Goal: Transaction & Acquisition: Purchase product/service

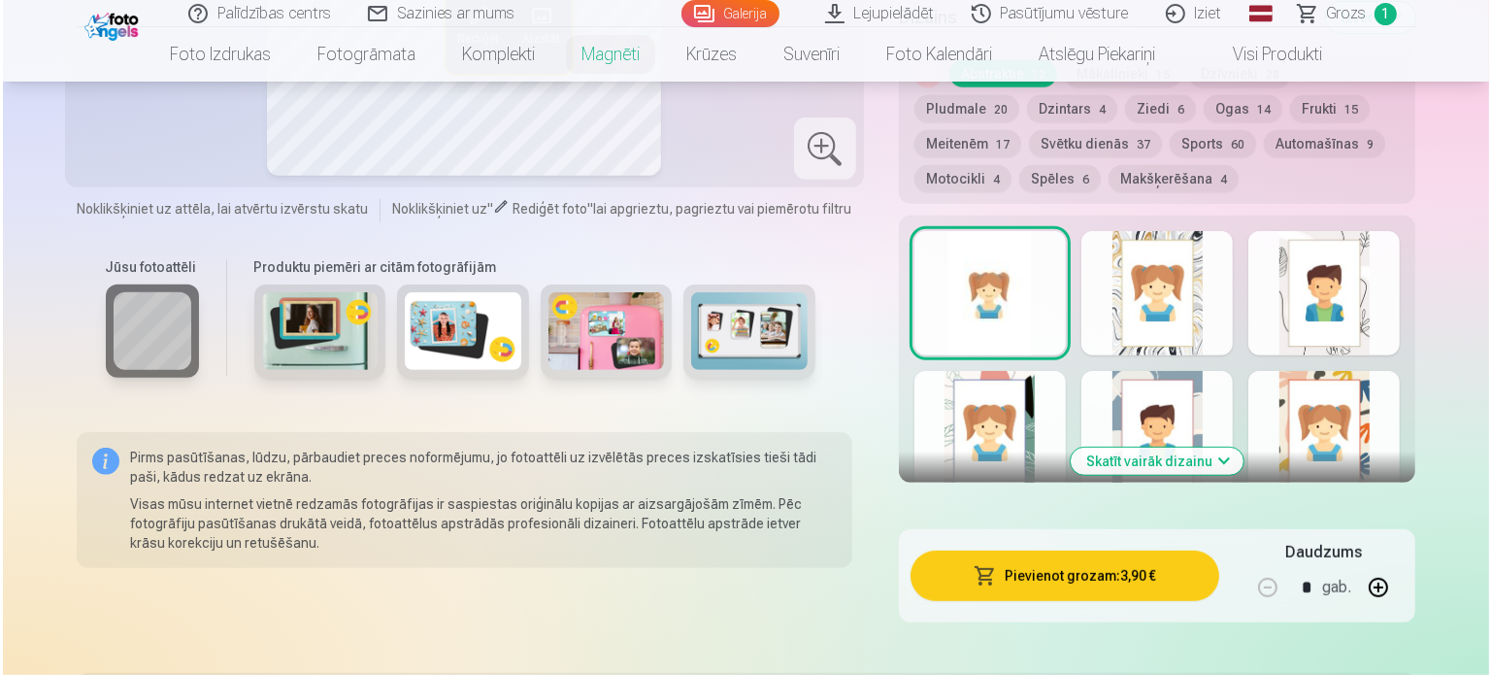
scroll to position [1068, 0]
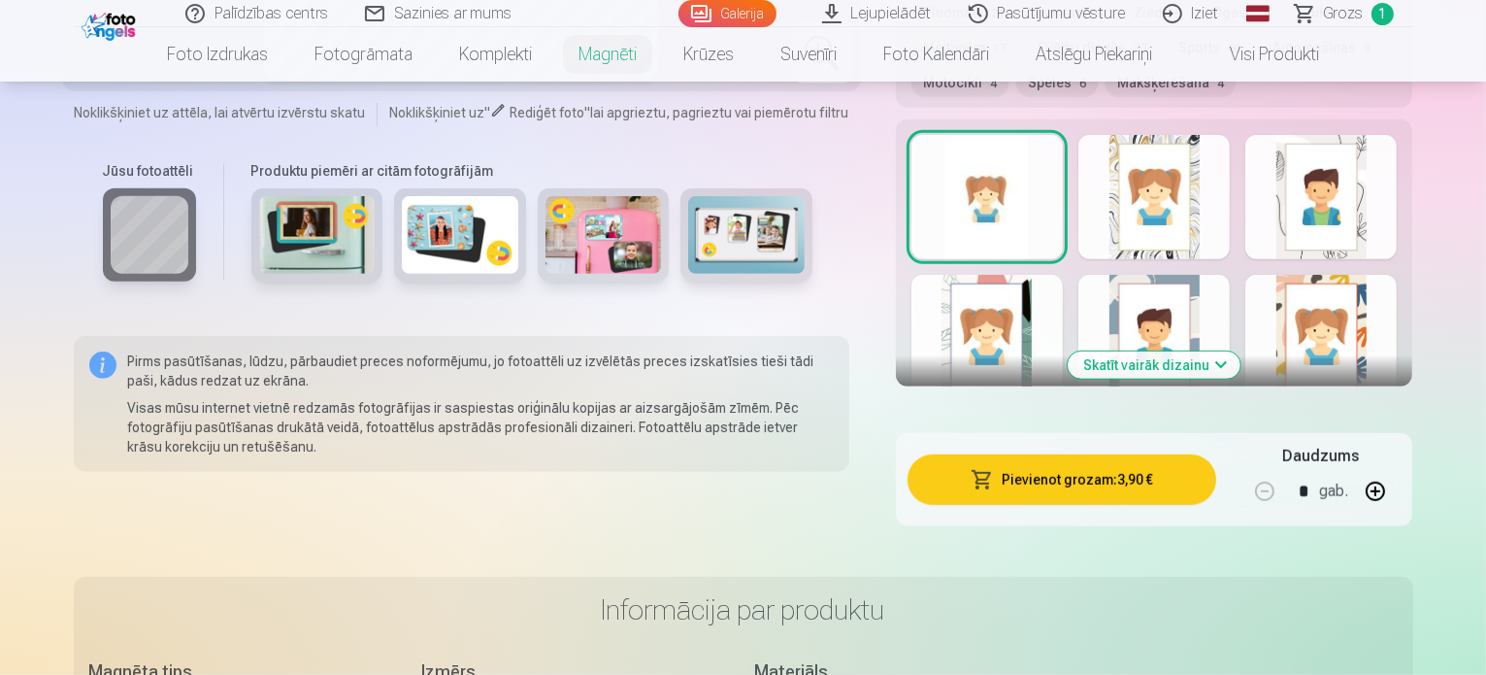
click at [1112, 460] on button "Pievienot grozam : 3,90 €" at bounding box center [1063, 479] width 310 height 50
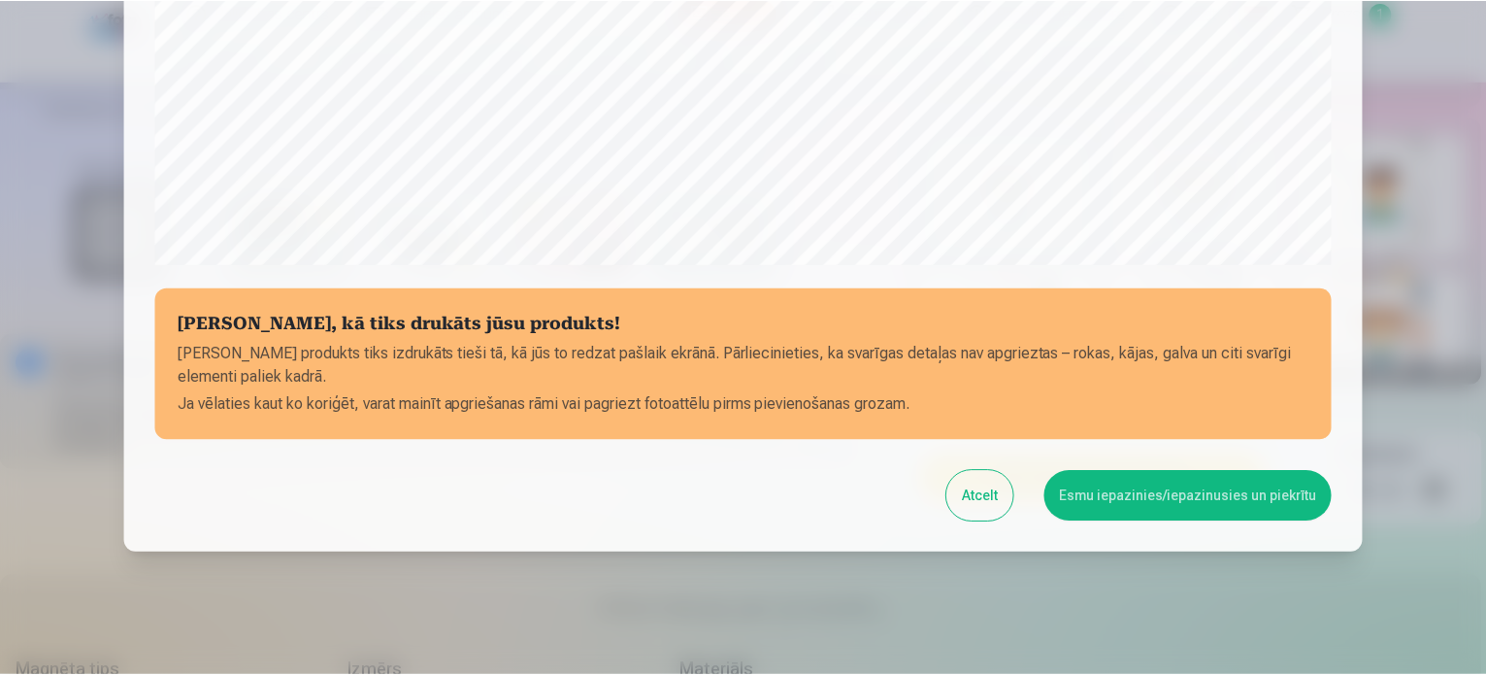
scroll to position [722, 0]
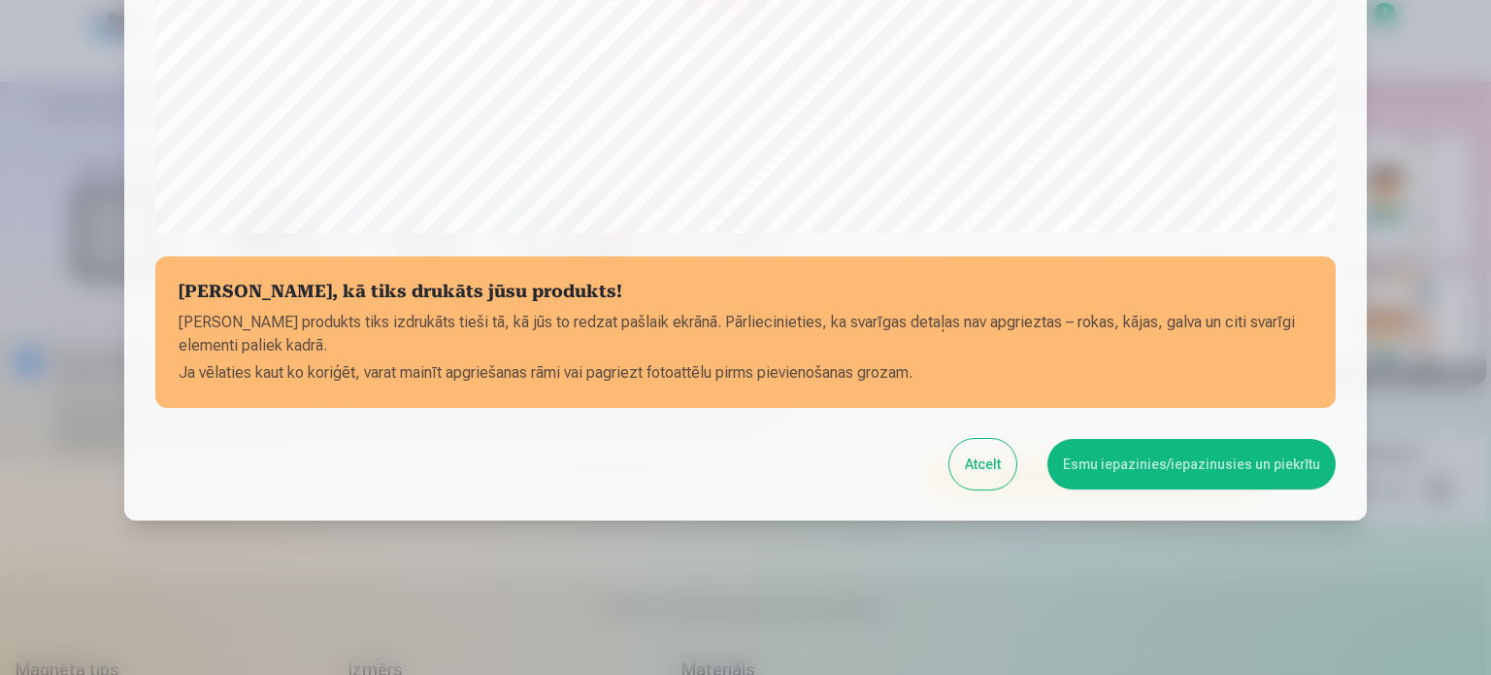
click at [1203, 456] on button "Esmu iepazinies/iepazinusies un piekrītu" at bounding box center [1191, 464] width 288 height 50
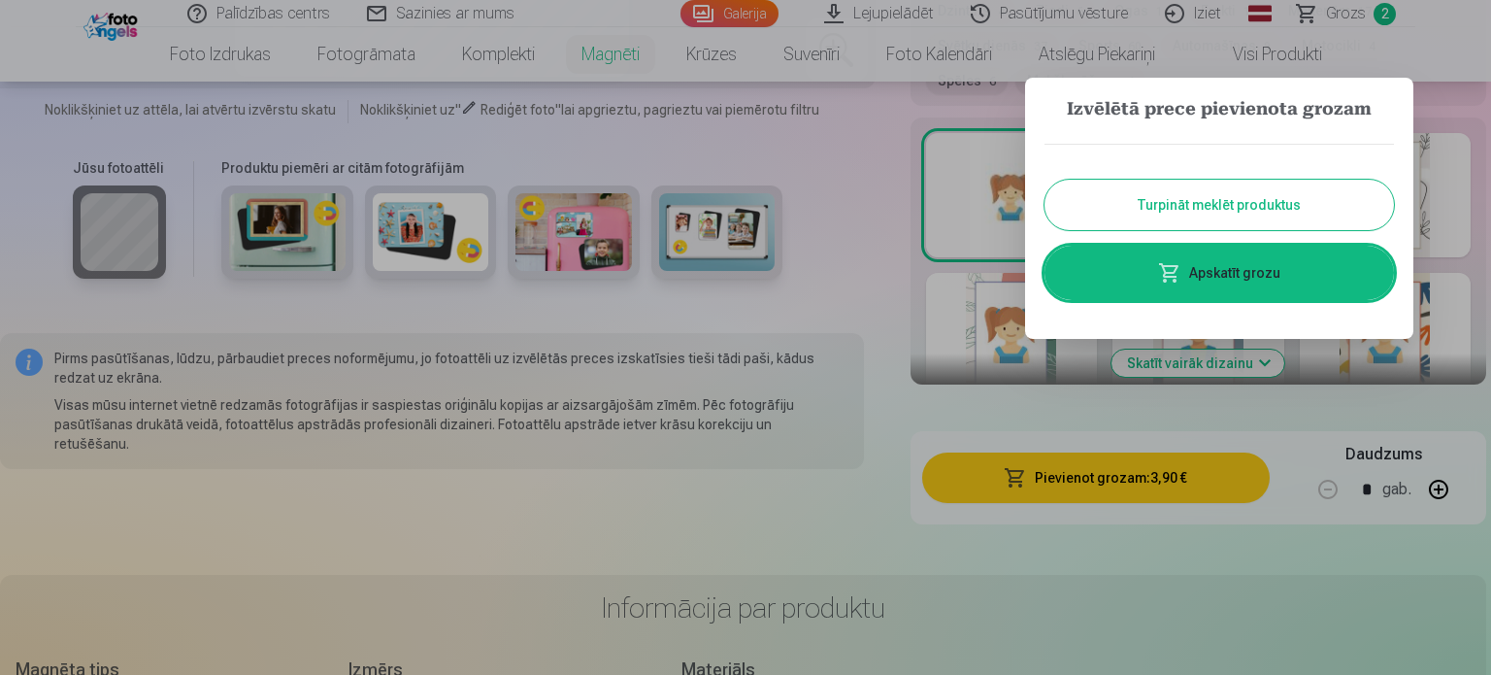
click at [1244, 201] on button "Turpināt meklēt produktus" at bounding box center [1219, 205] width 349 height 50
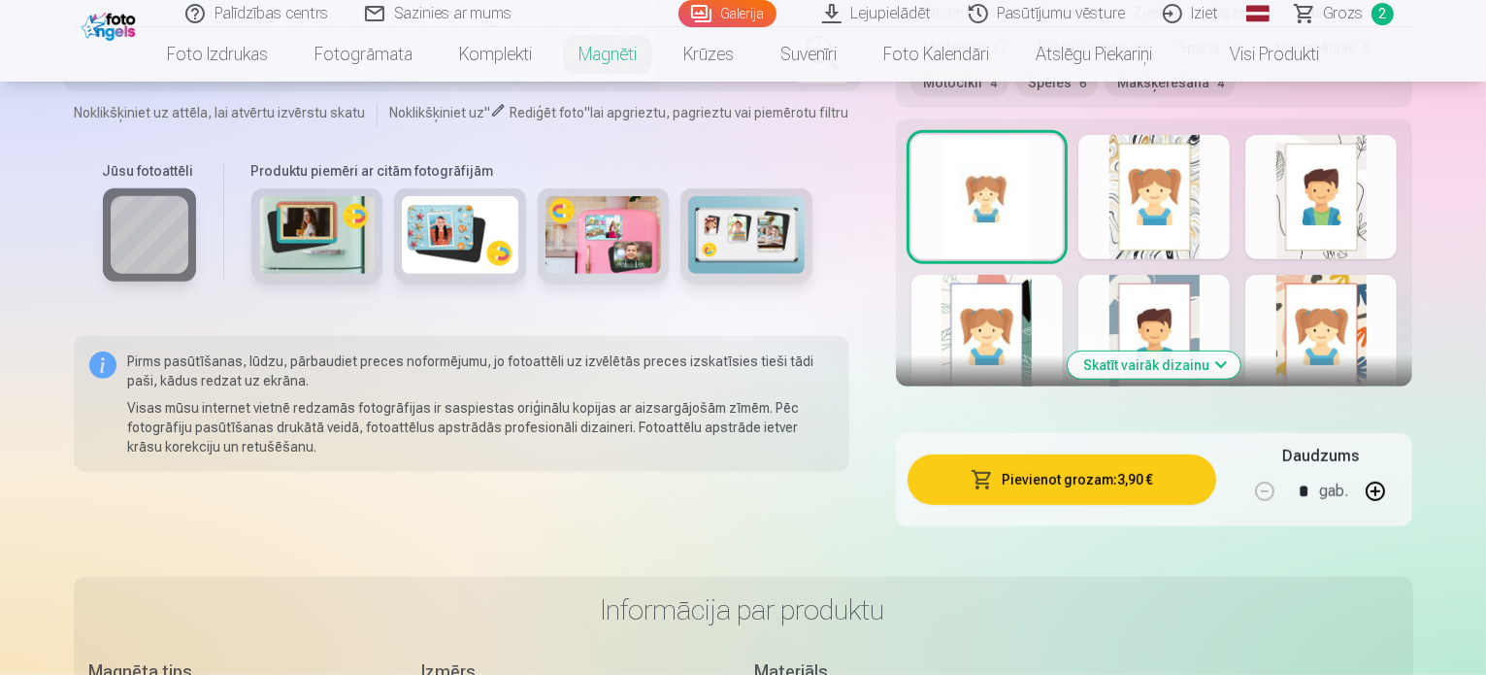
click at [1321, 9] on link "Grozs 2" at bounding box center [1345, 13] width 136 height 27
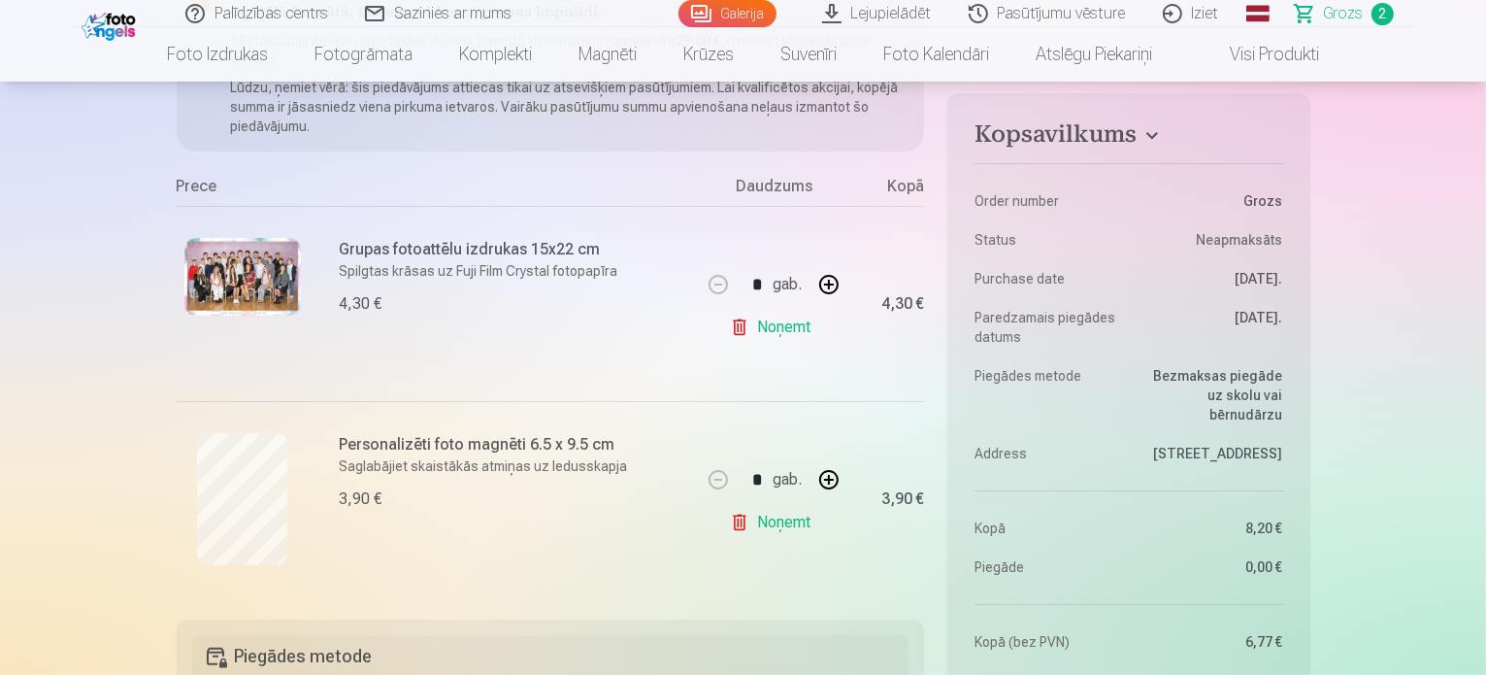
scroll to position [485, 0]
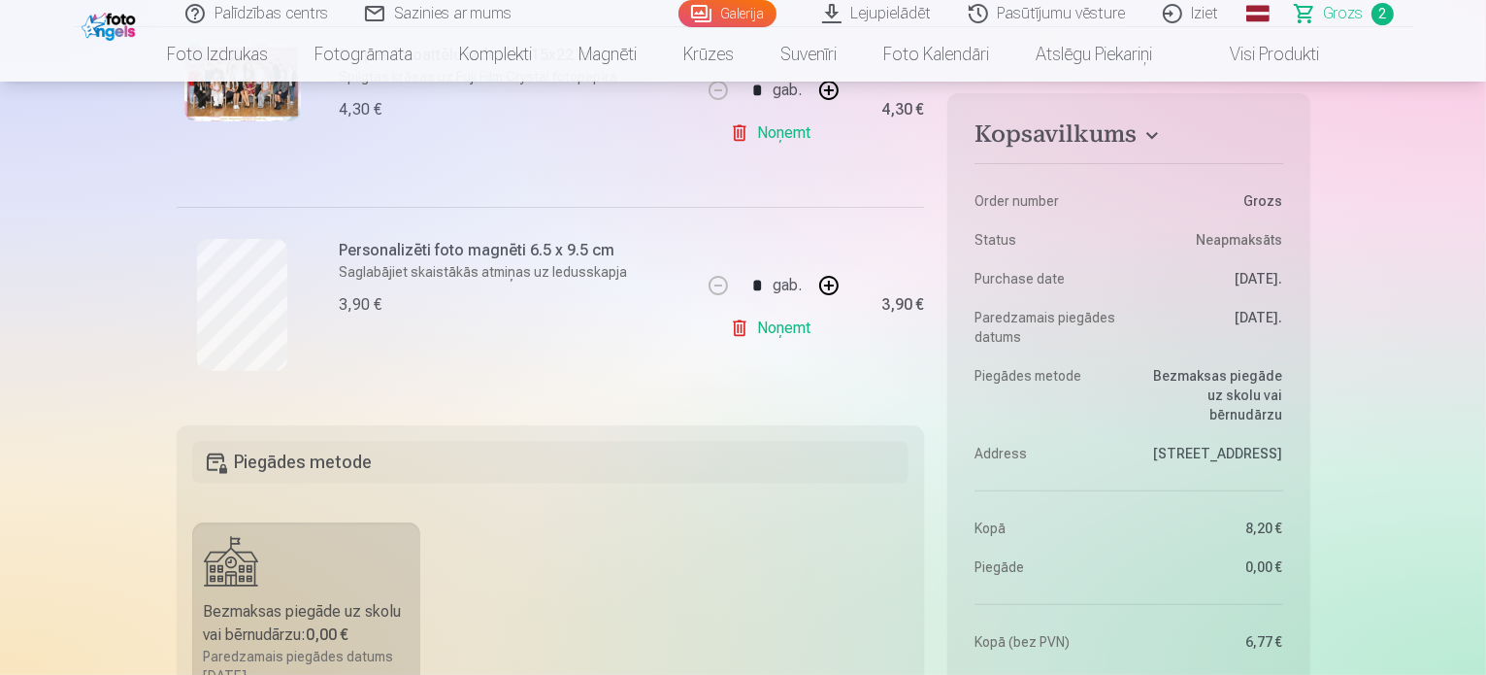
click at [783, 328] on link "Noņemt" at bounding box center [774, 328] width 88 height 39
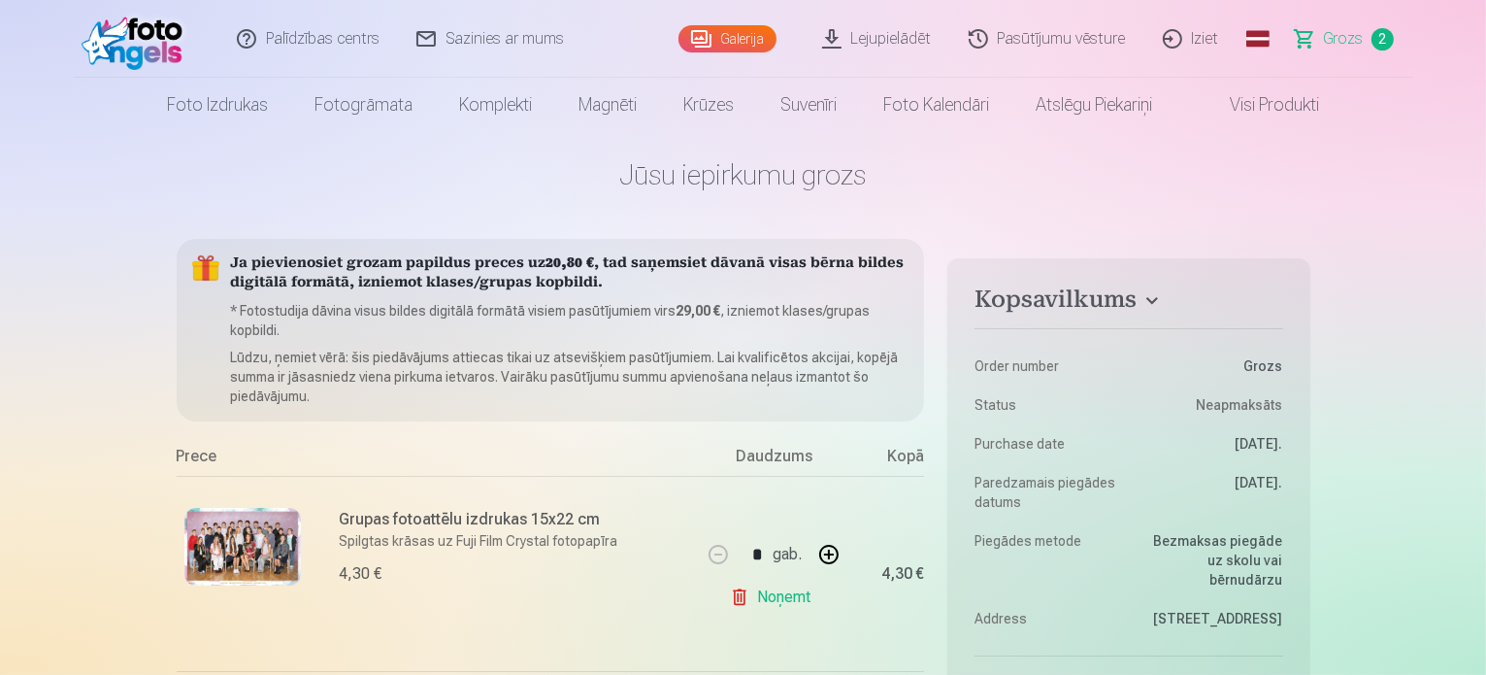
scroll to position [0, 0]
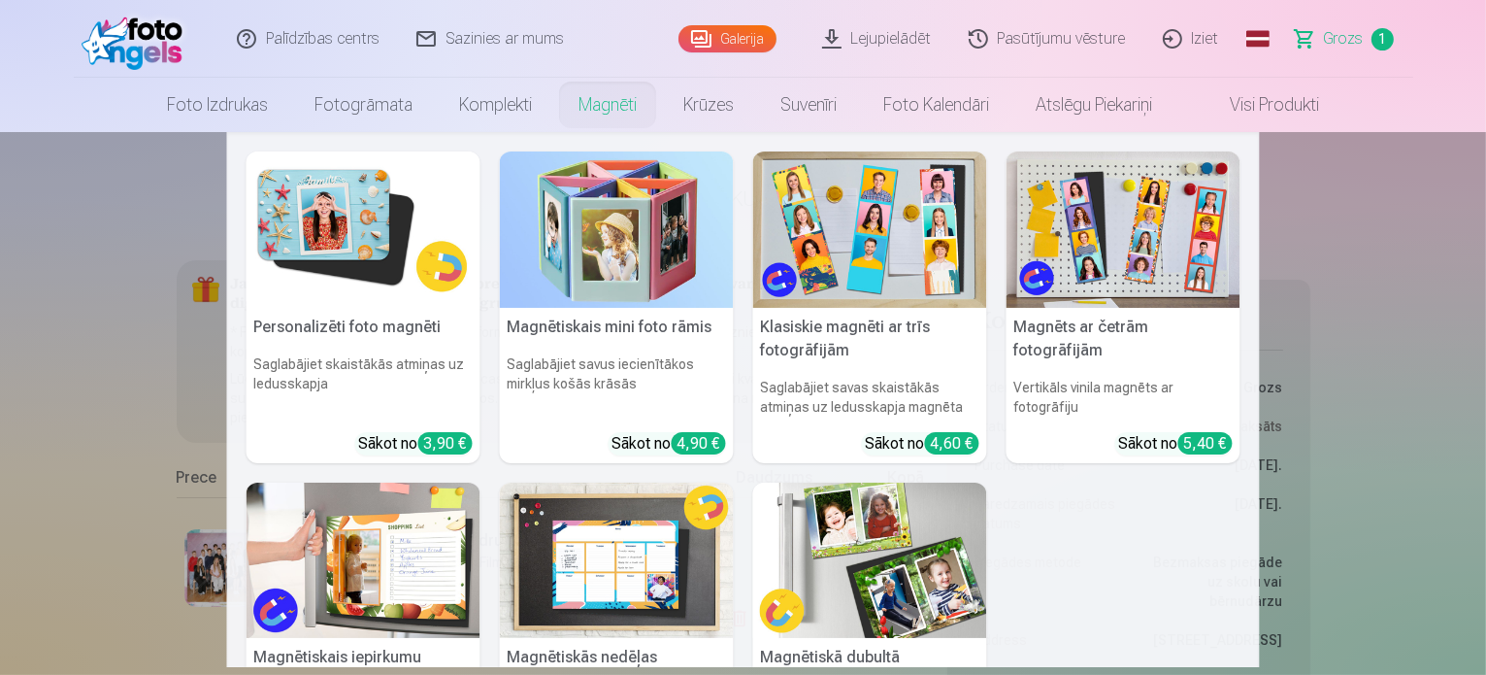
click at [356, 240] on img at bounding box center [364, 229] width 234 height 156
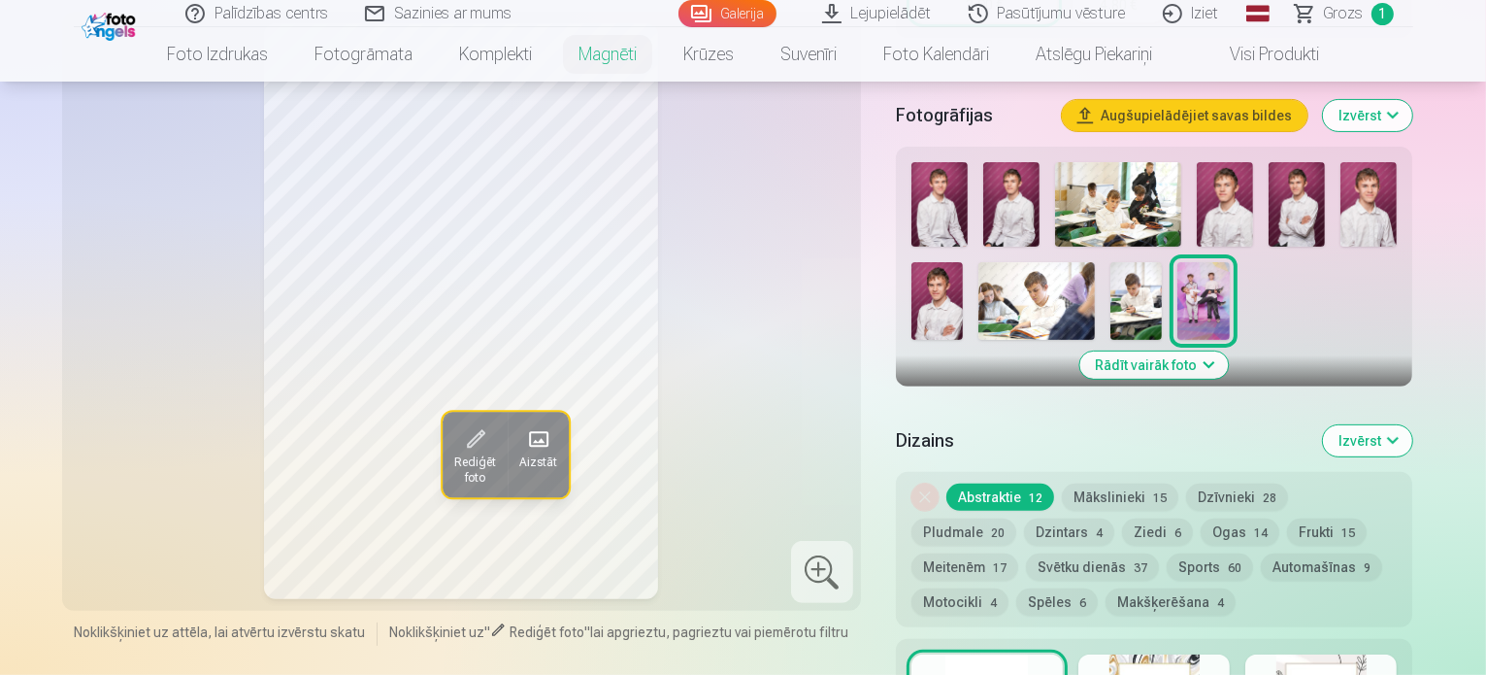
scroll to position [582, 0]
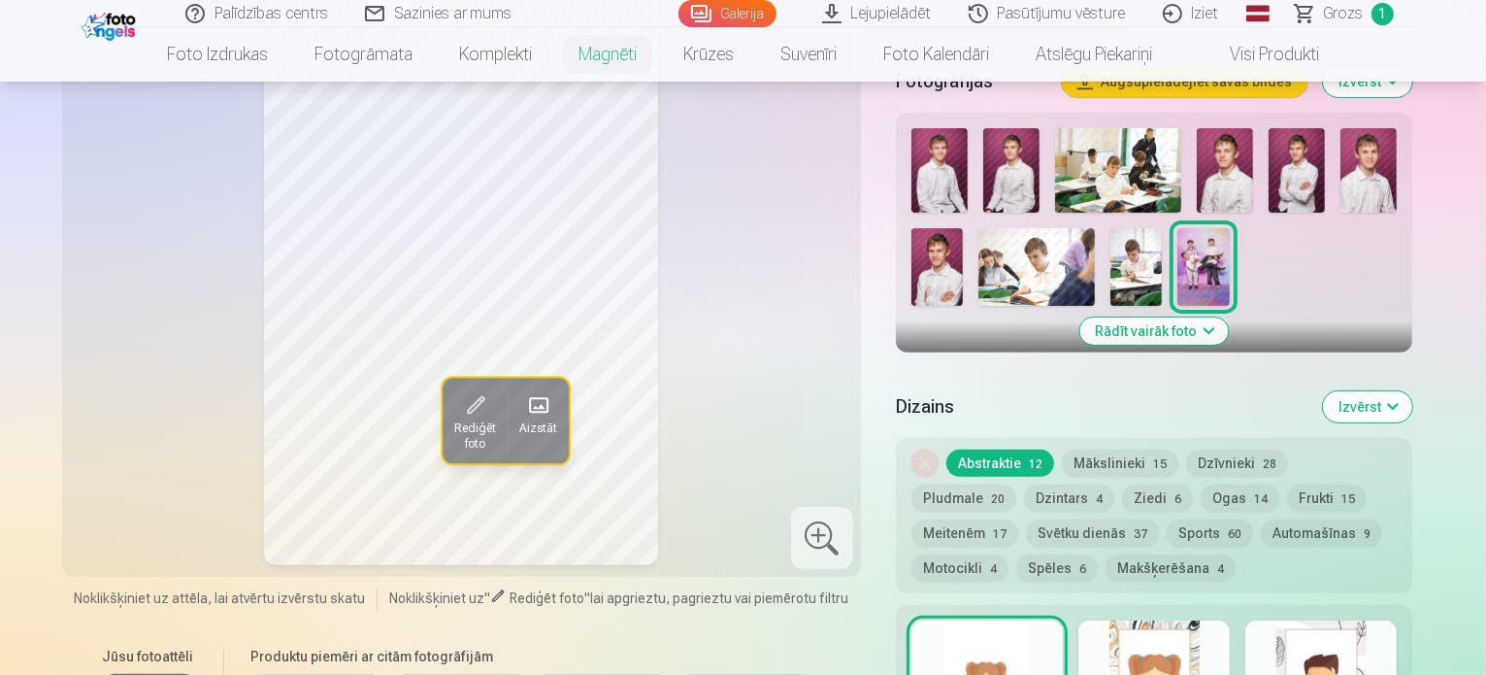
click at [1374, 159] on img at bounding box center [1369, 170] width 56 height 84
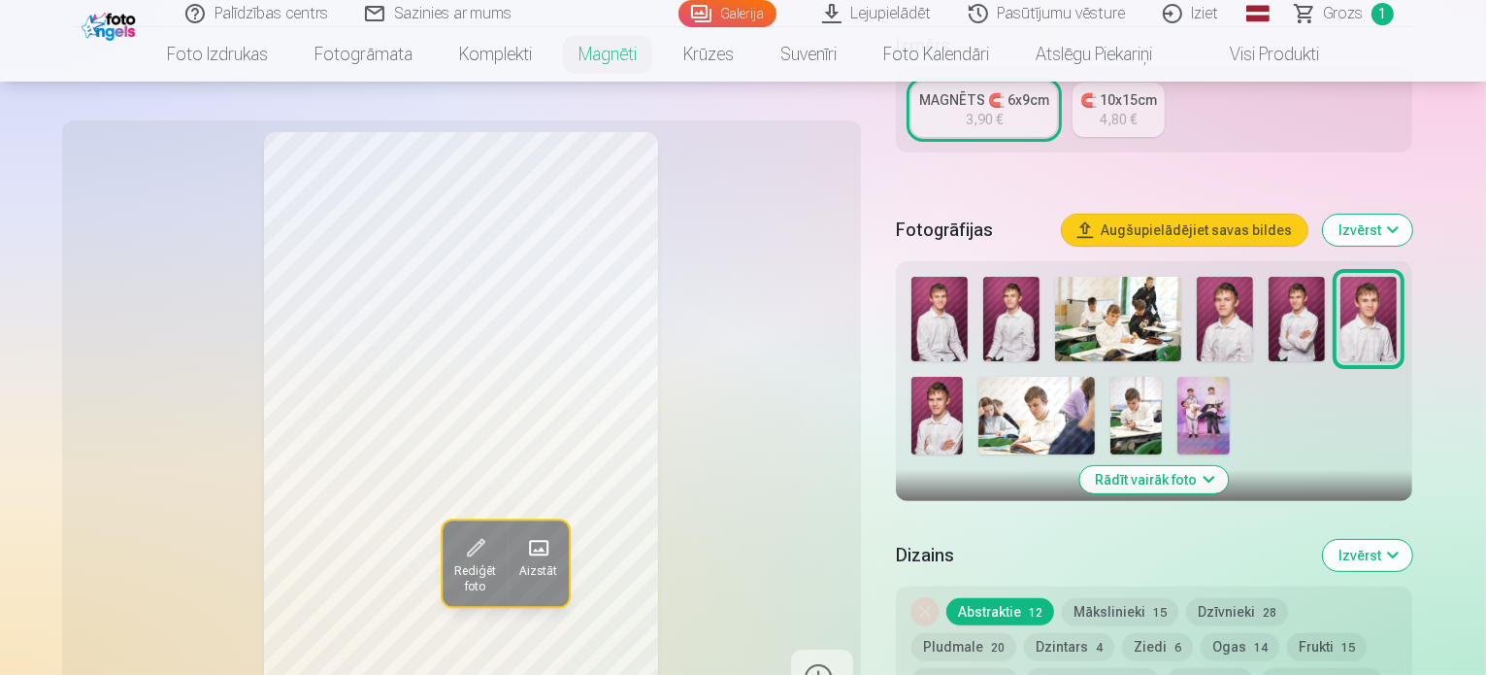
scroll to position [388, 0]
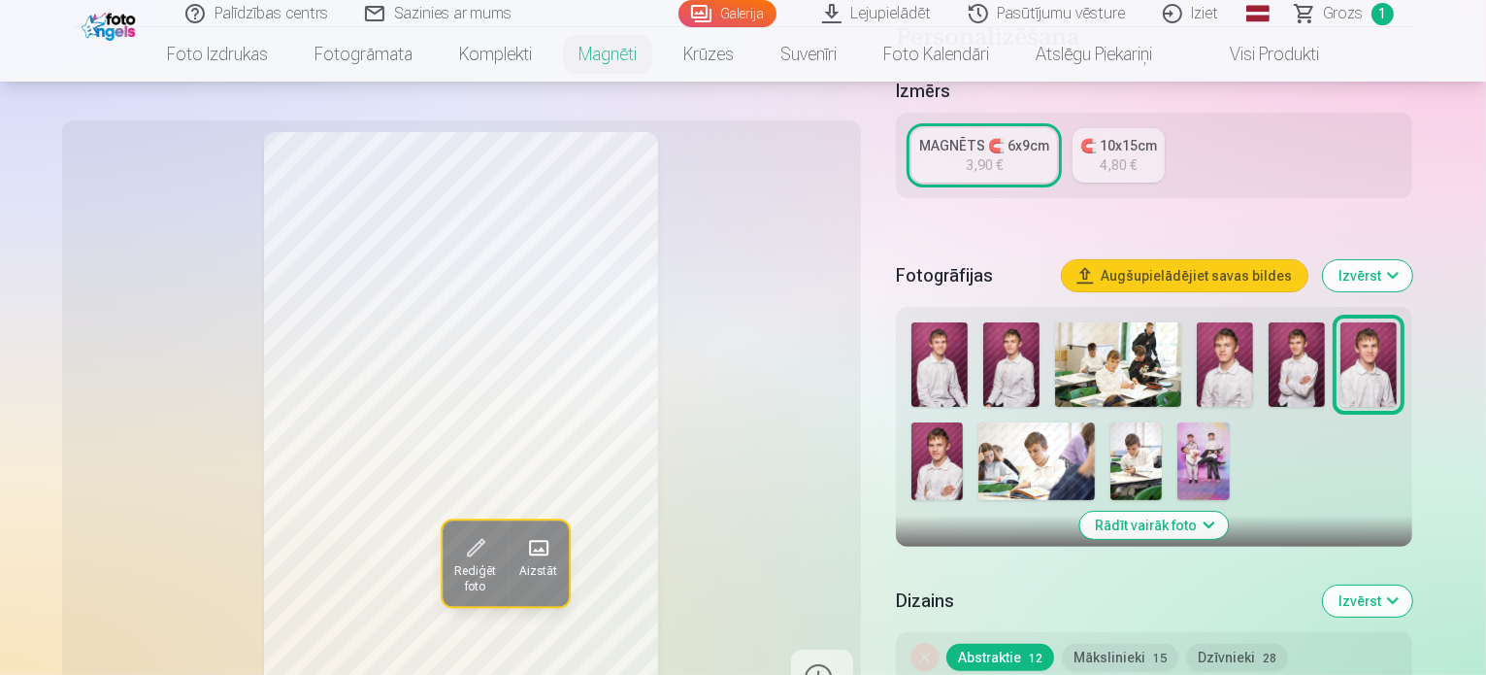
click at [1103, 322] on img at bounding box center [1118, 364] width 127 height 84
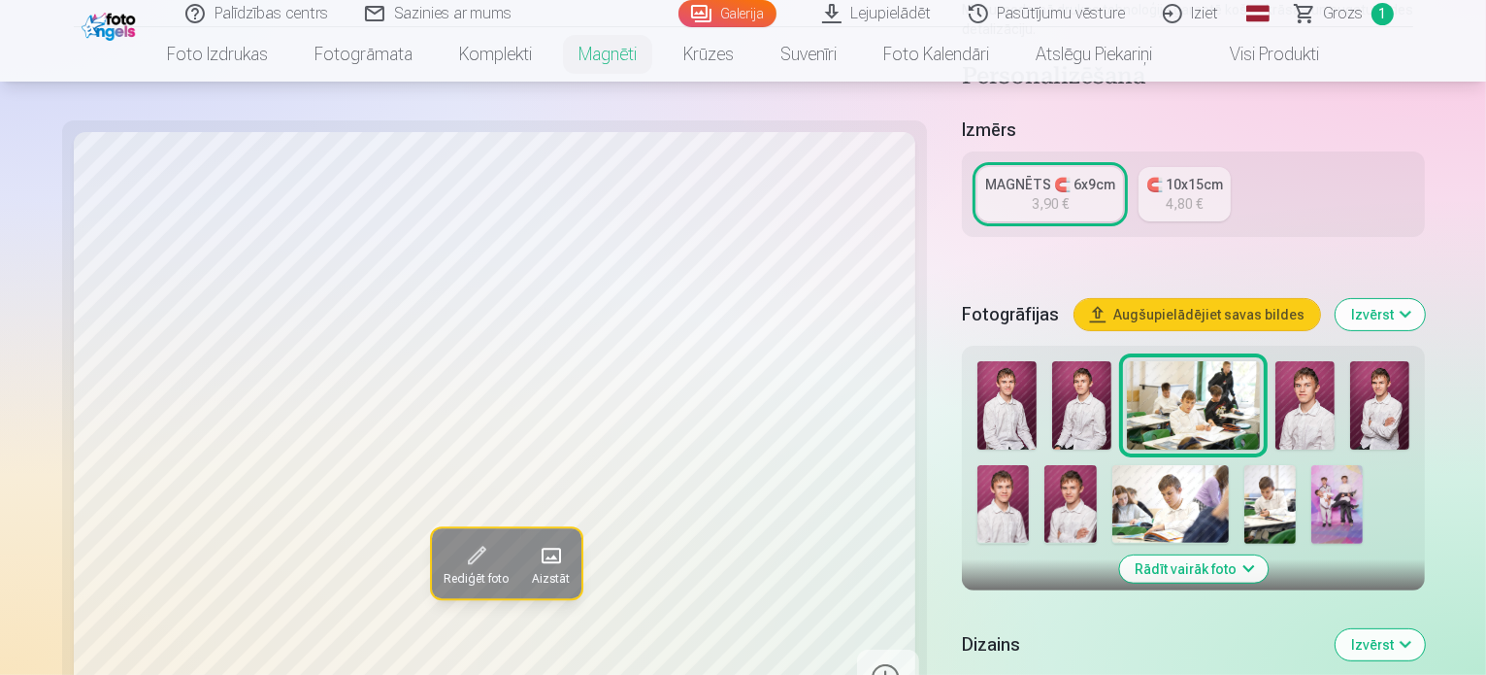
click at [978, 361] on img at bounding box center [1007, 405] width 59 height 88
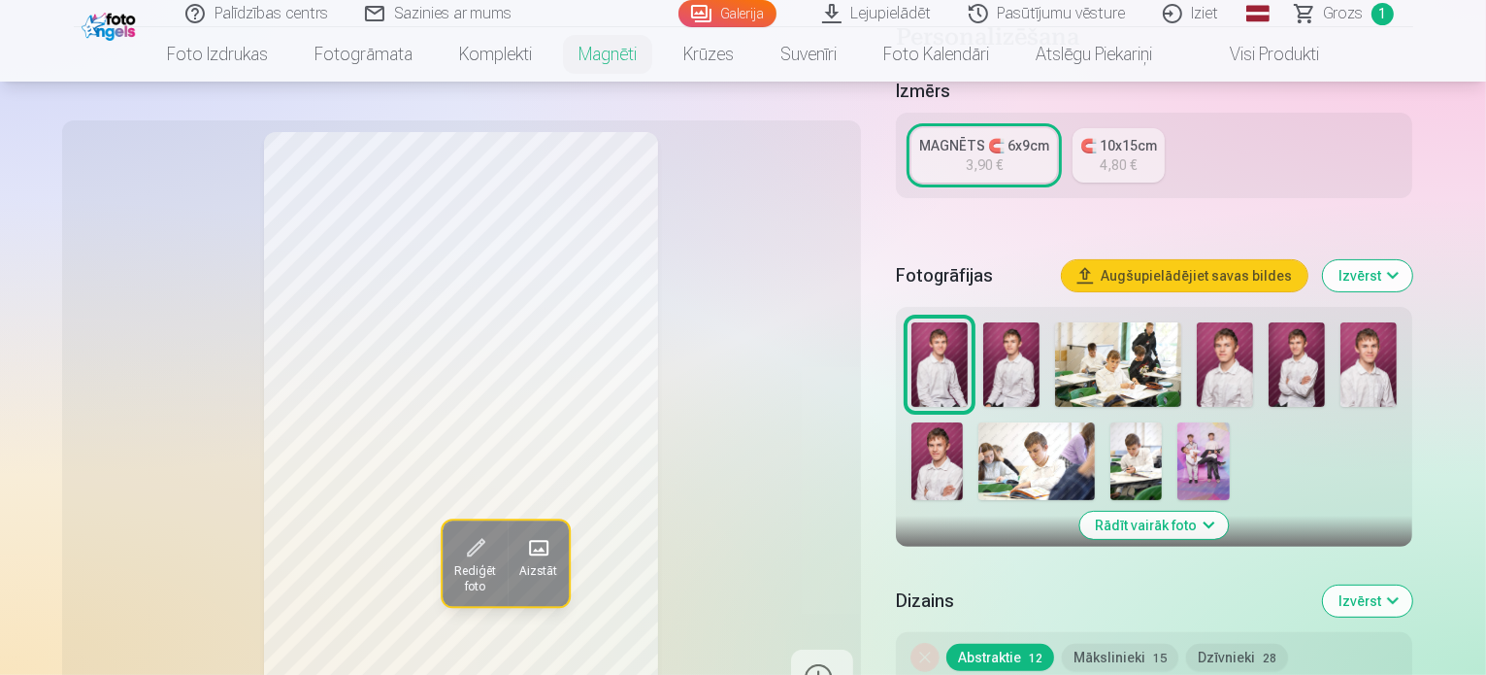
click at [1034, 361] on img at bounding box center [1011, 364] width 56 height 84
click at [1237, 349] on img at bounding box center [1225, 364] width 56 height 84
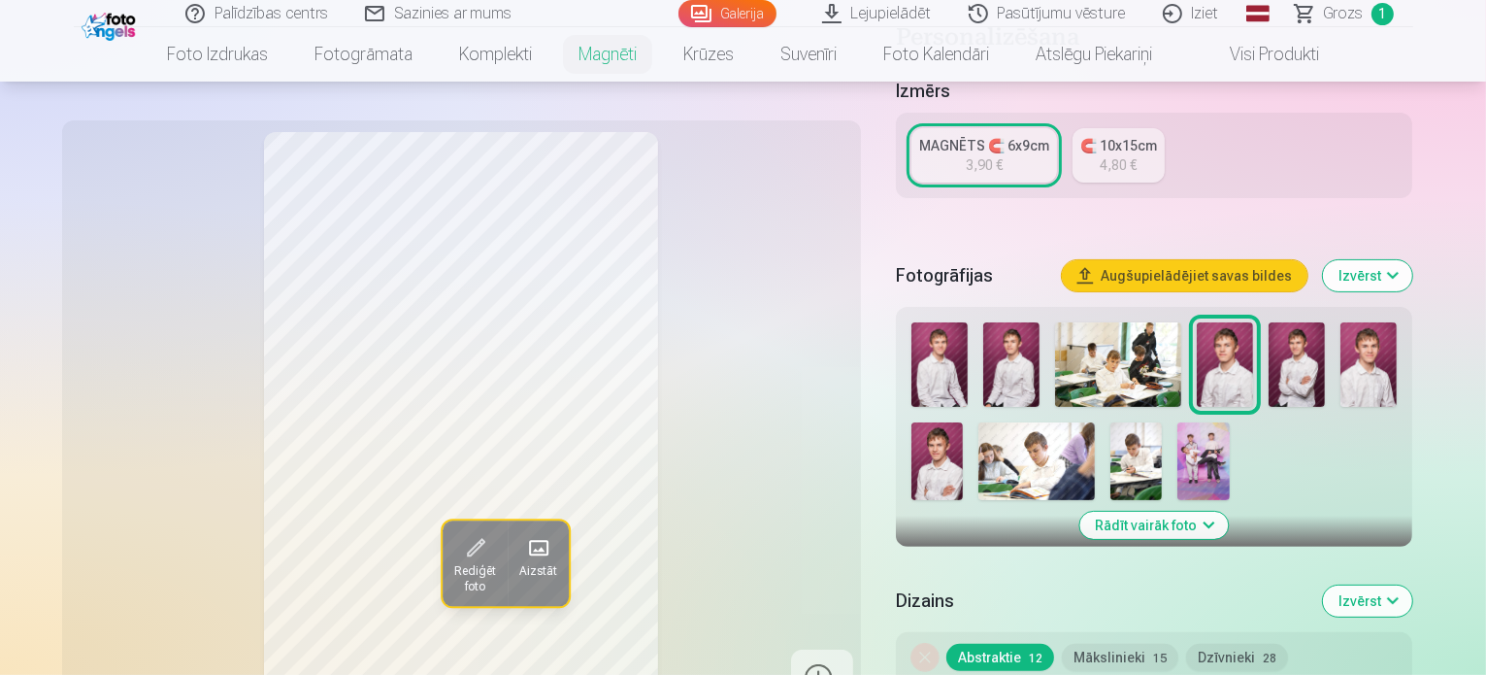
click at [1298, 342] on img at bounding box center [1297, 364] width 56 height 84
click at [1363, 352] on img at bounding box center [1369, 364] width 56 height 84
click at [963, 422] on img at bounding box center [937, 461] width 51 height 78
click at [1372, 345] on img at bounding box center [1369, 364] width 56 height 84
click at [962, 325] on img at bounding box center [940, 364] width 56 height 84
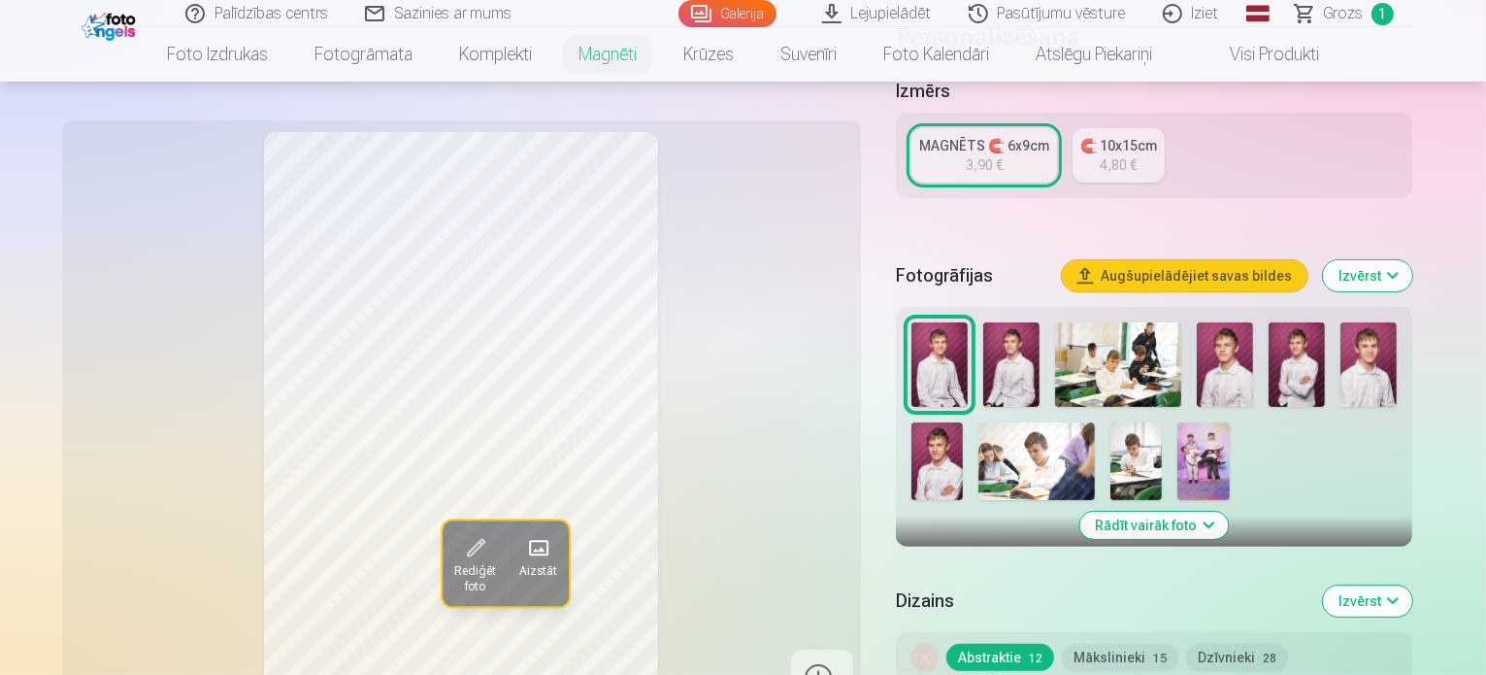
click at [1365, 358] on img at bounding box center [1369, 364] width 56 height 84
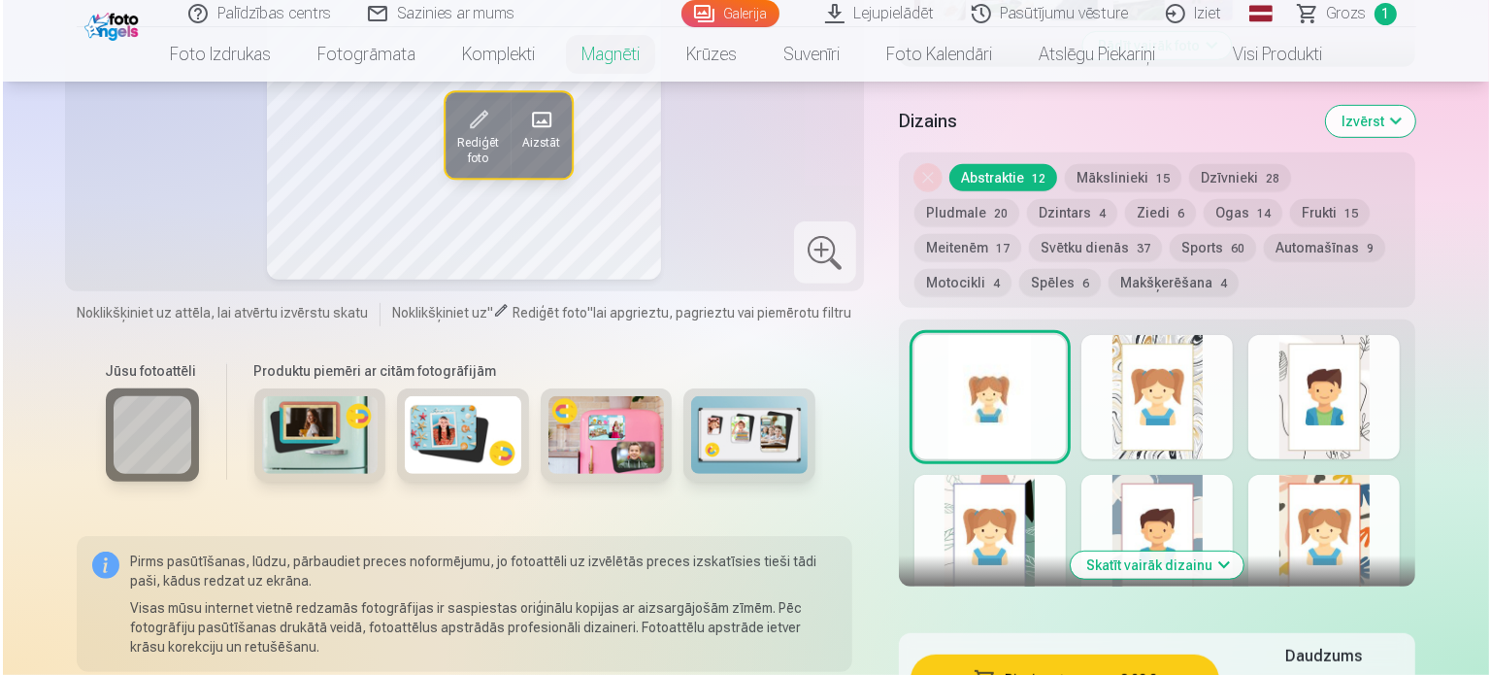
scroll to position [971, 0]
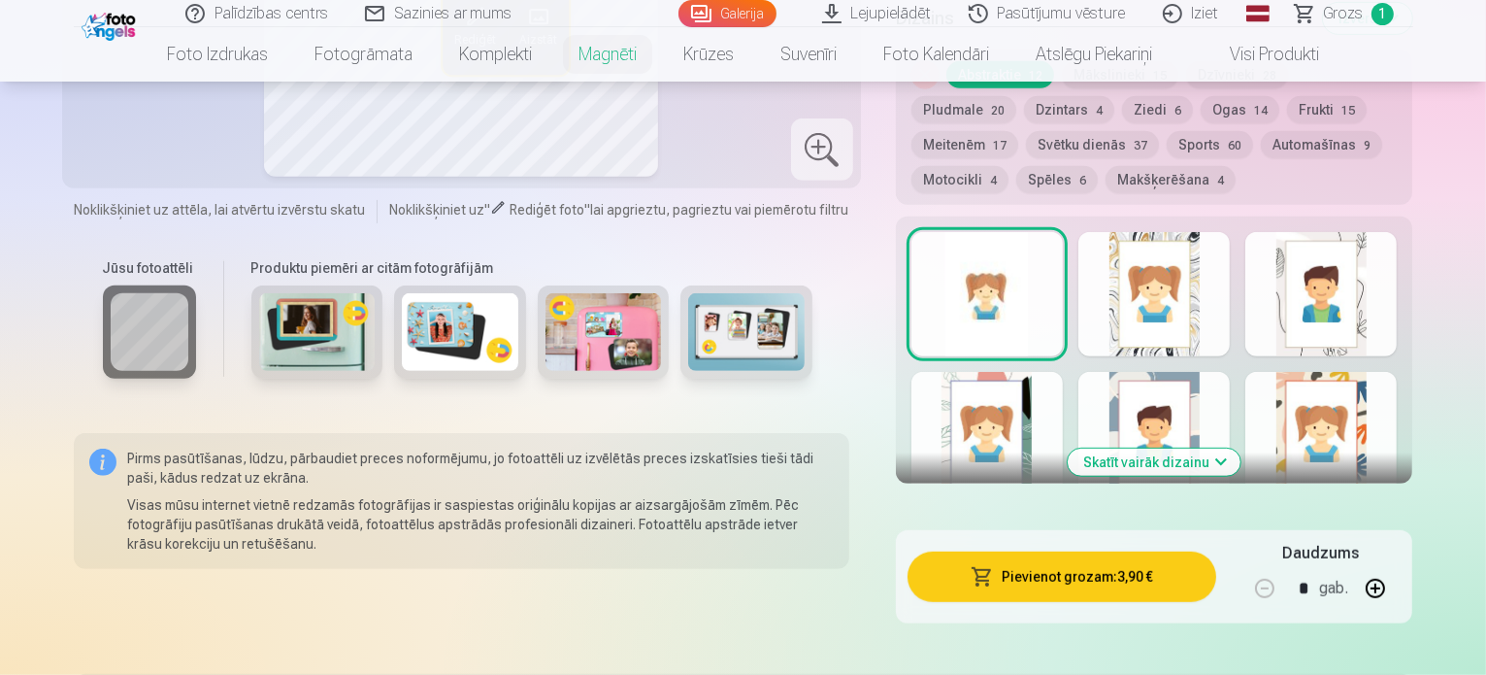
click at [1105, 557] on button "Pievienot grozam : 3,90 €" at bounding box center [1063, 576] width 310 height 50
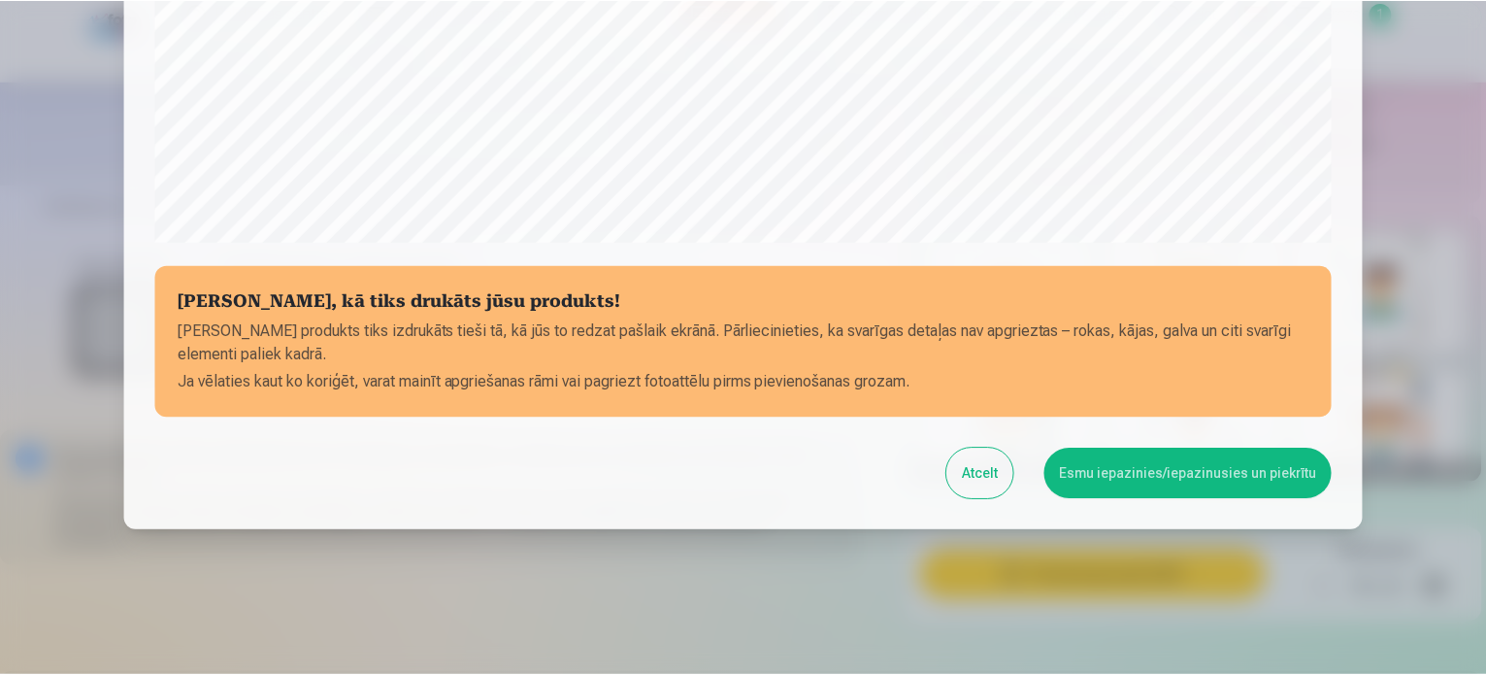
scroll to position [722, 0]
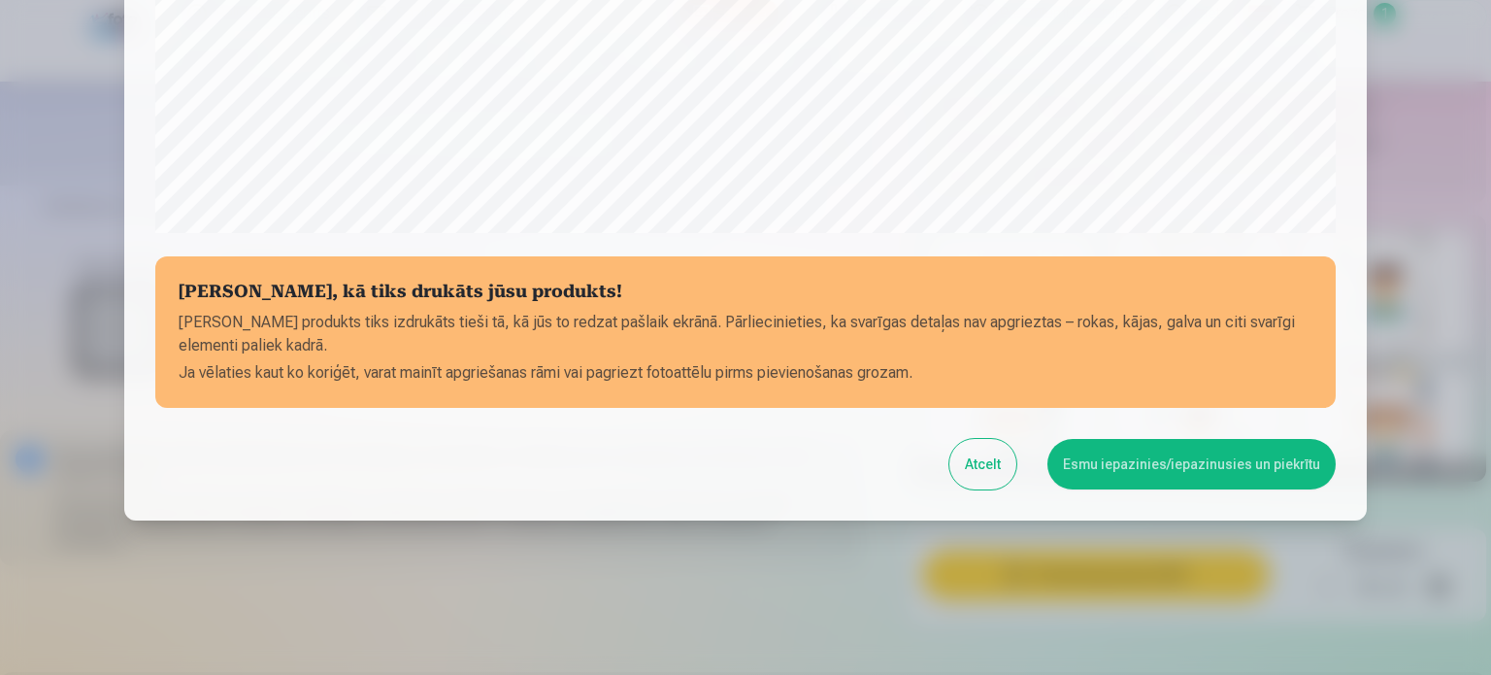
click at [1129, 465] on button "Esmu iepazinies/iepazinusies un piekrītu" at bounding box center [1191, 464] width 288 height 50
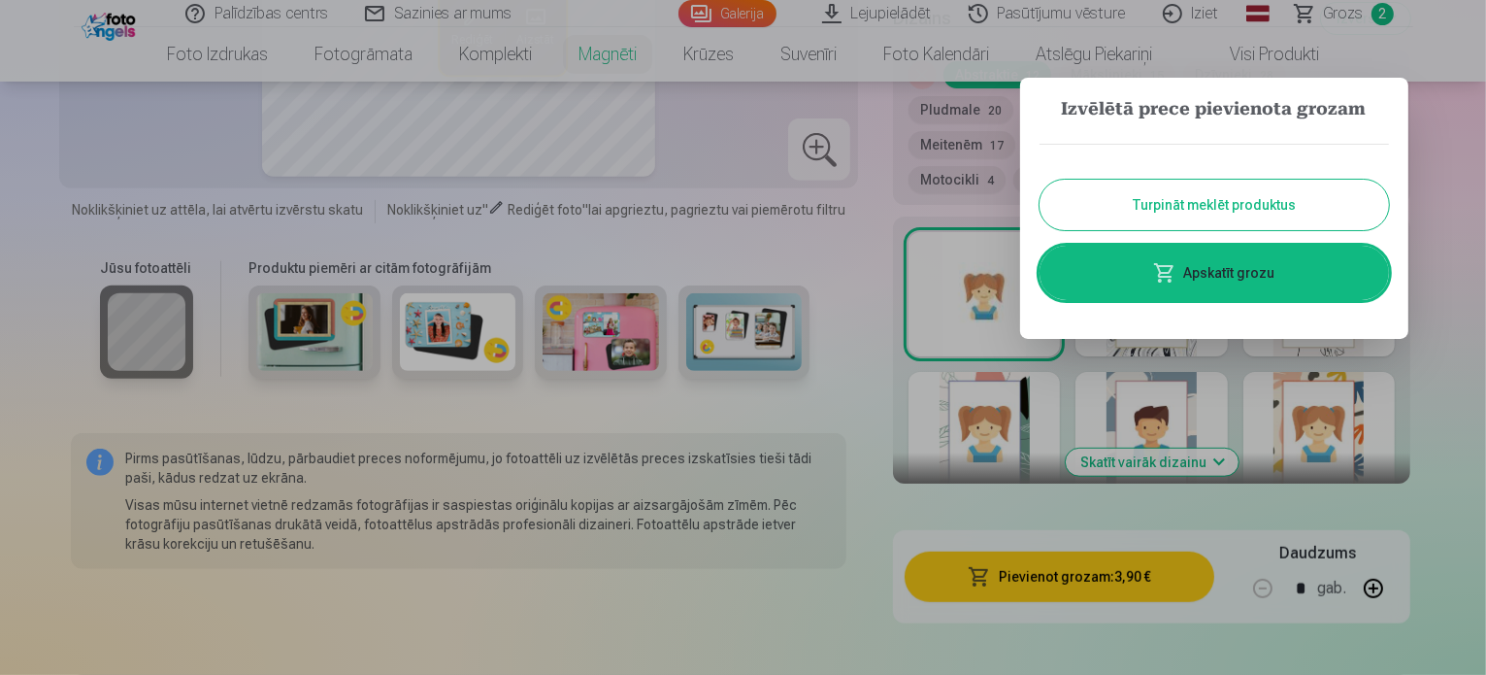
scroll to position [582, 0]
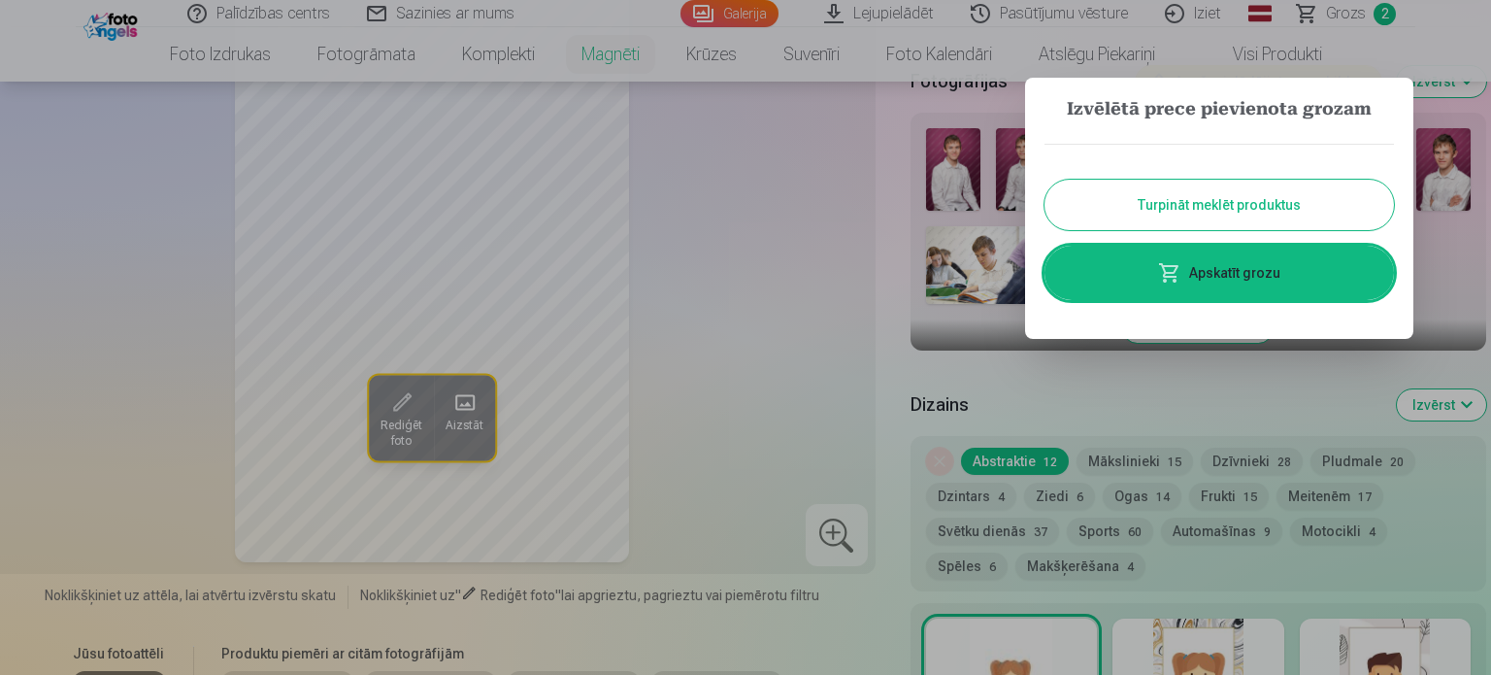
drag, startPoint x: 1188, startPoint y: 193, endPoint x: 1026, endPoint y: 212, distance: 163.2
click at [1188, 193] on button "Turpināt meklēt produktus" at bounding box center [1219, 205] width 349 height 50
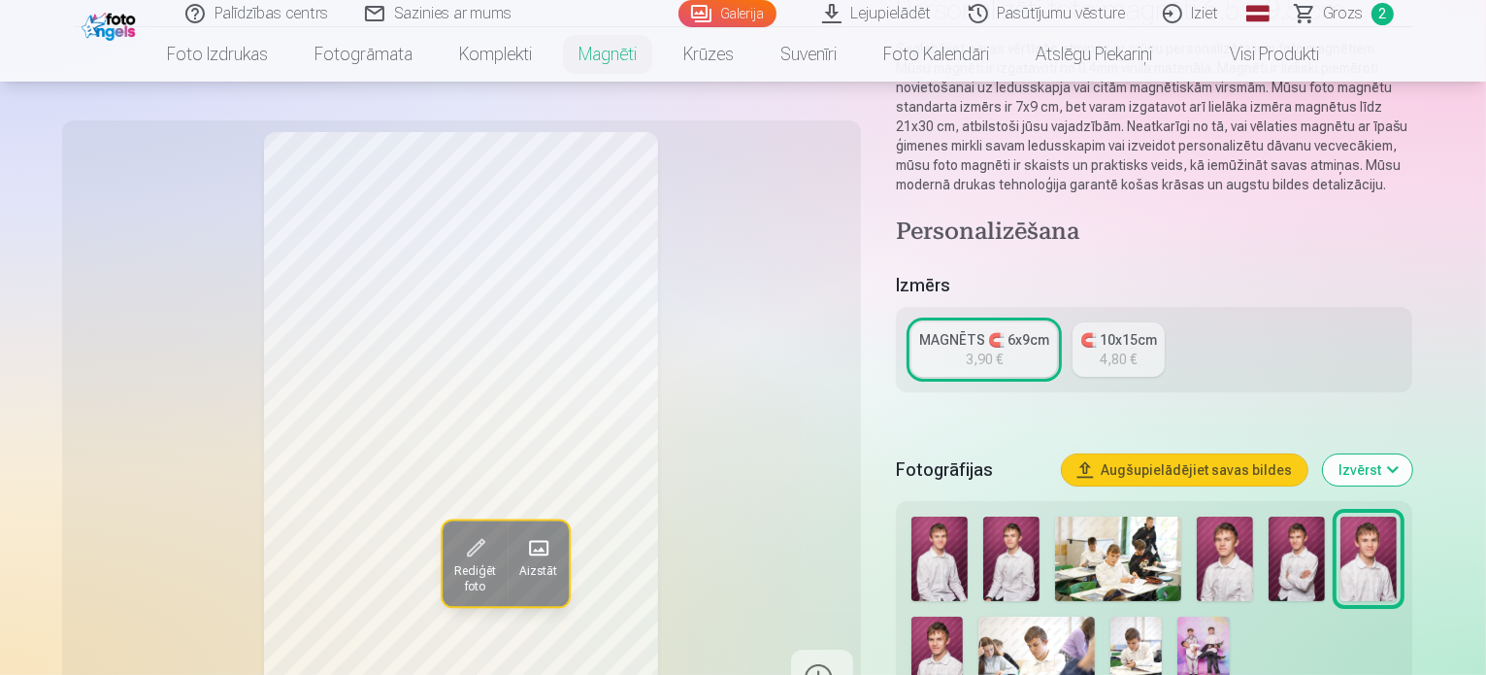
scroll to position [0, 0]
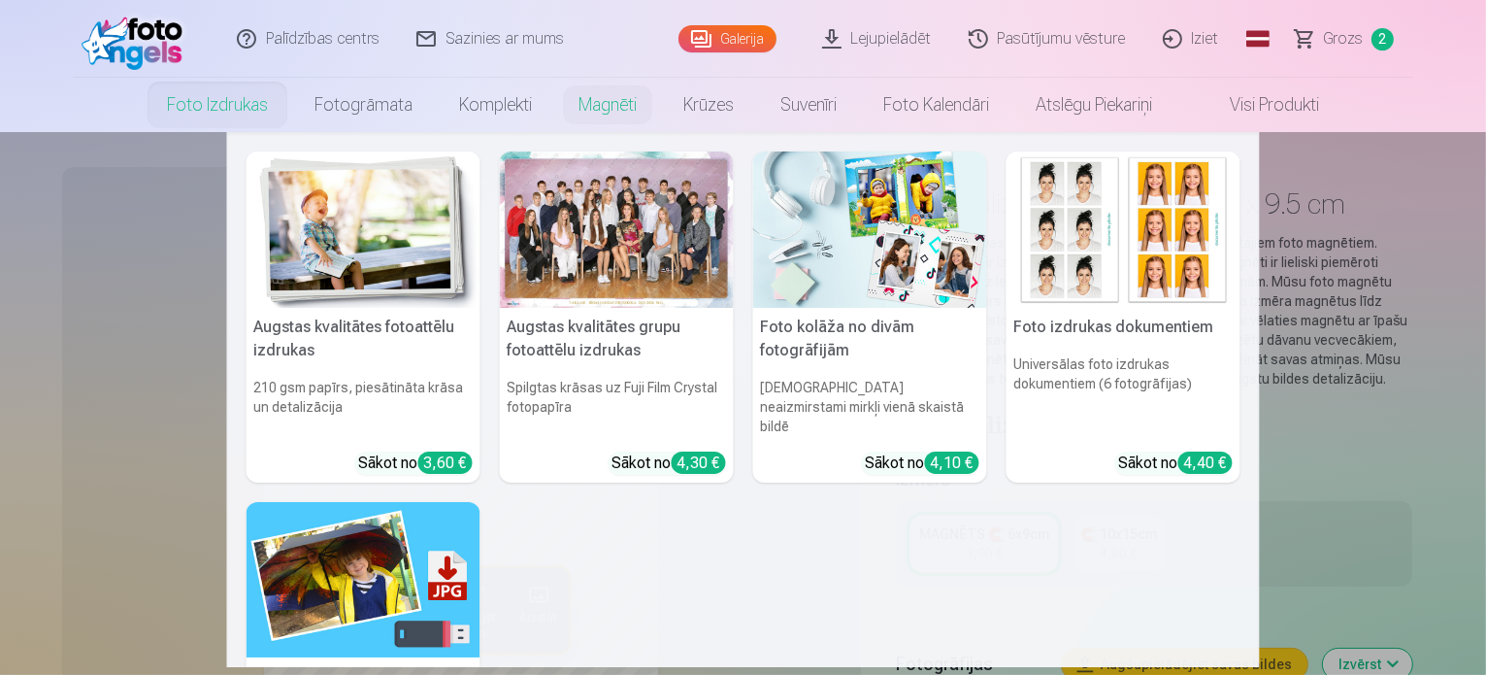
click at [378, 249] on img at bounding box center [364, 229] width 234 height 156
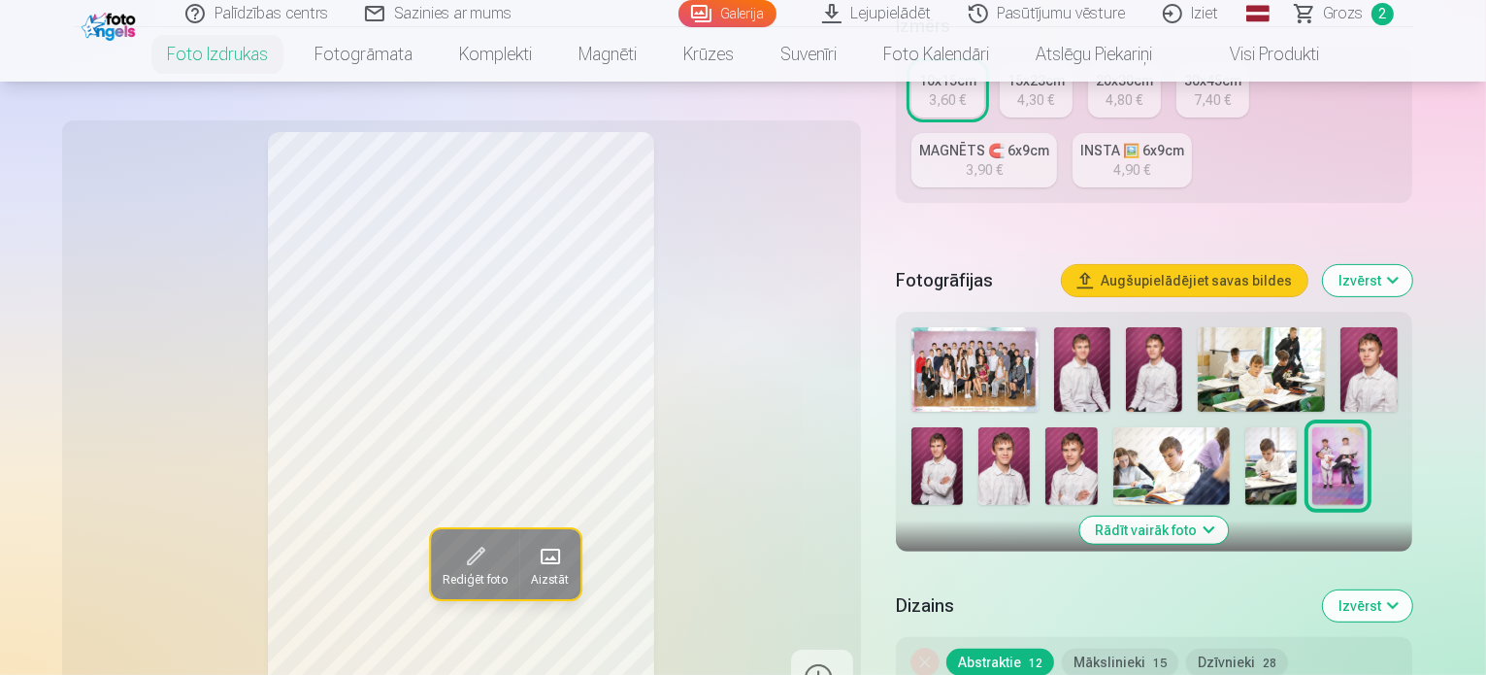
scroll to position [291, 0]
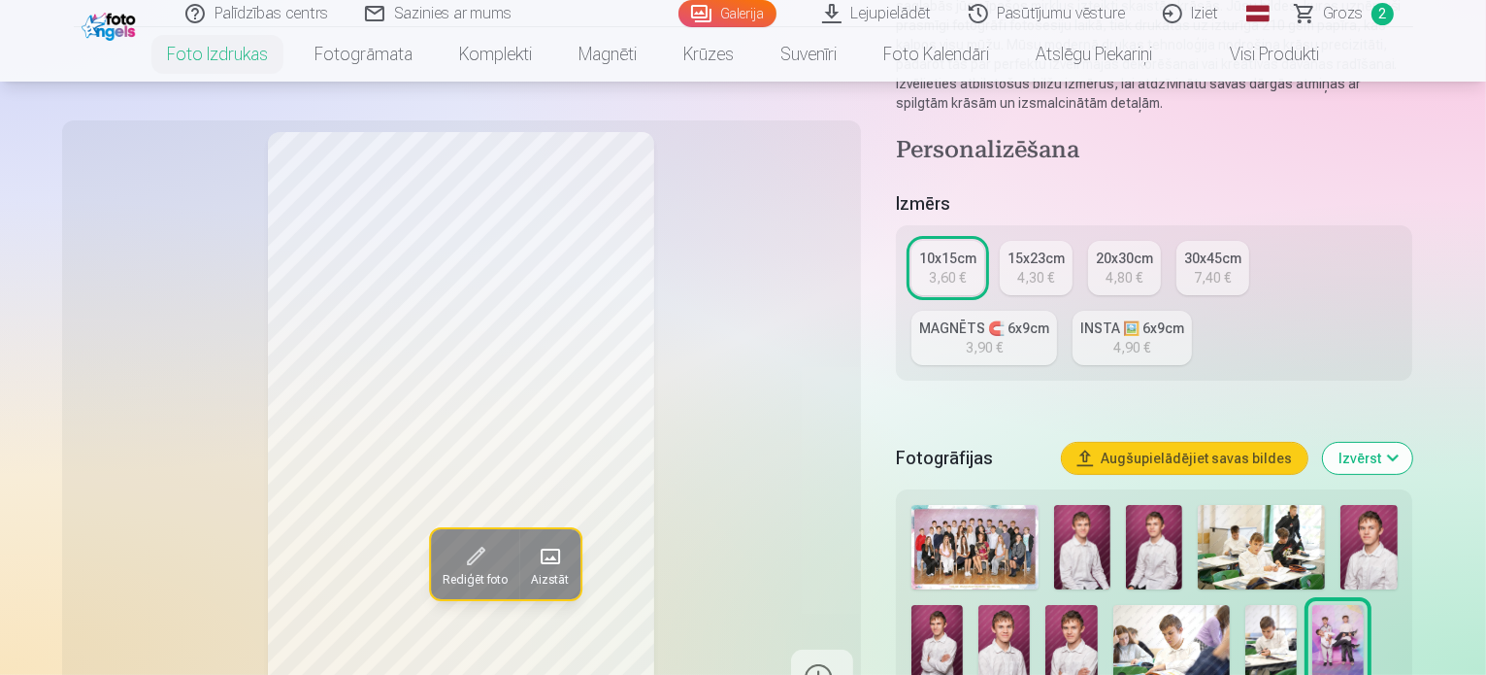
click at [1123, 249] on div "20x30cm" at bounding box center [1124, 258] width 57 height 19
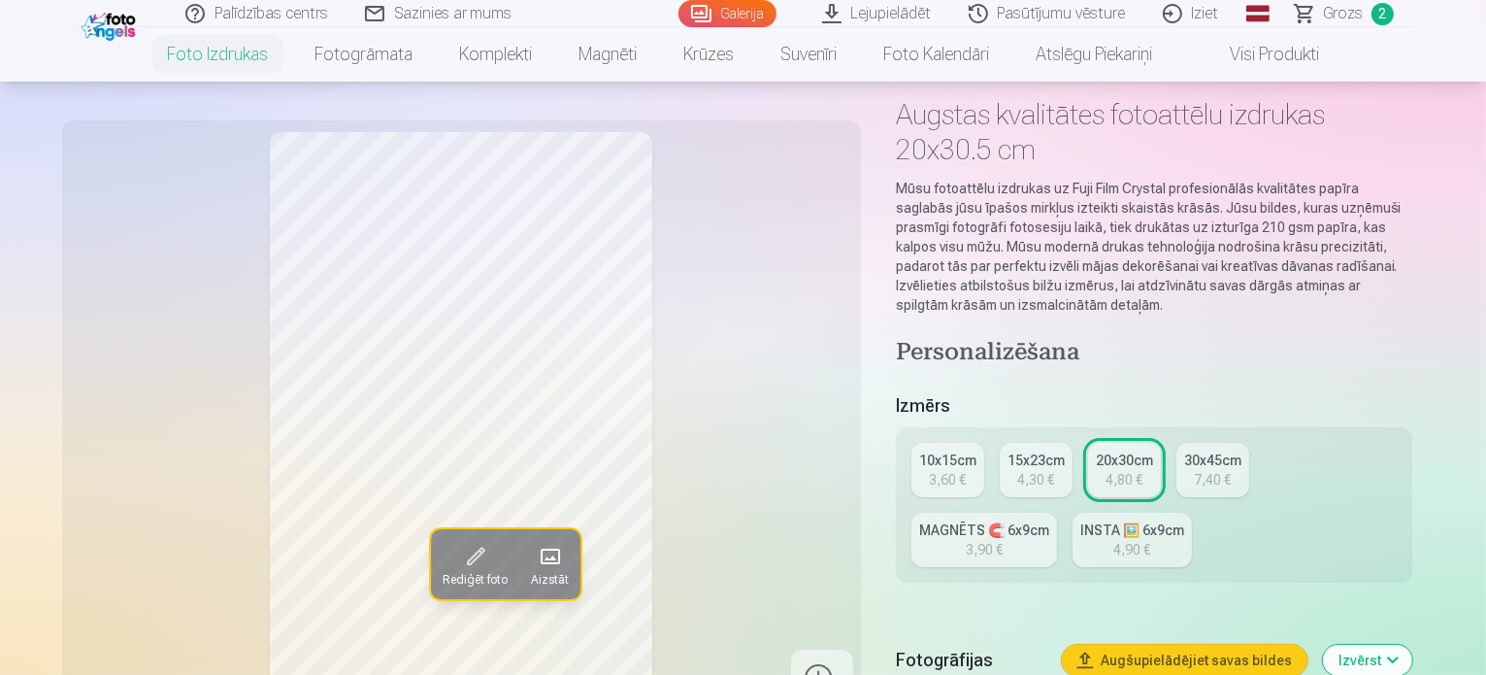
scroll to position [194, 0]
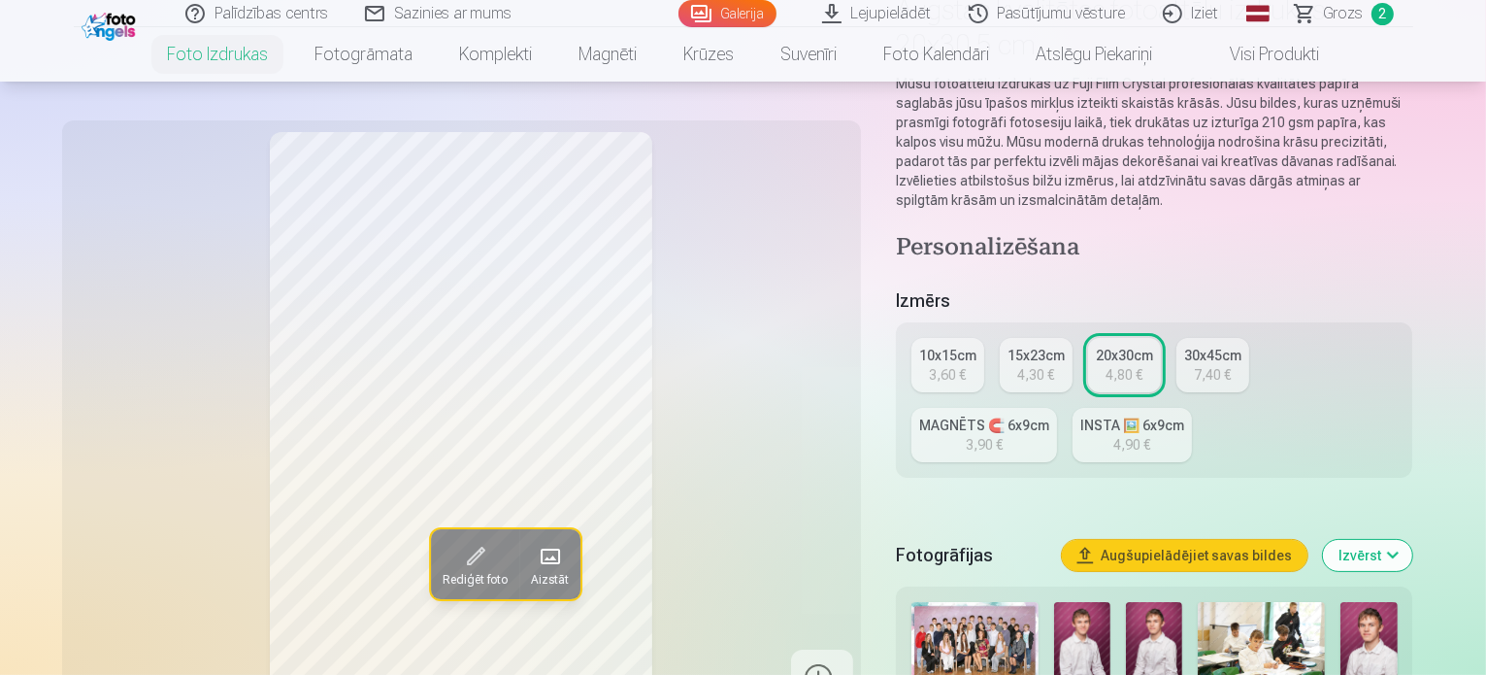
click at [1073, 408] on link "INSTA 🖼️ 6x9cm 4,90 €" at bounding box center [1132, 435] width 119 height 54
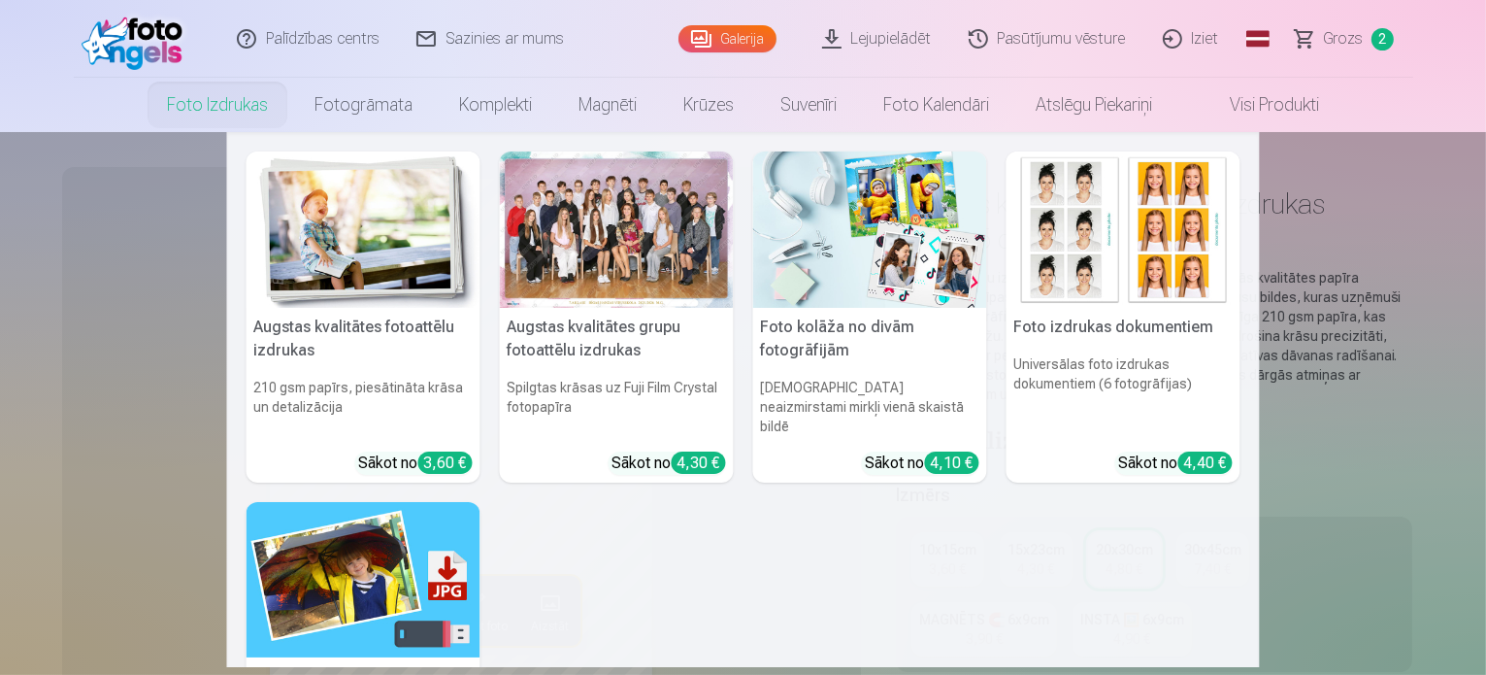
click at [366, 227] on img at bounding box center [364, 229] width 234 height 156
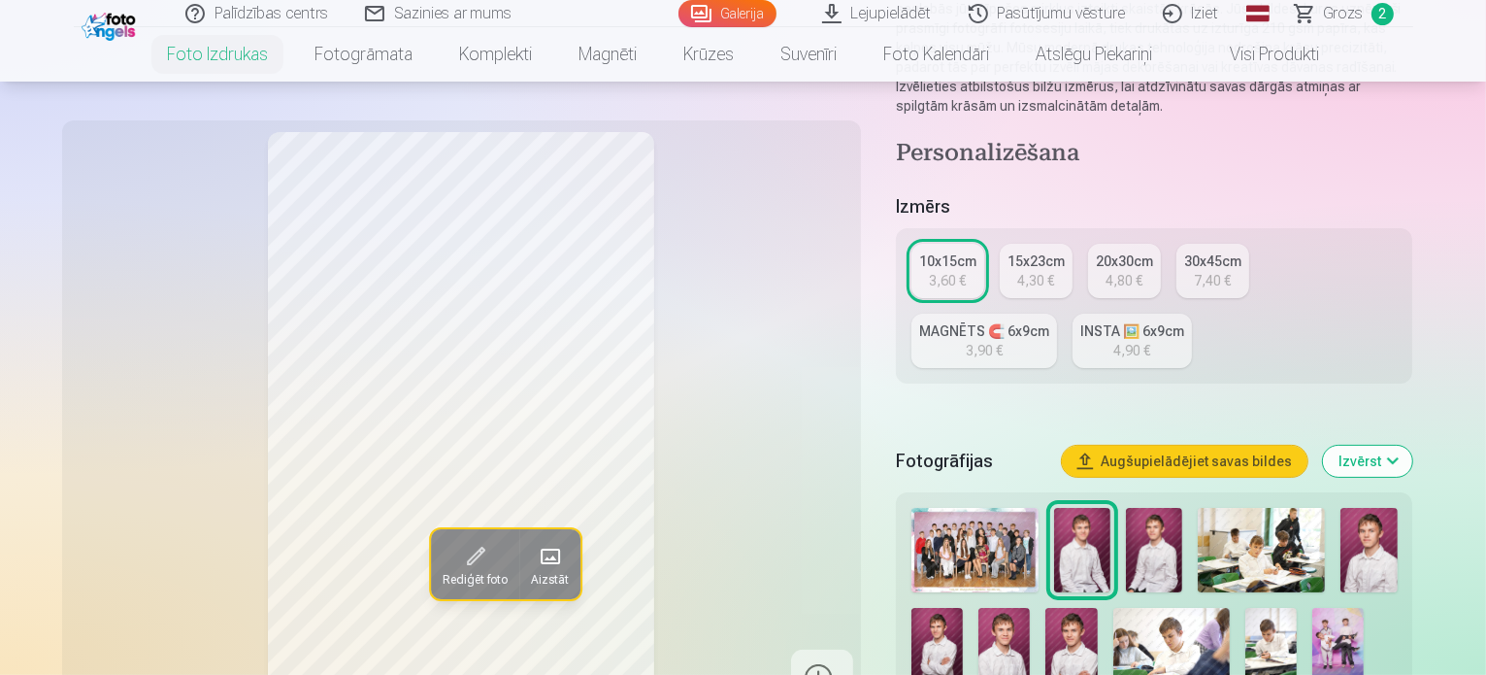
scroll to position [291, 0]
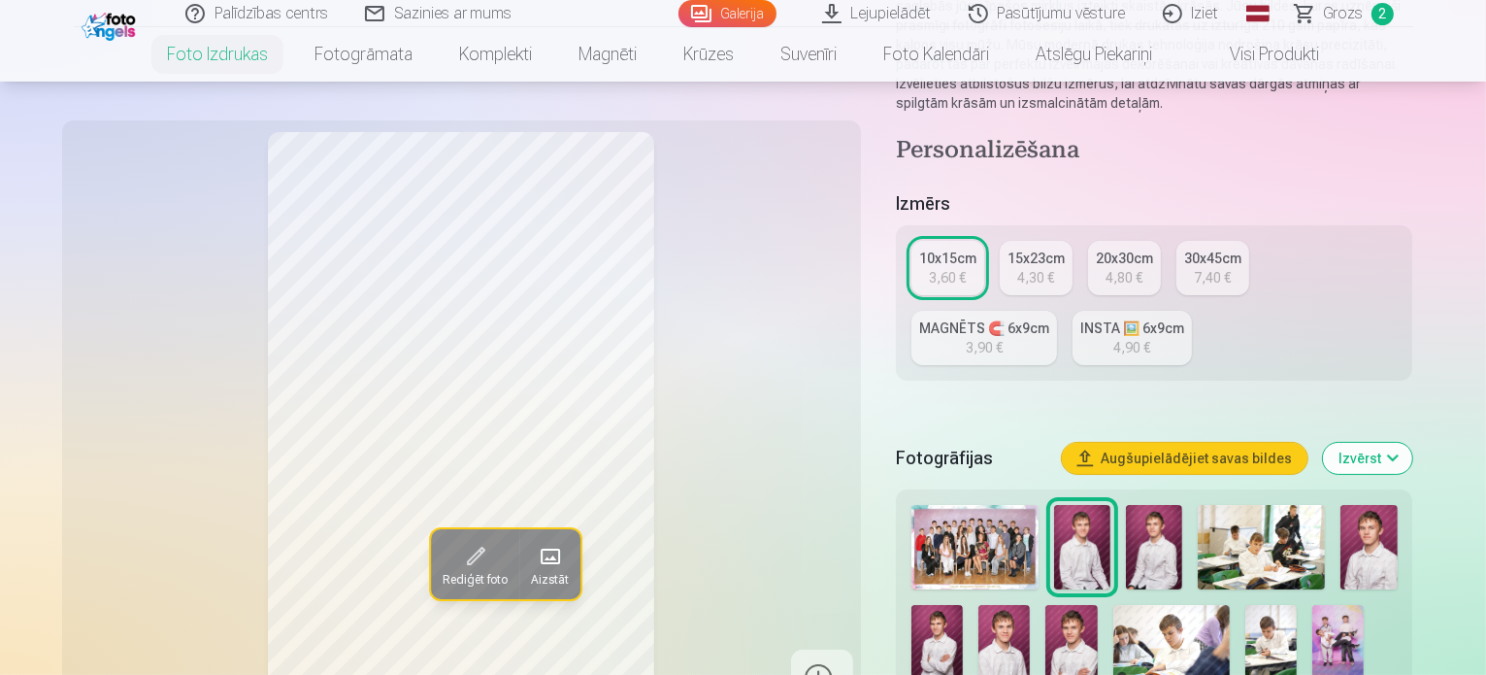
click at [1312, 605] on img at bounding box center [1337, 644] width 51 height 78
click at [1231, 268] on div "7,40 €" at bounding box center [1212, 277] width 37 height 19
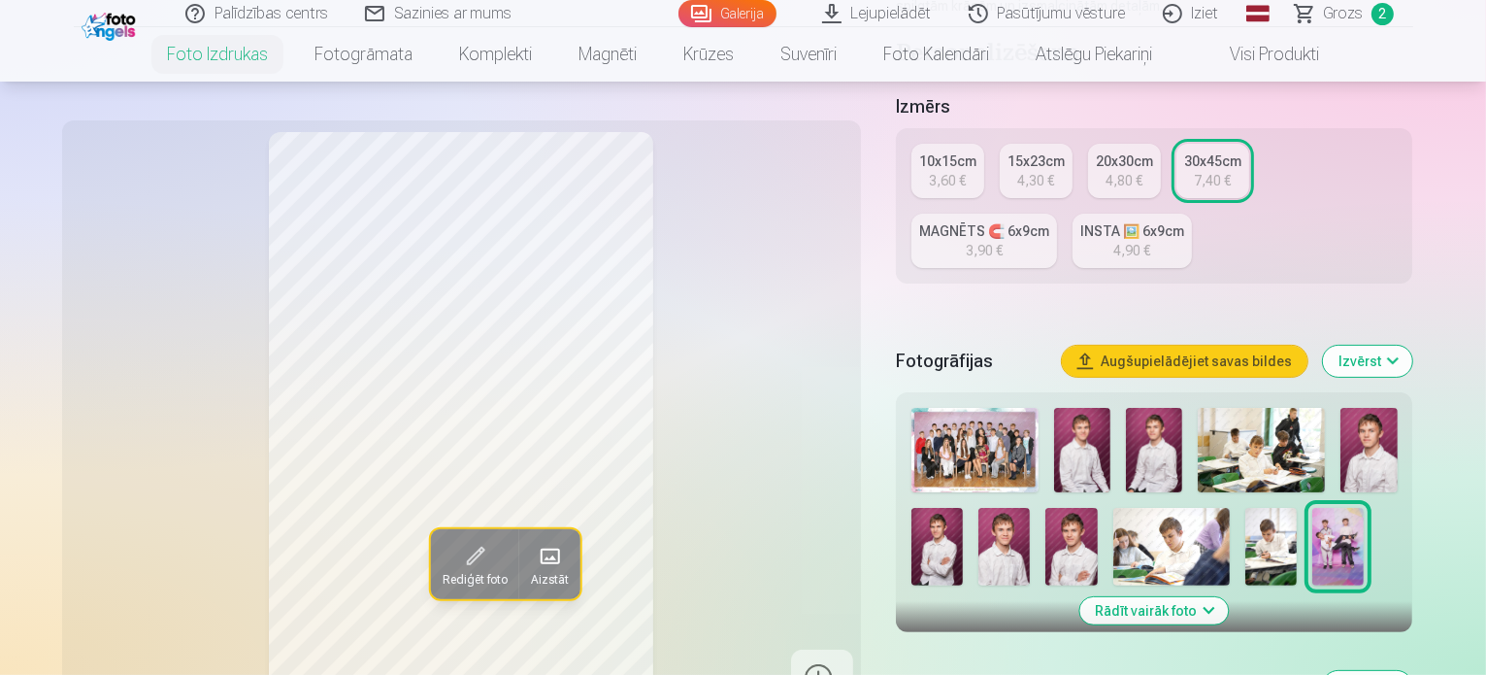
scroll to position [291, 0]
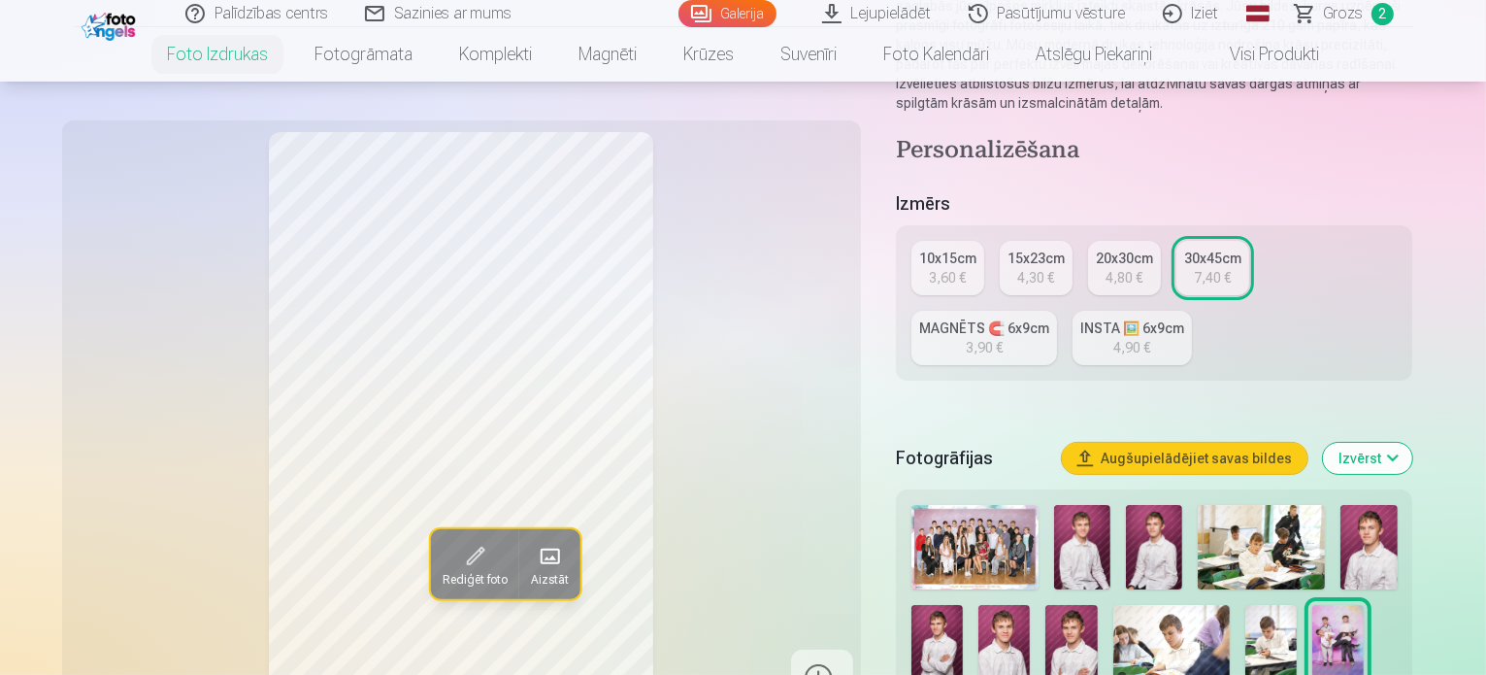
click at [936, 249] on div "10x15cm" at bounding box center [947, 258] width 57 height 19
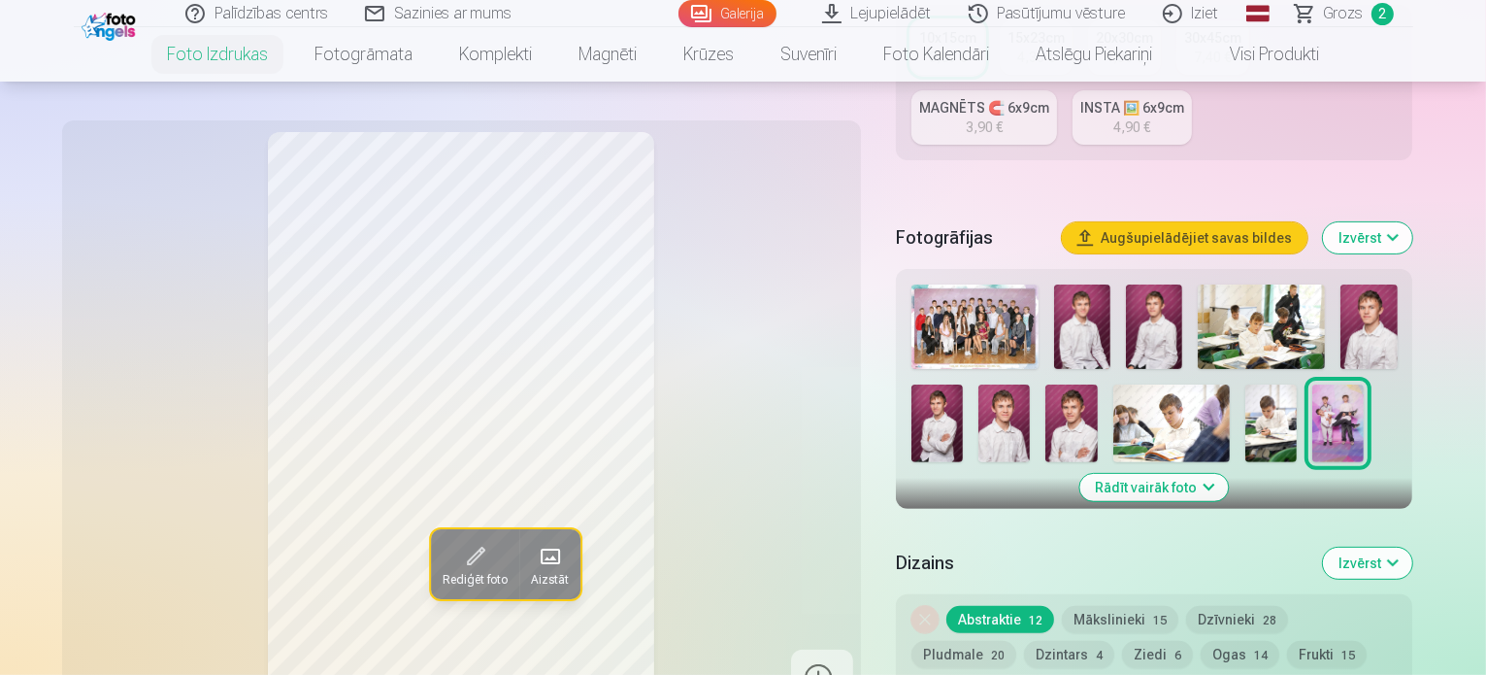
scroll to position [582, 0]
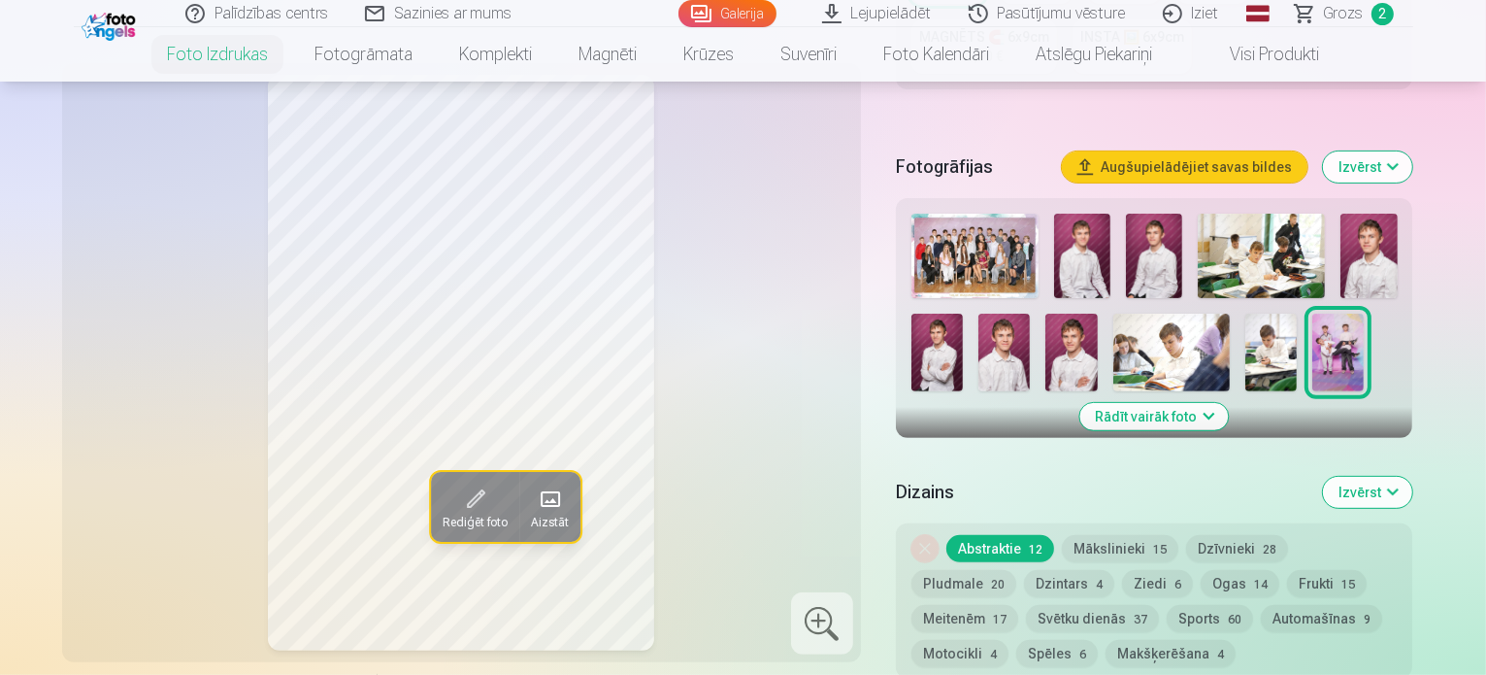
click at [1113, 314] on img at bounding box center [1171, 353] width 116 height 78
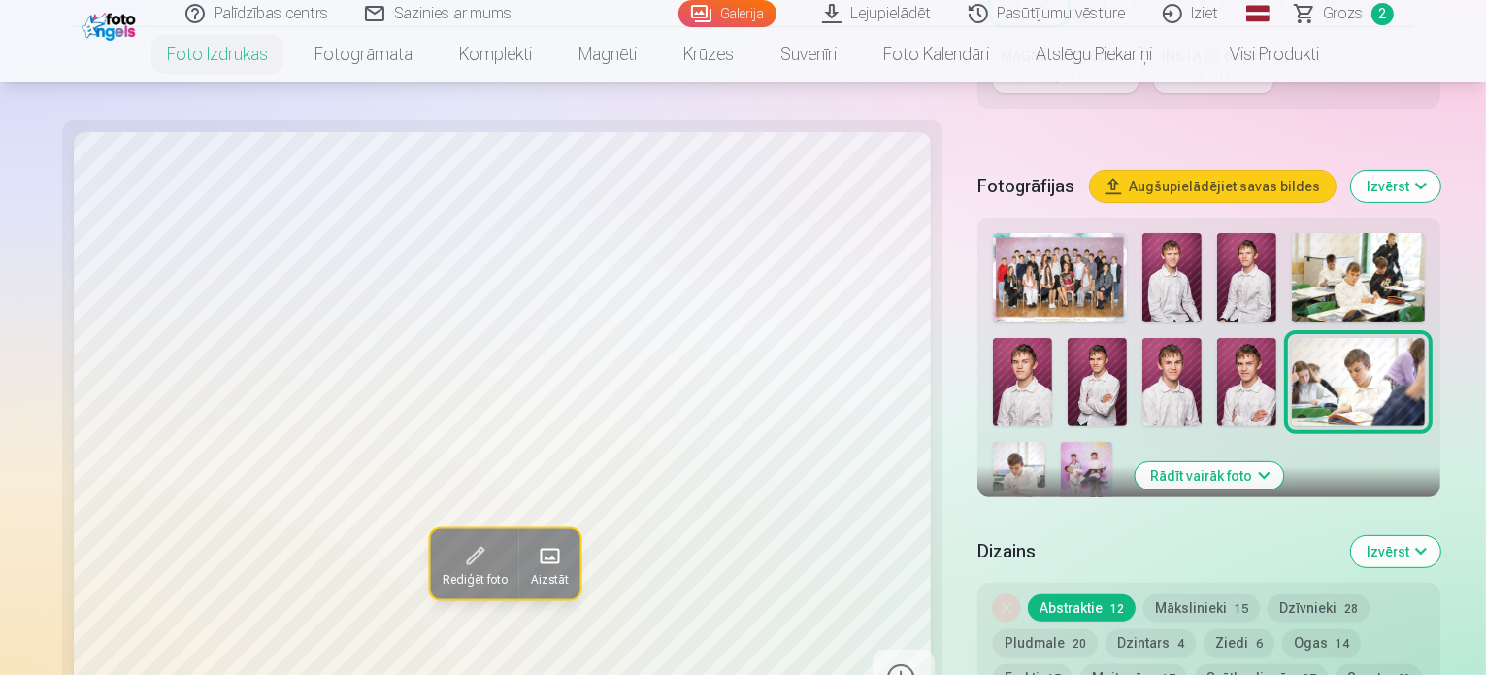
click at [1292, 233] on img at bounding box center [1358, 277] width 133 height 89
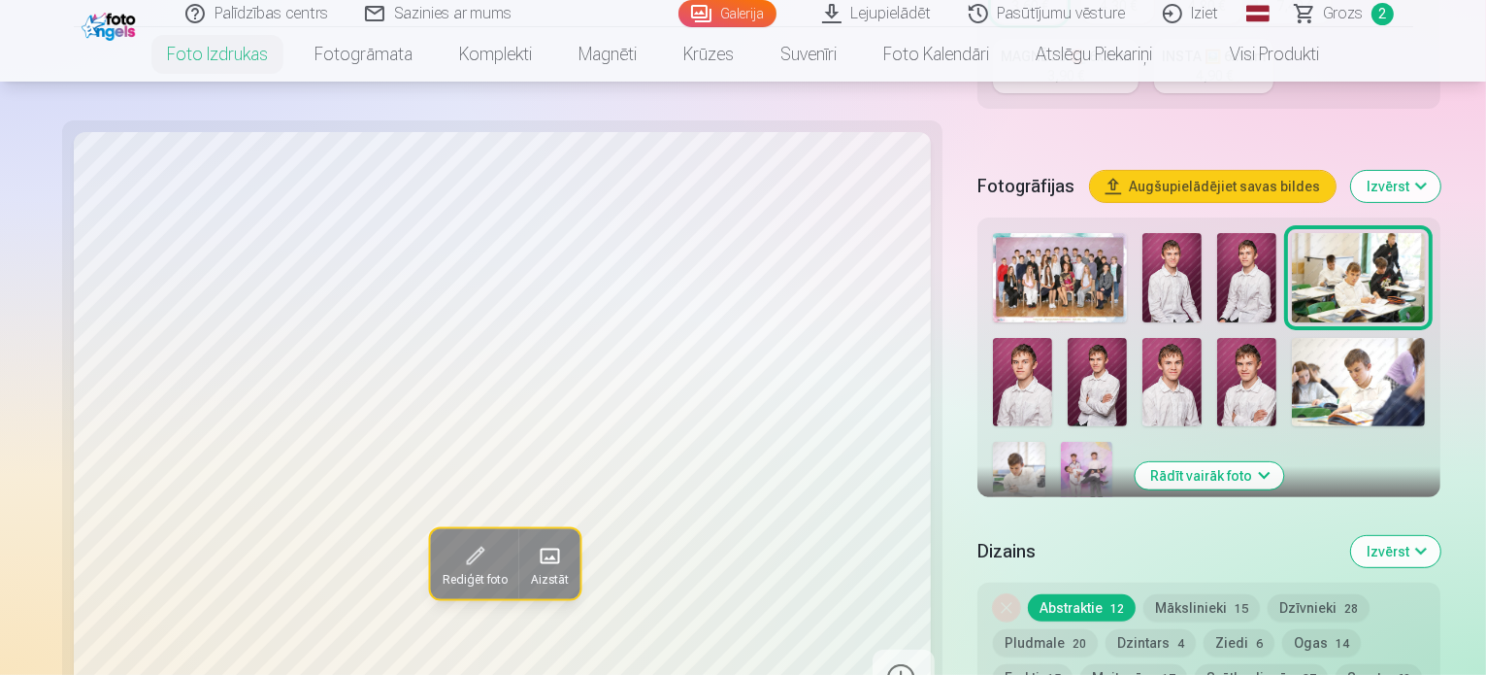
click at [1045, 442] on img at bounding box center [1018, 481] width 51 height 78
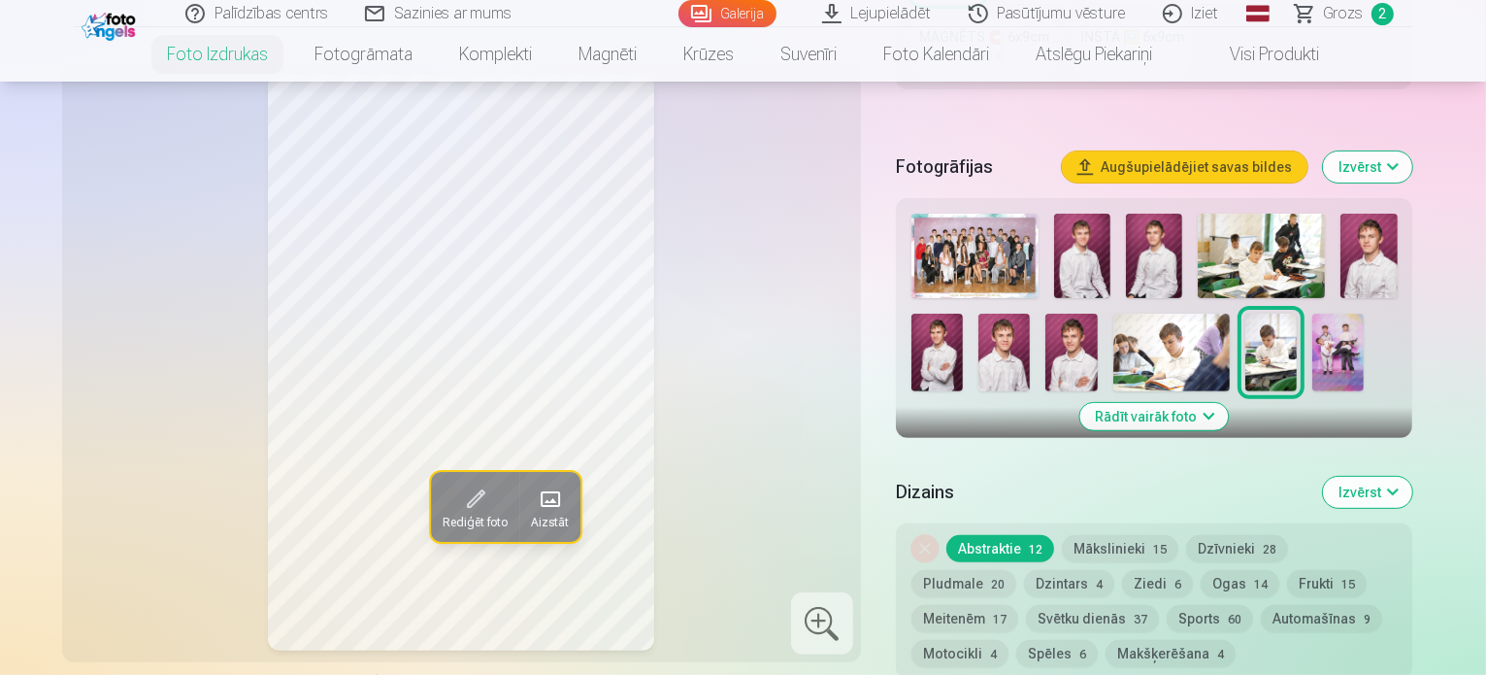
drag, startPoint x: 1064, startPoint y: 170, endPoint x: 1074, endPoint y: 174, distance: 10.5
click at [1064, 206] on div at bounding box center [1155, 302] width 502 height 193
click at [1082, 214] on img at bounding box center [1082, 256] width 56 height 84
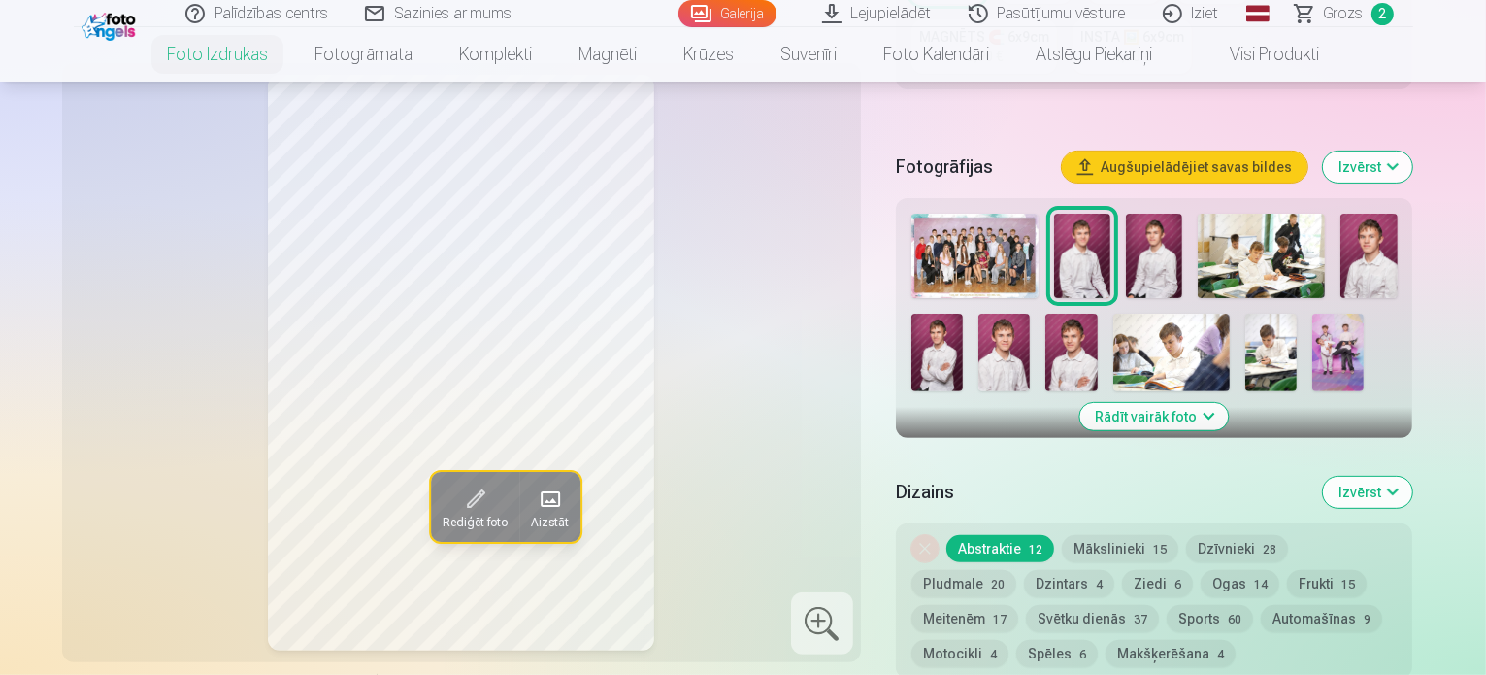
click at [1154, 214] on img at bounding box center [1154, 256] width 56 height 84
click at [1359, 214] on img at bounding box center [1369, 256] width 56 height 84
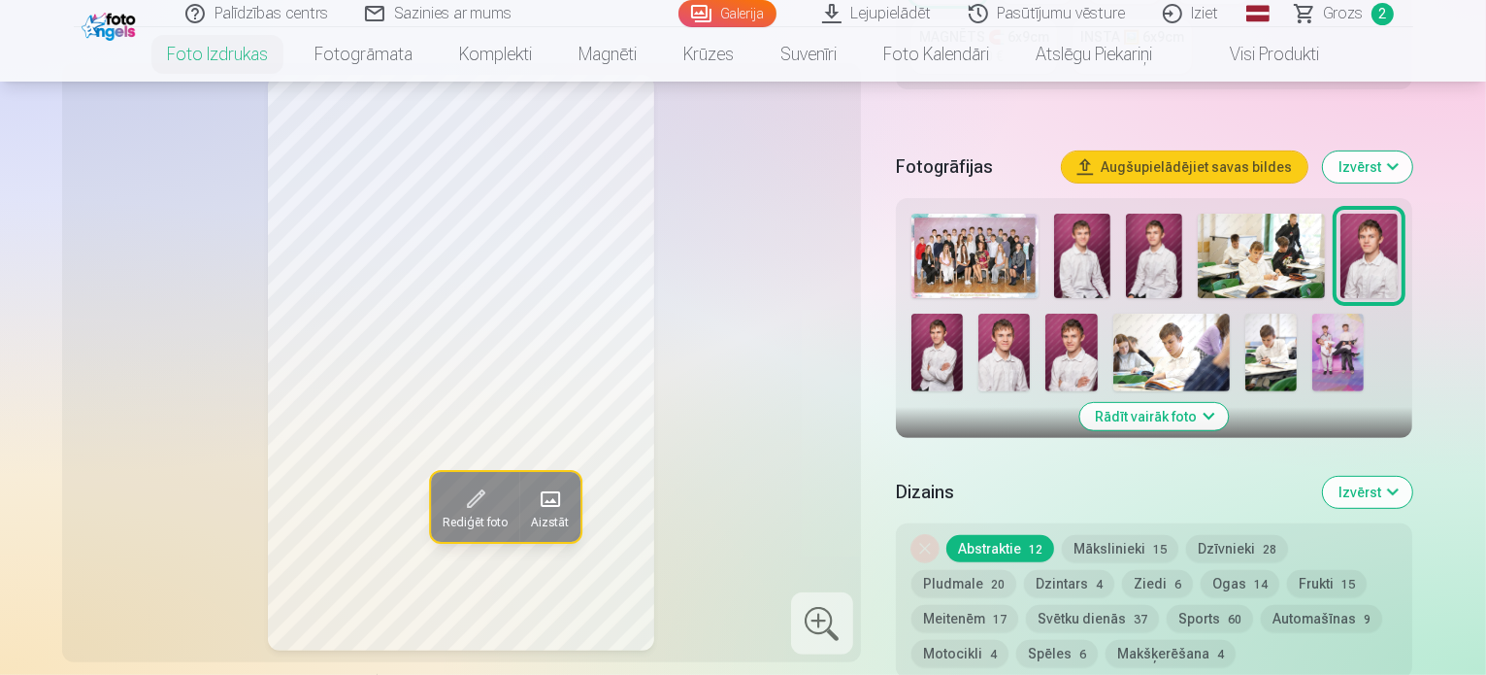
click at [1111, 220] on img at bounding box center [1082, 256] width 56 height 84
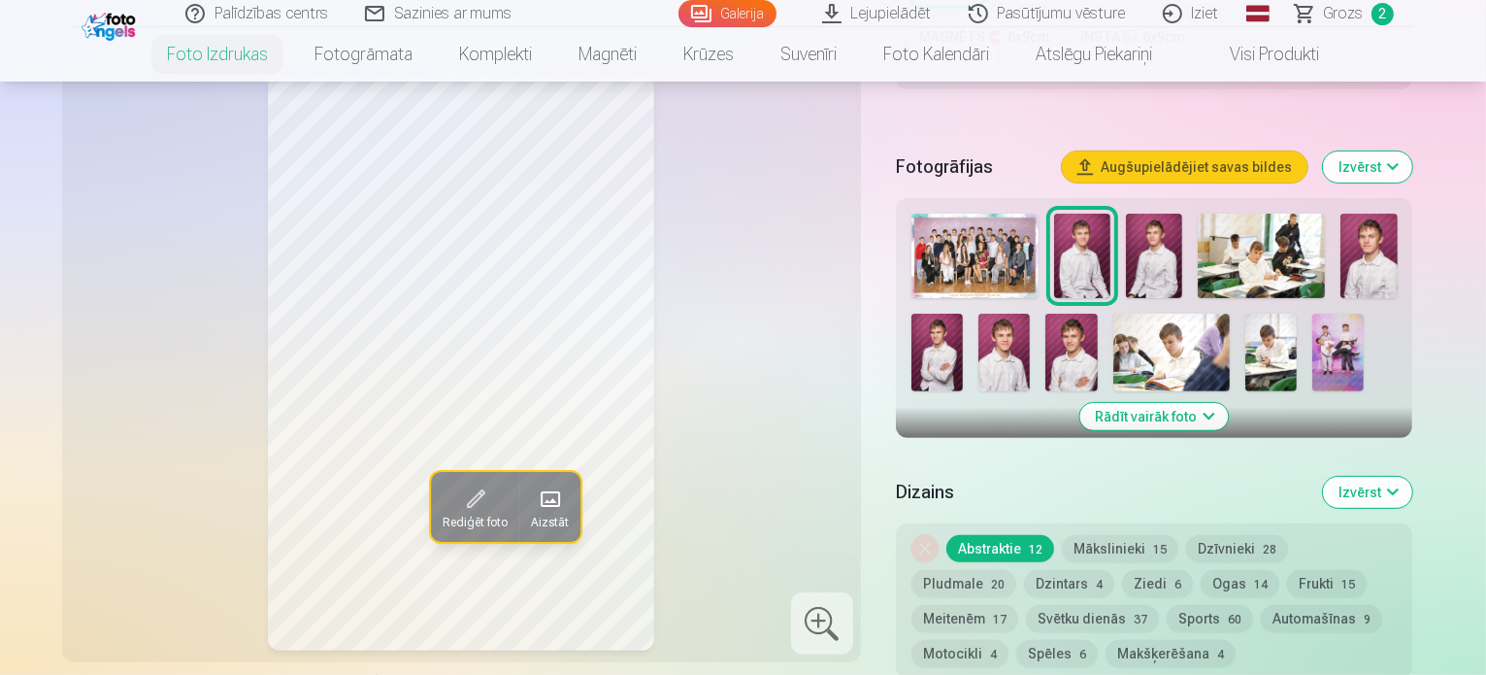
click at [922, 302] on div at bounding box center [1155, 302] width 502 height 193
click at [979, 314] on img at bounding box center [1004, 353] width 51 height 78
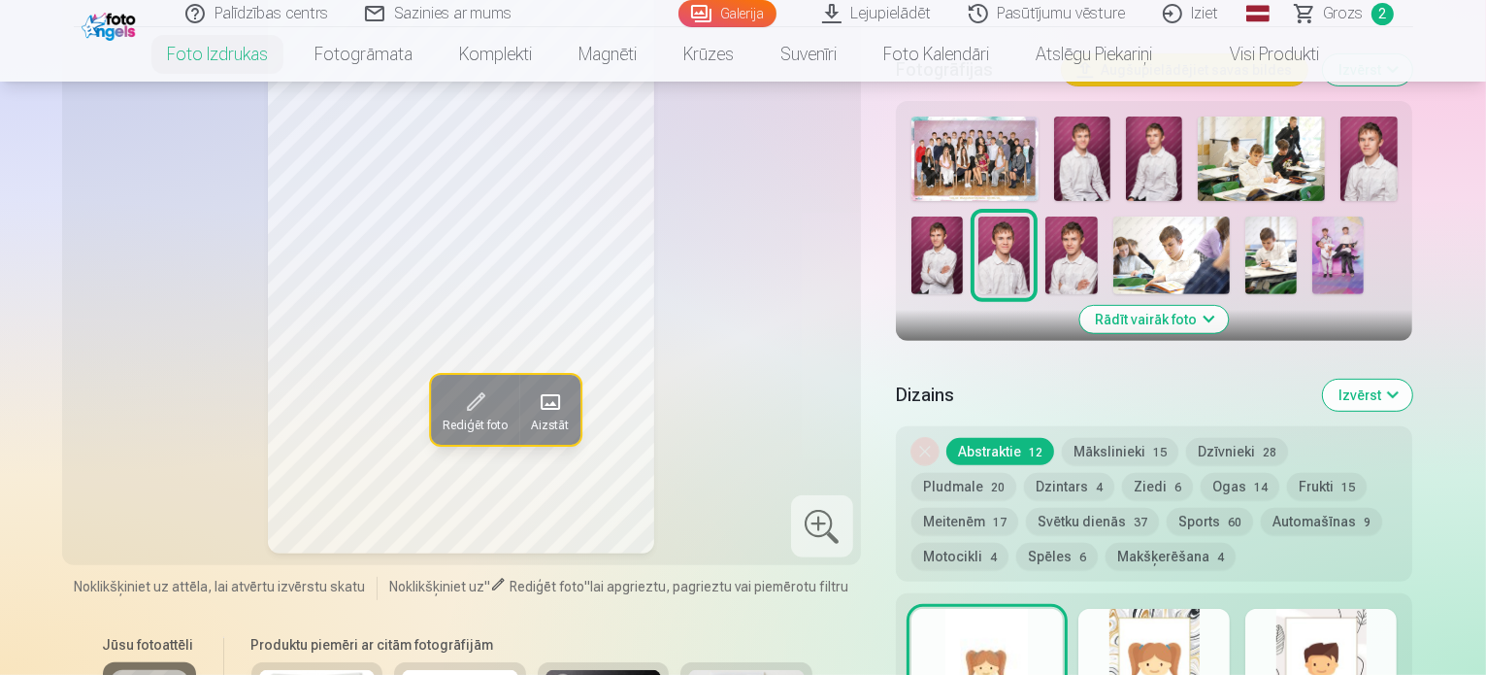
scroll to position [485, 0]
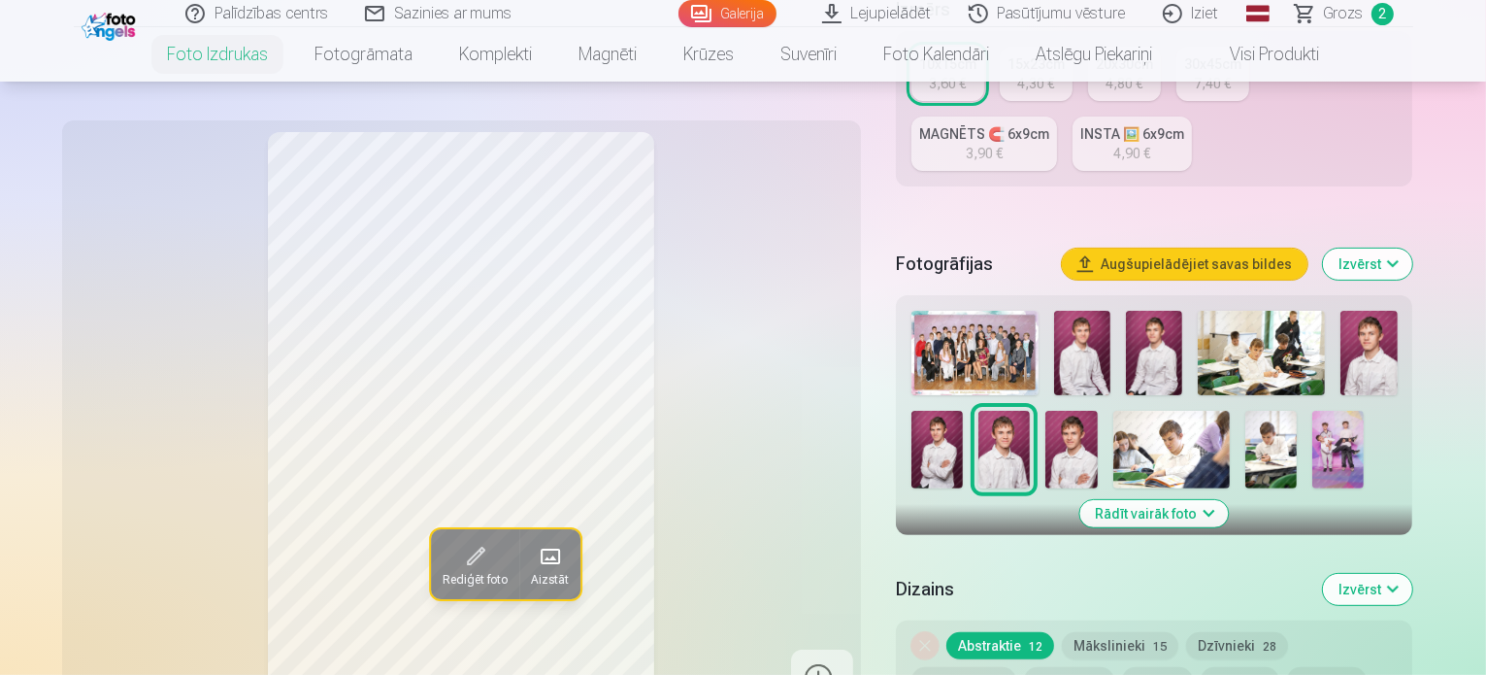
click at [1312, 411] on img at bounding box center [1337, 450] width 51 height 78
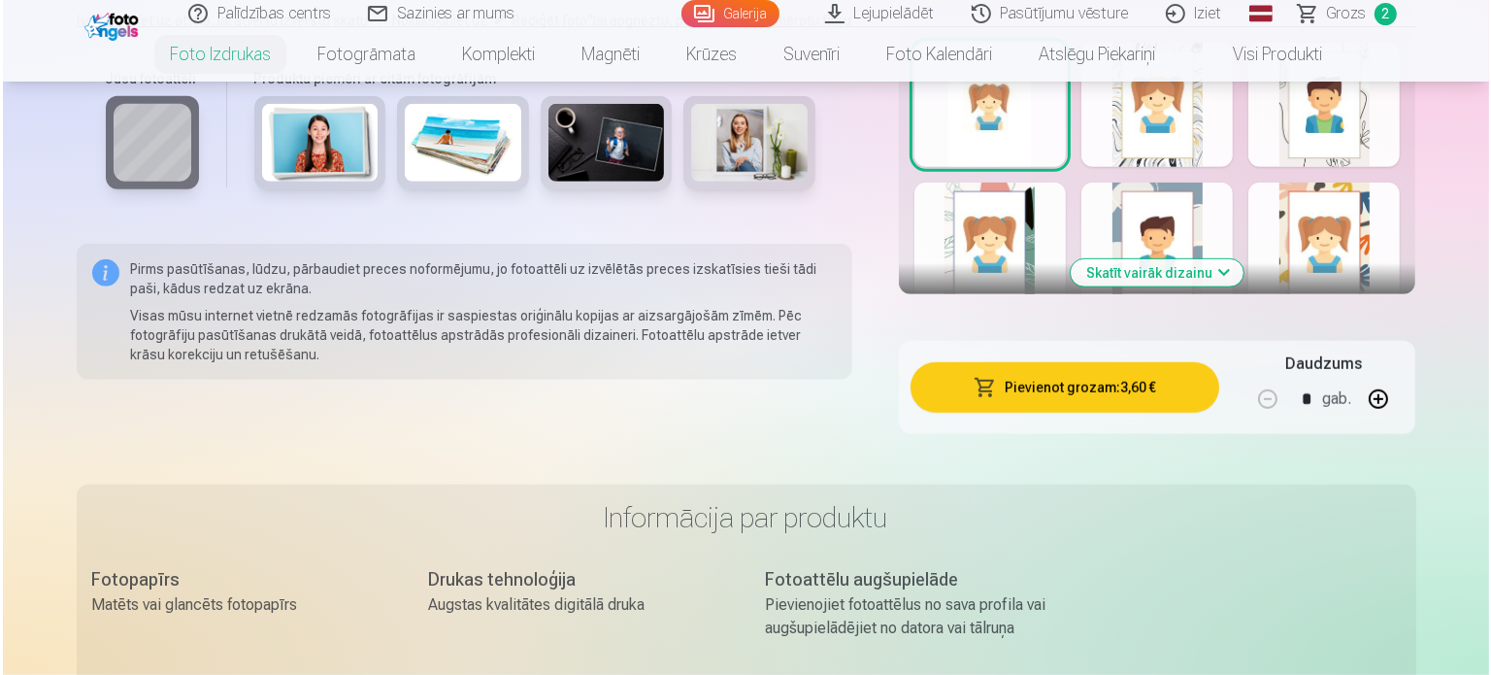
scroll to position [1359, 0]
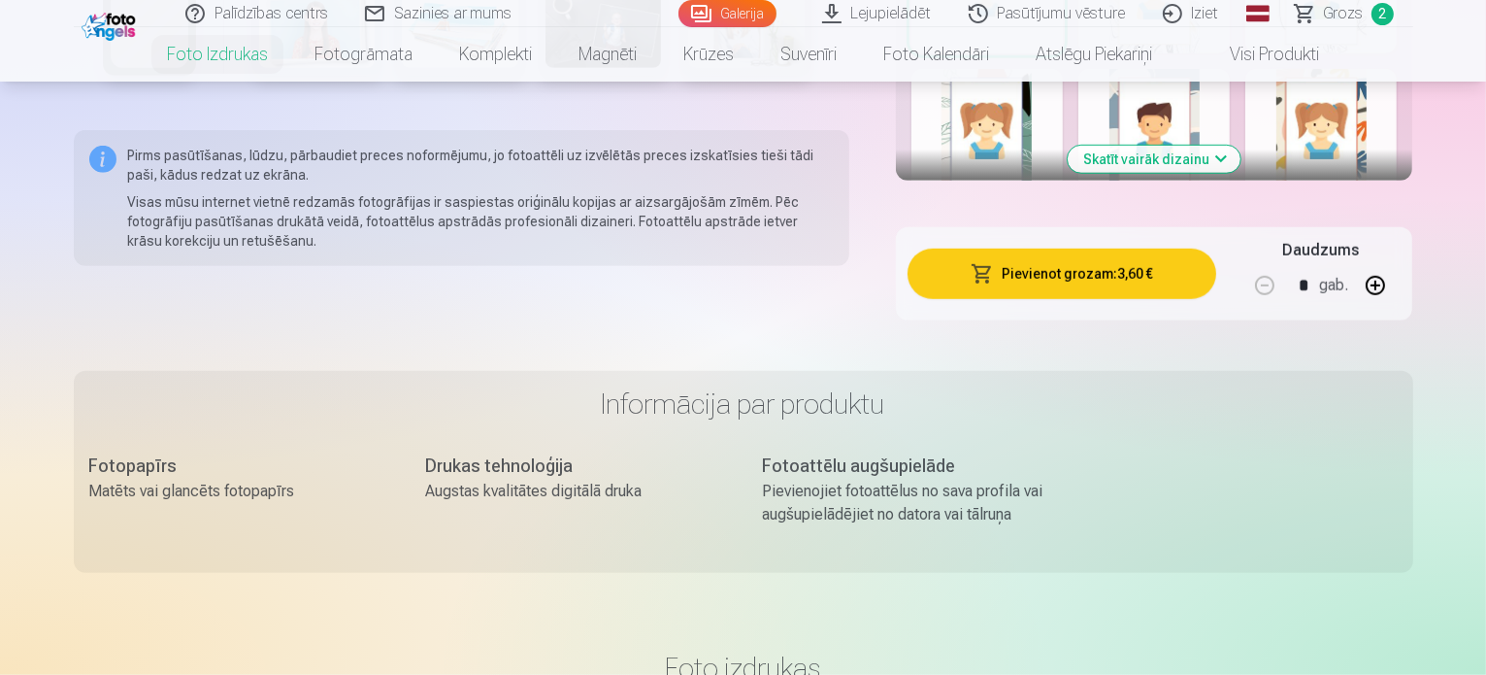
click at [1066, 249] on button "Pievienot grozam : 3,60 €" at bounding box center [1063, 274] width 310 height 50
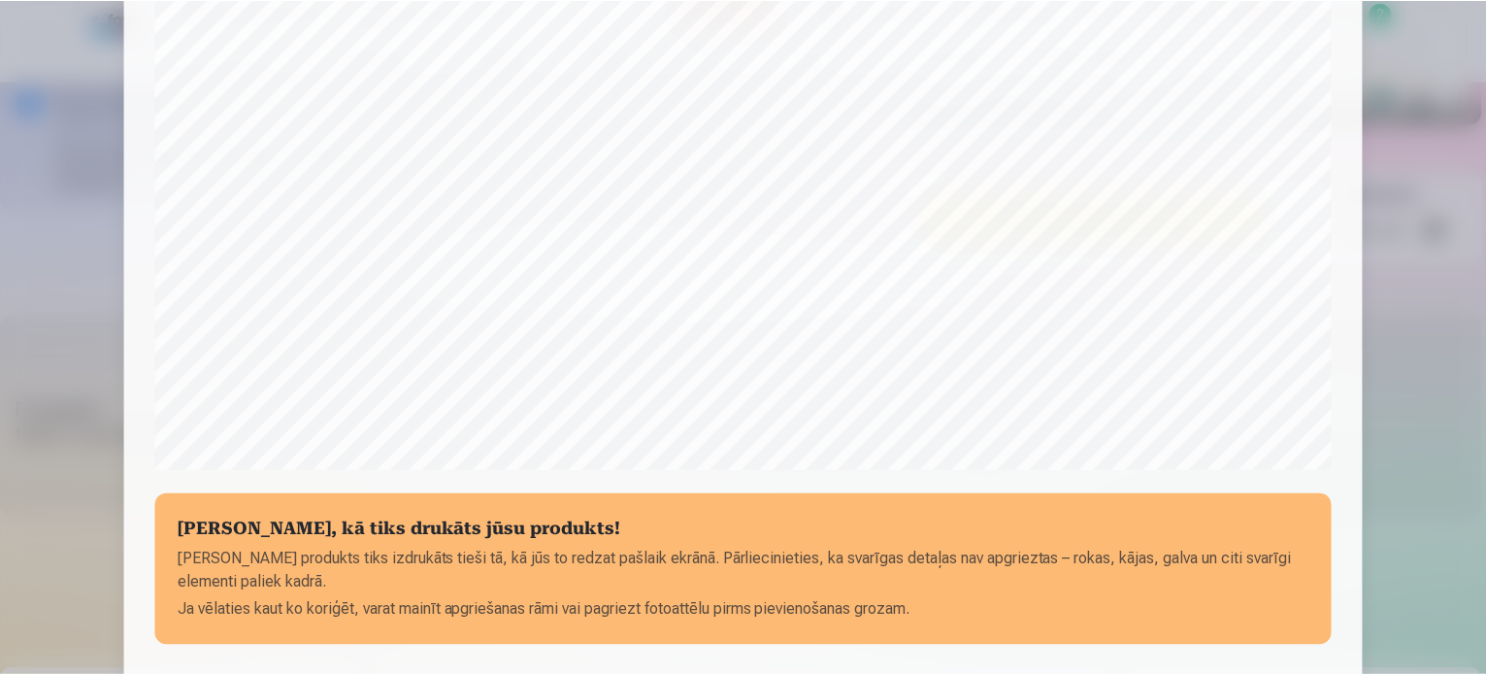
scroll to position [680, 0]
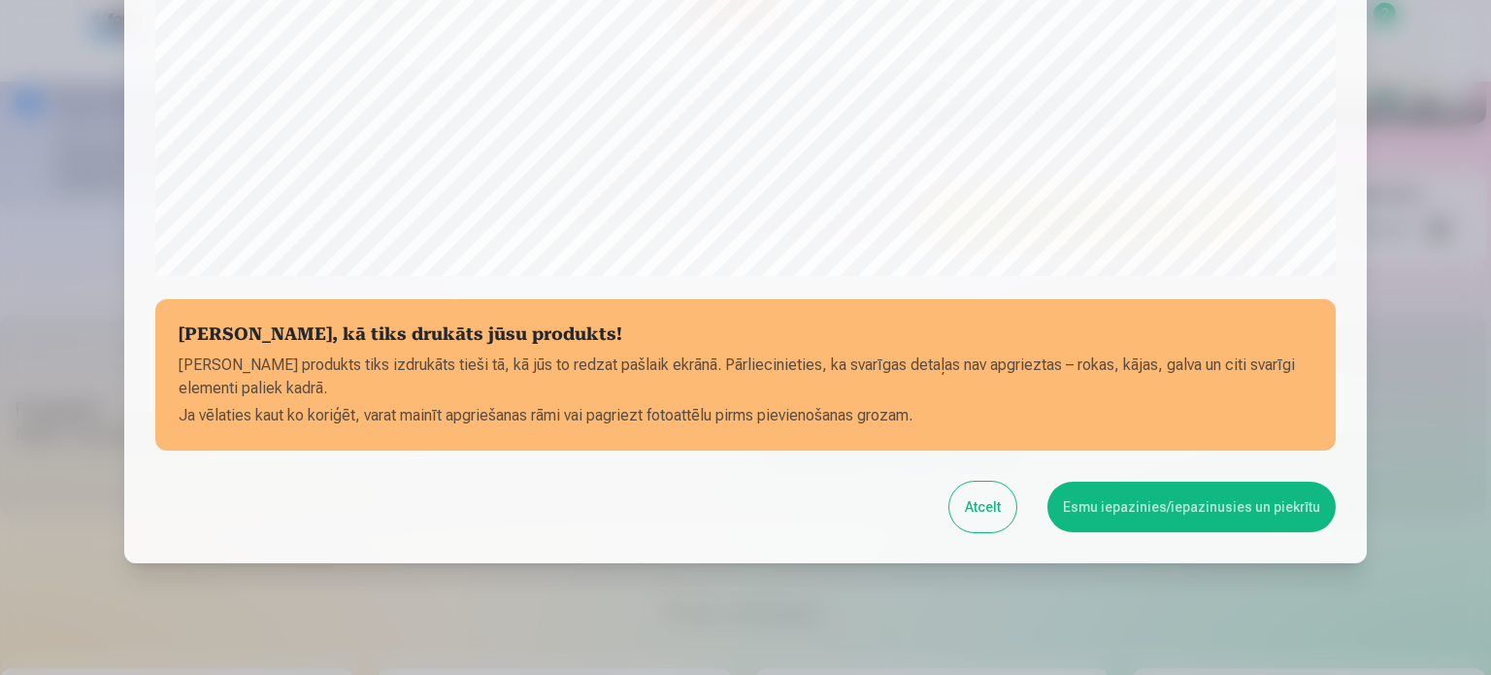
click at [1191, 501] on button "Esmu iepazinies/iepazinusies un piekrītu" at bounding box center [1191, 506] width 288 height 50
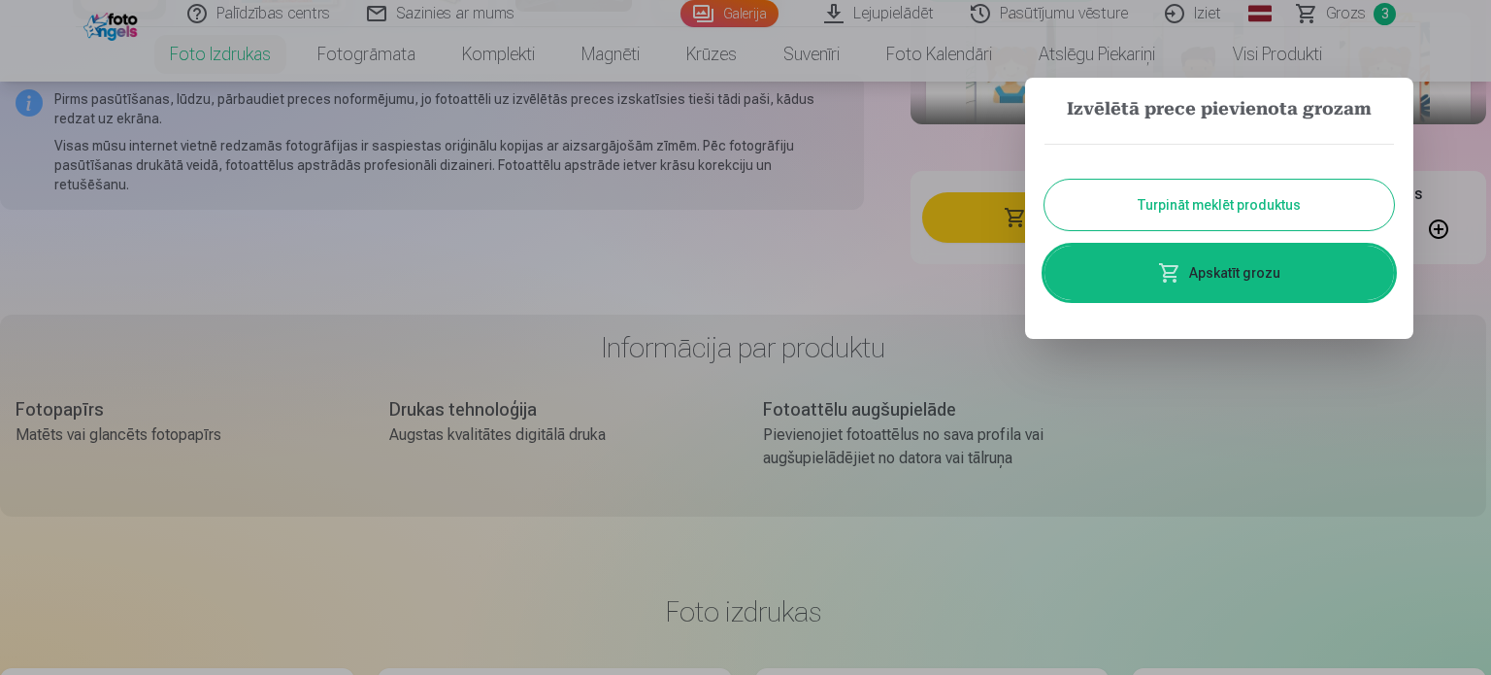
click at [1248, 197] on button "Turpināt meklēt produktus" at bounding box center [1219, 205] width 349 height 50
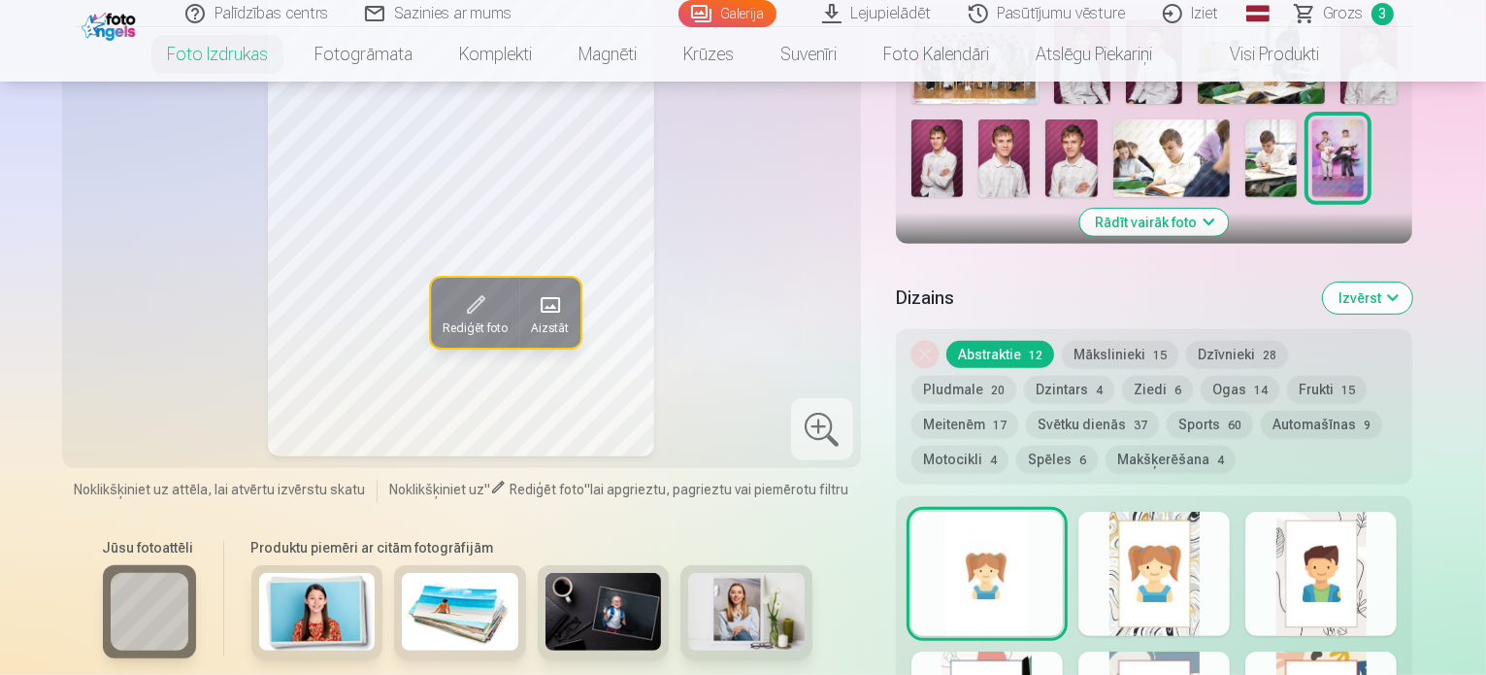
scroll to position [388, 0]
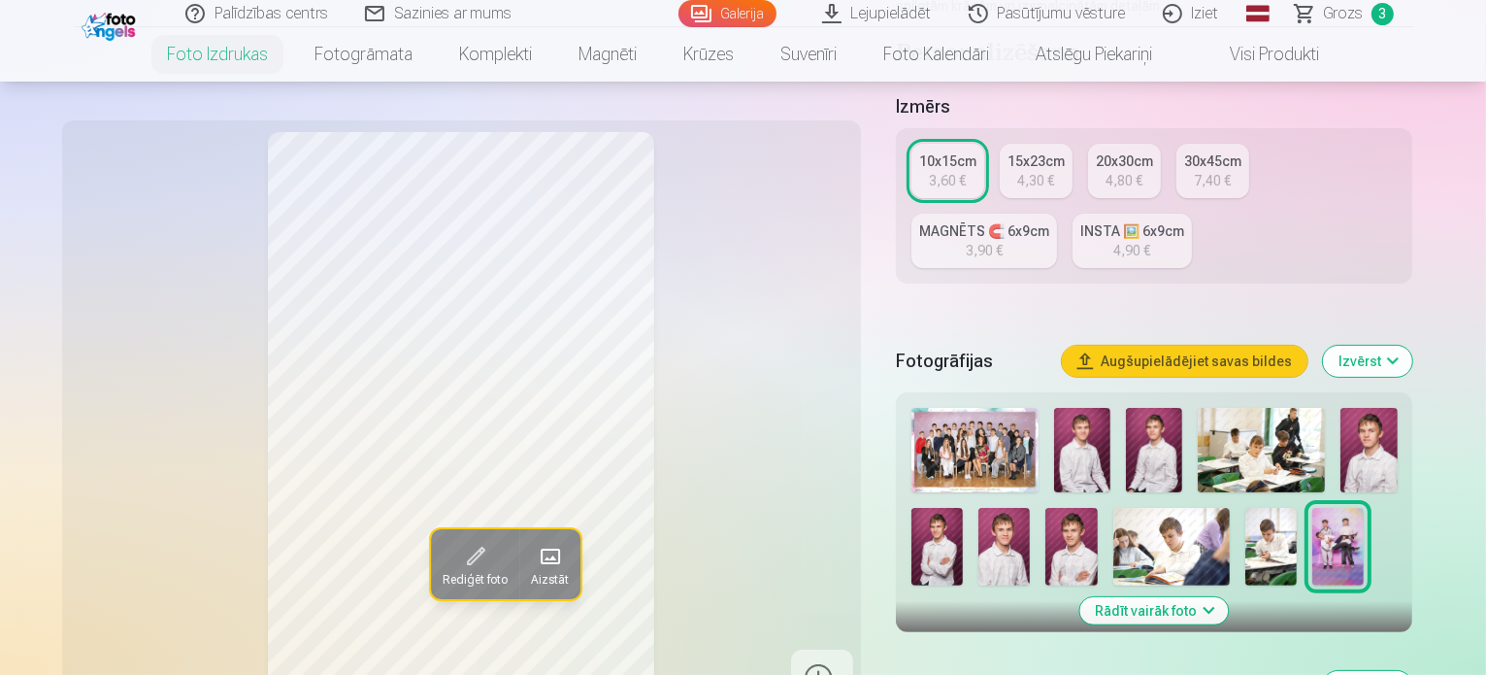
click at [1342, 19] on span "Grozs" at bounding box center [1344, 13] width 40 height 23
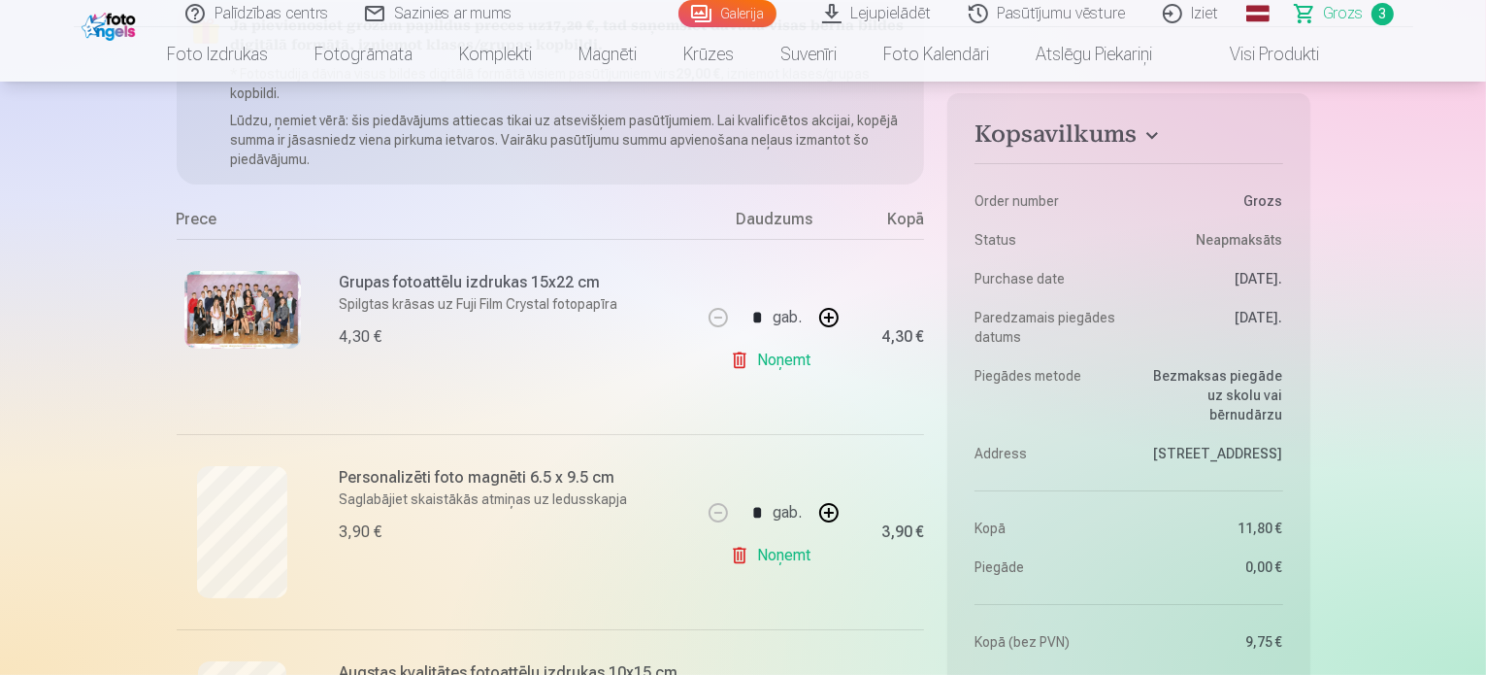
scroll to position [291, 0]
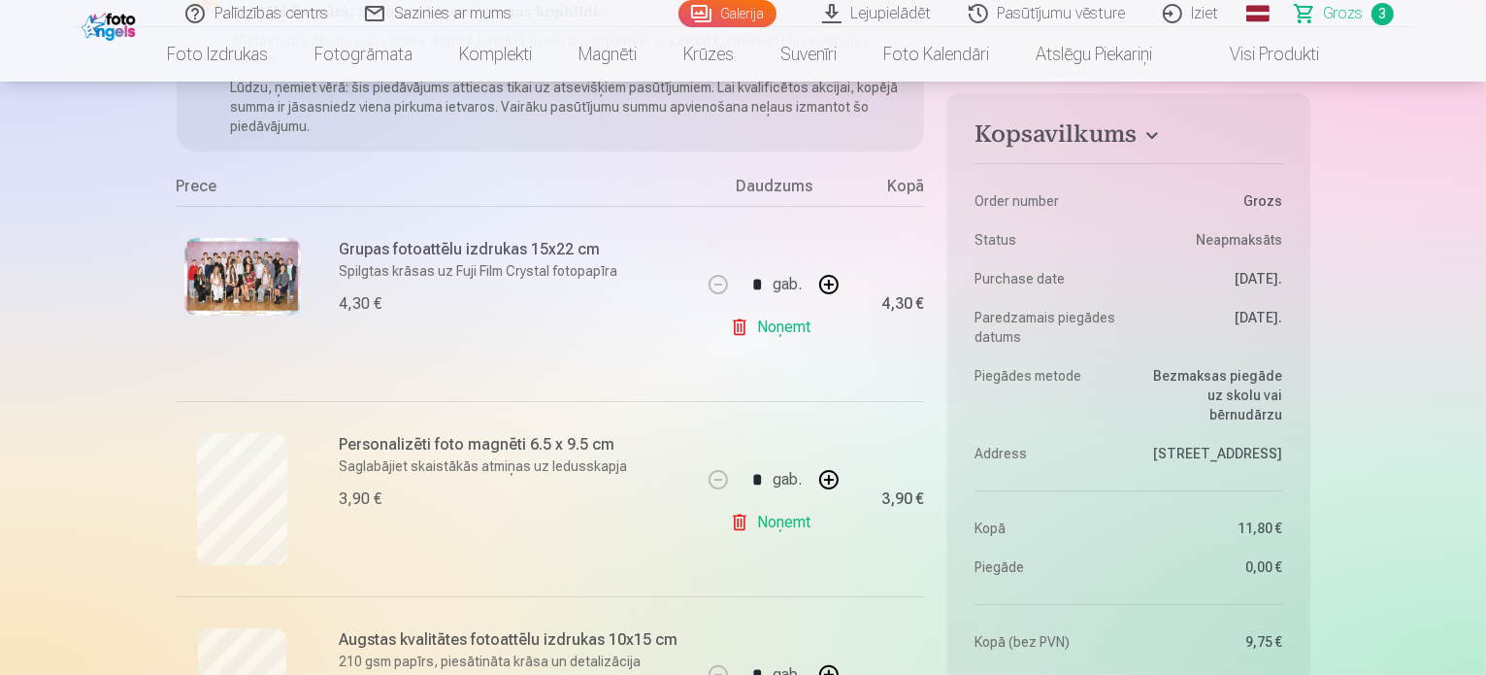
click at [830, 480] on button "button" at bounding box center [829, 479] width 47 height 47
type input "*"
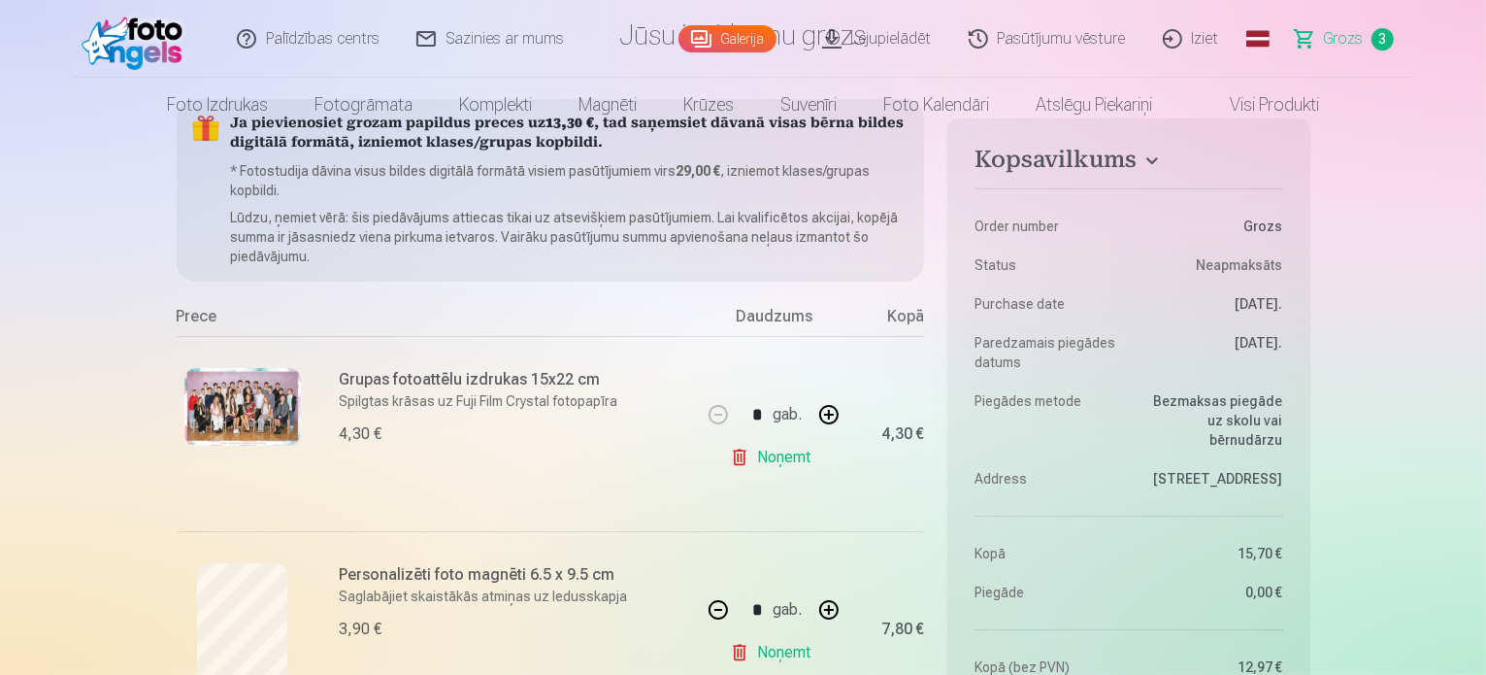
scroll to position [0, 0]
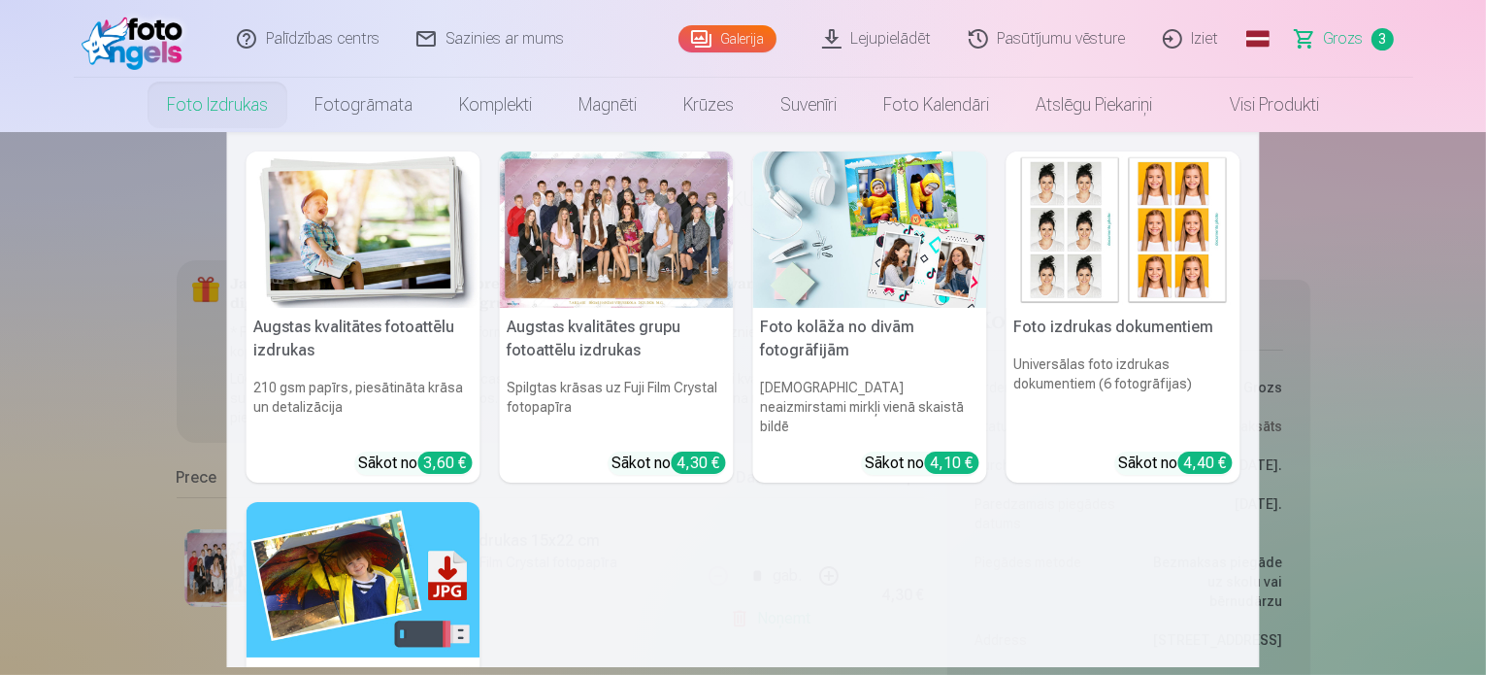
click at [873, 278] on img at bounding box center [870, 229] width 234 height 156
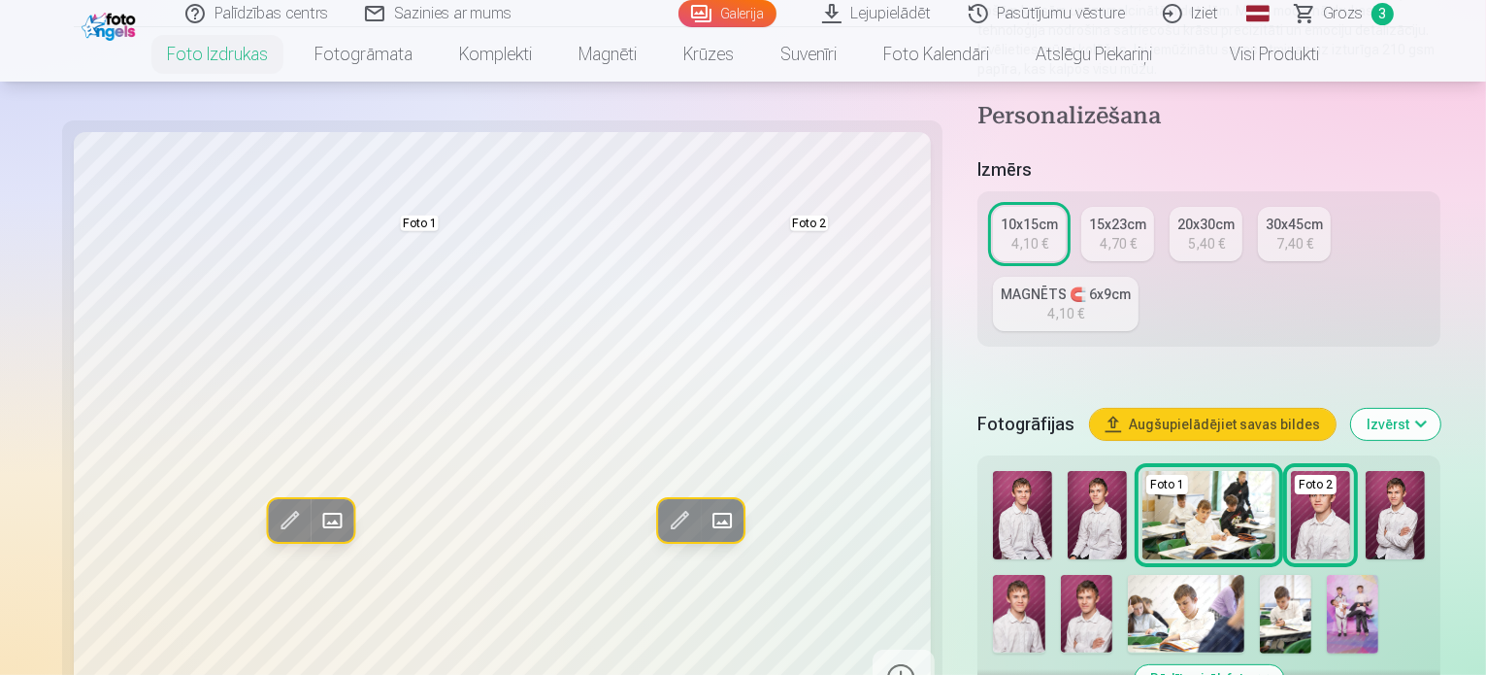
scroll to position [291, 0]
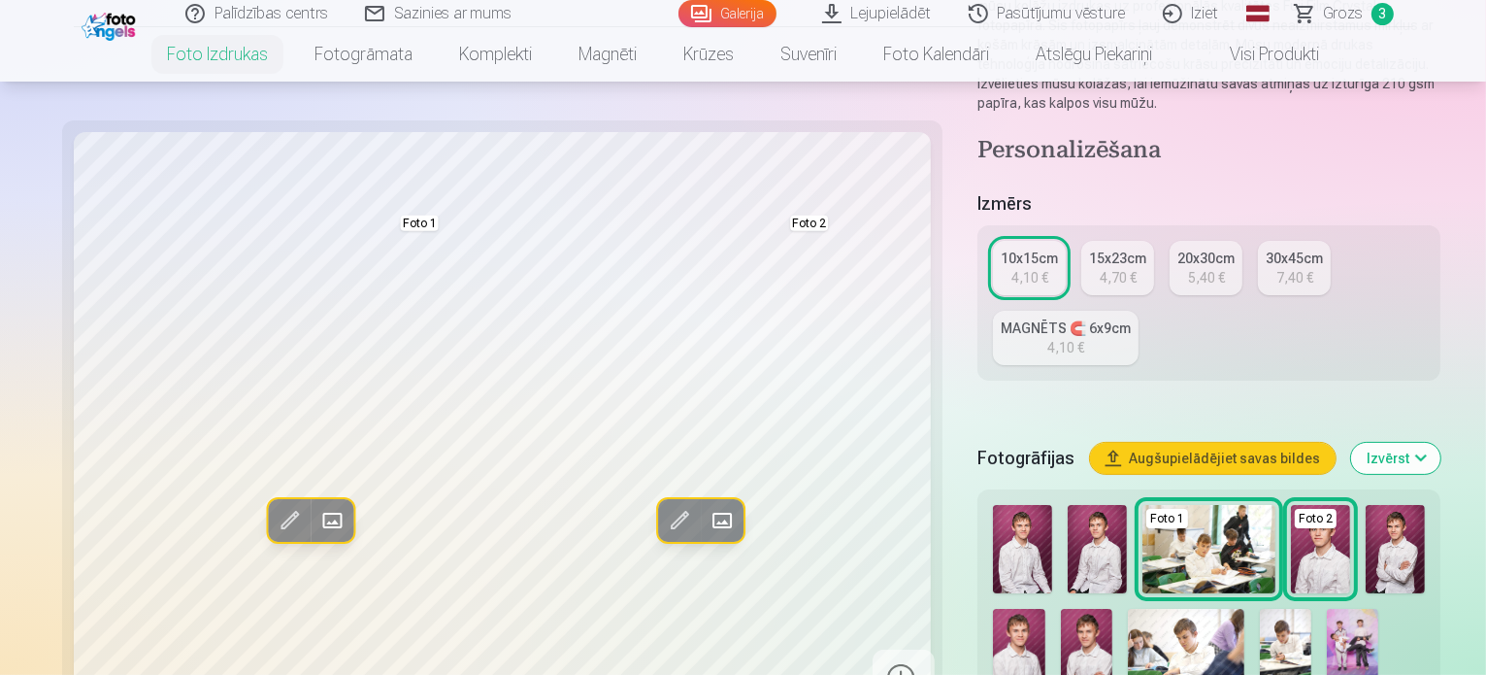
click at [1327, 609] on img at bounding box center [1352, 648] width 51 height 78
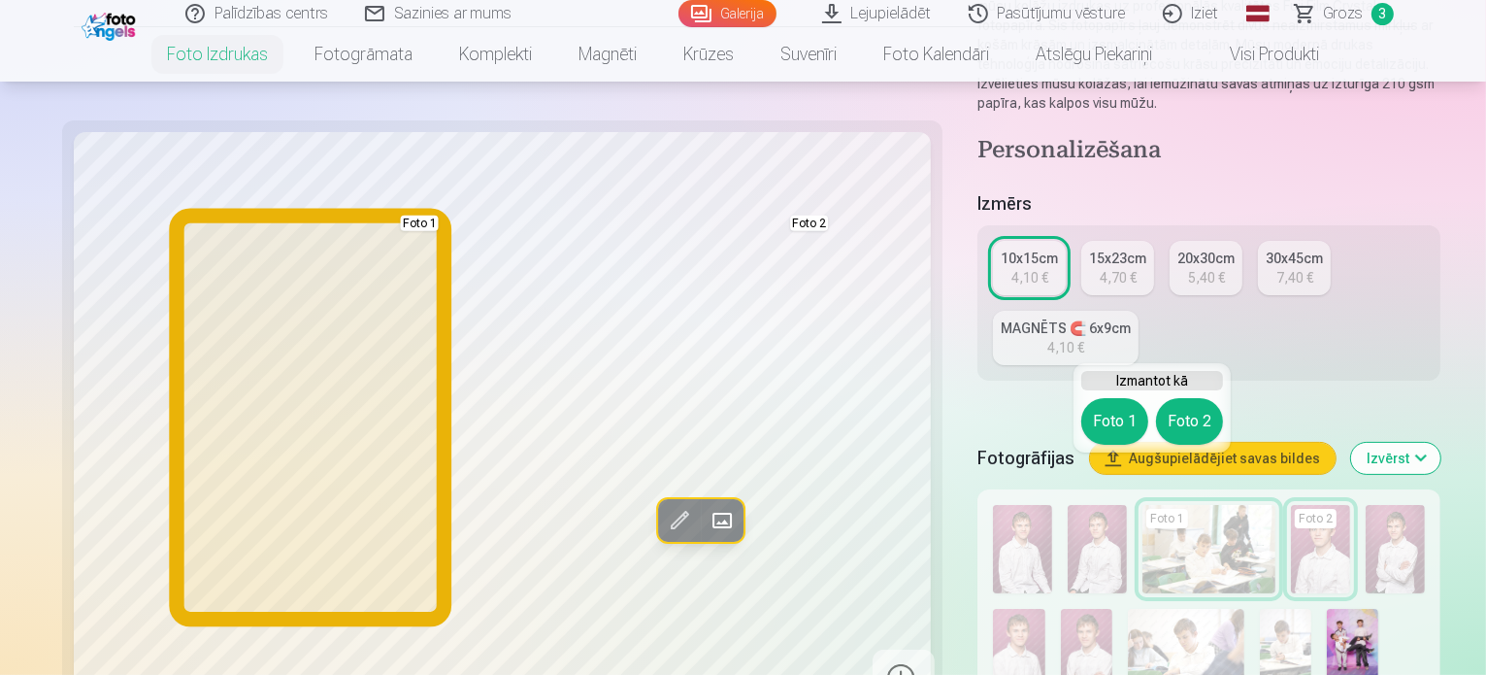
click at [1099, 426] on button "Foto 1" at bounding box center [1114, 421] width 67 height 47
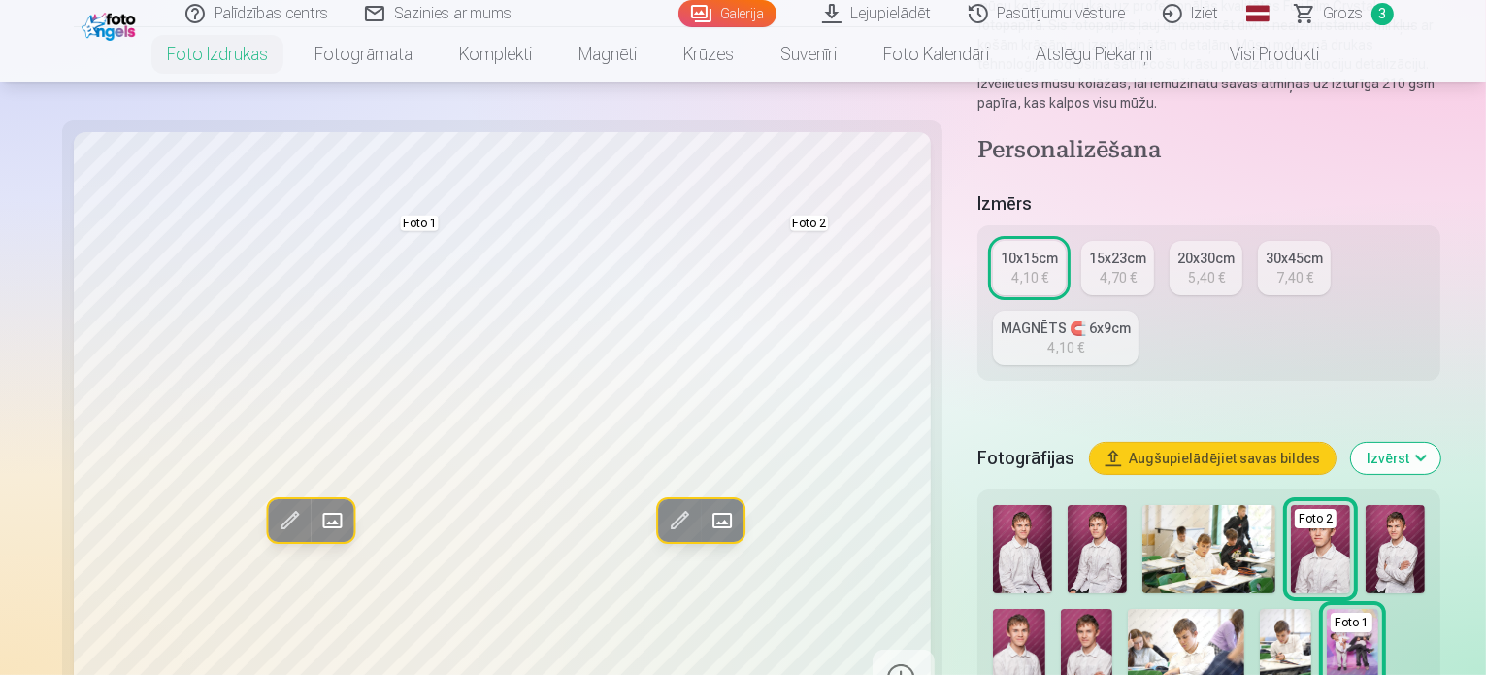
click at [1260, 609] on img at bounding box center [1285, 648] width 51 height 78
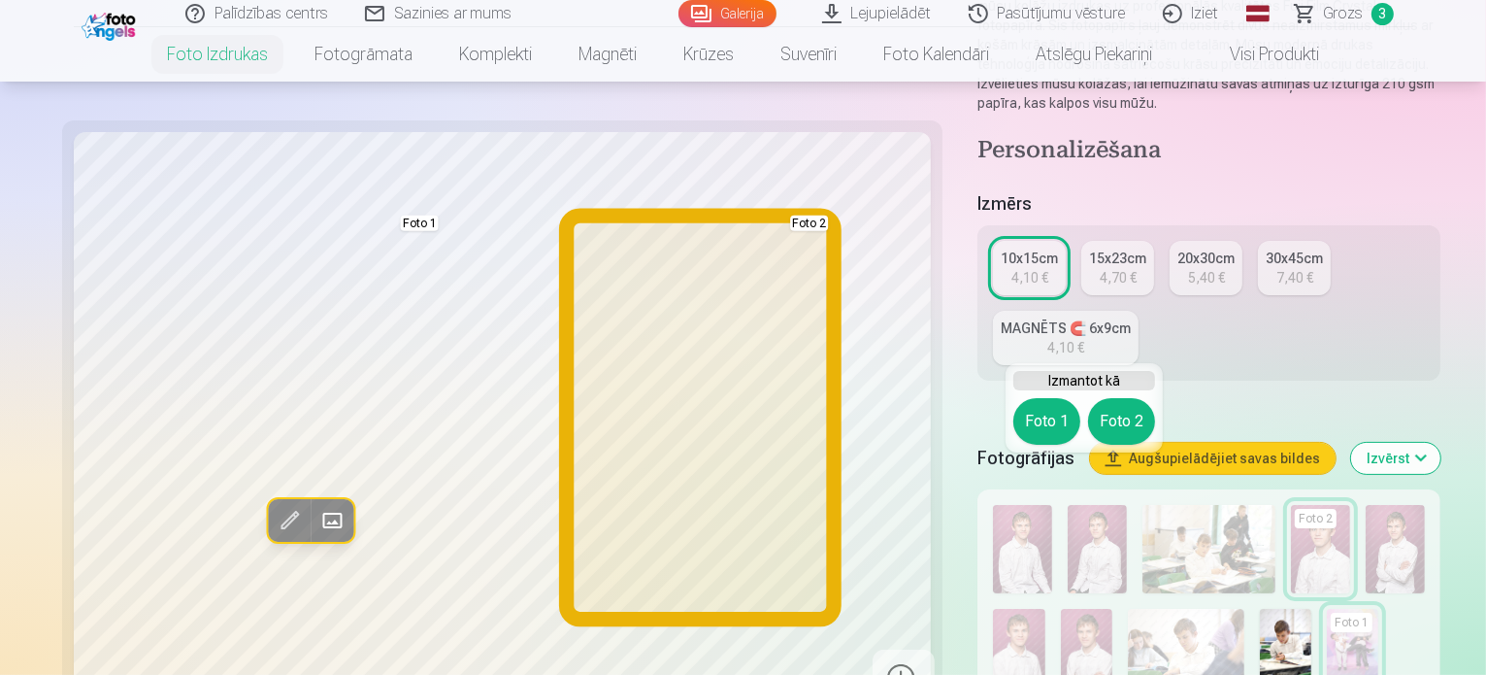
click at [1103, 433] on button "Foto 2" at bounding box center [1121, 421] width 67 height 47
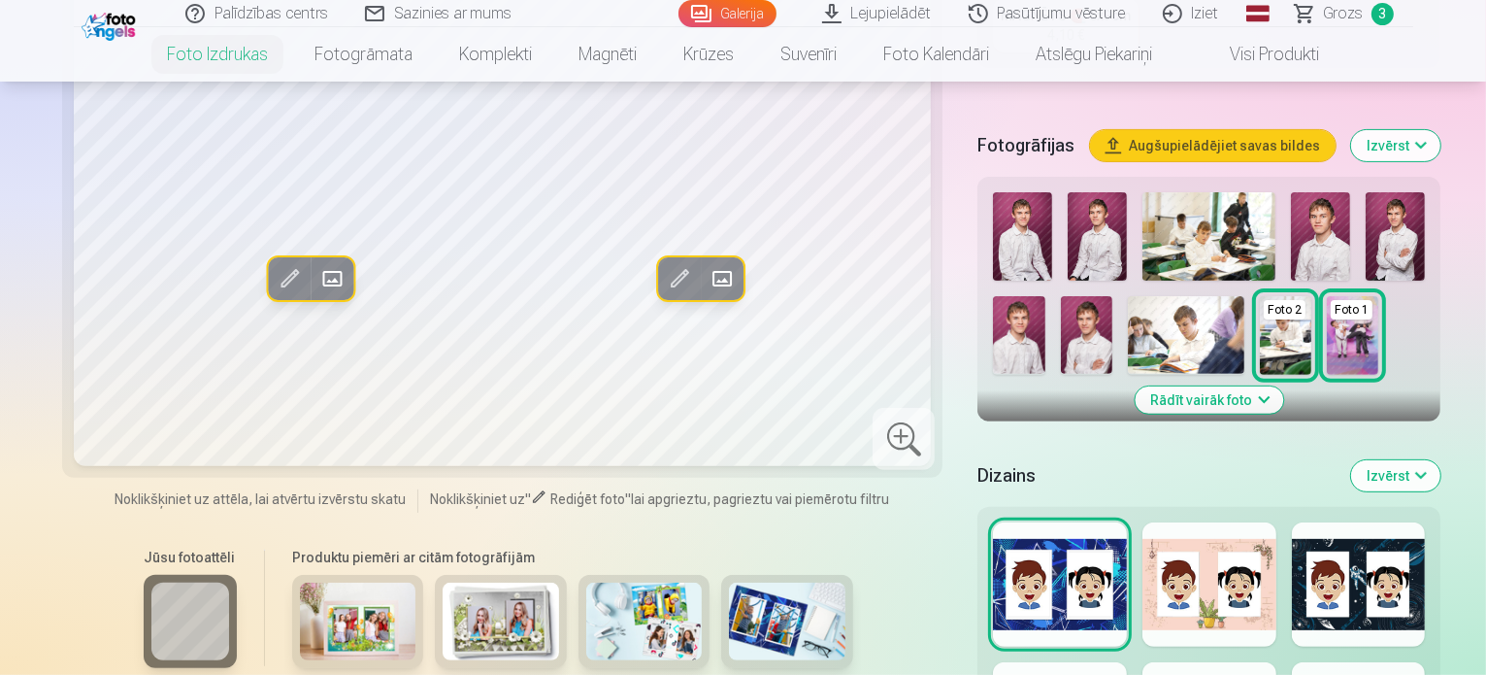
scroll to position [485, 0]
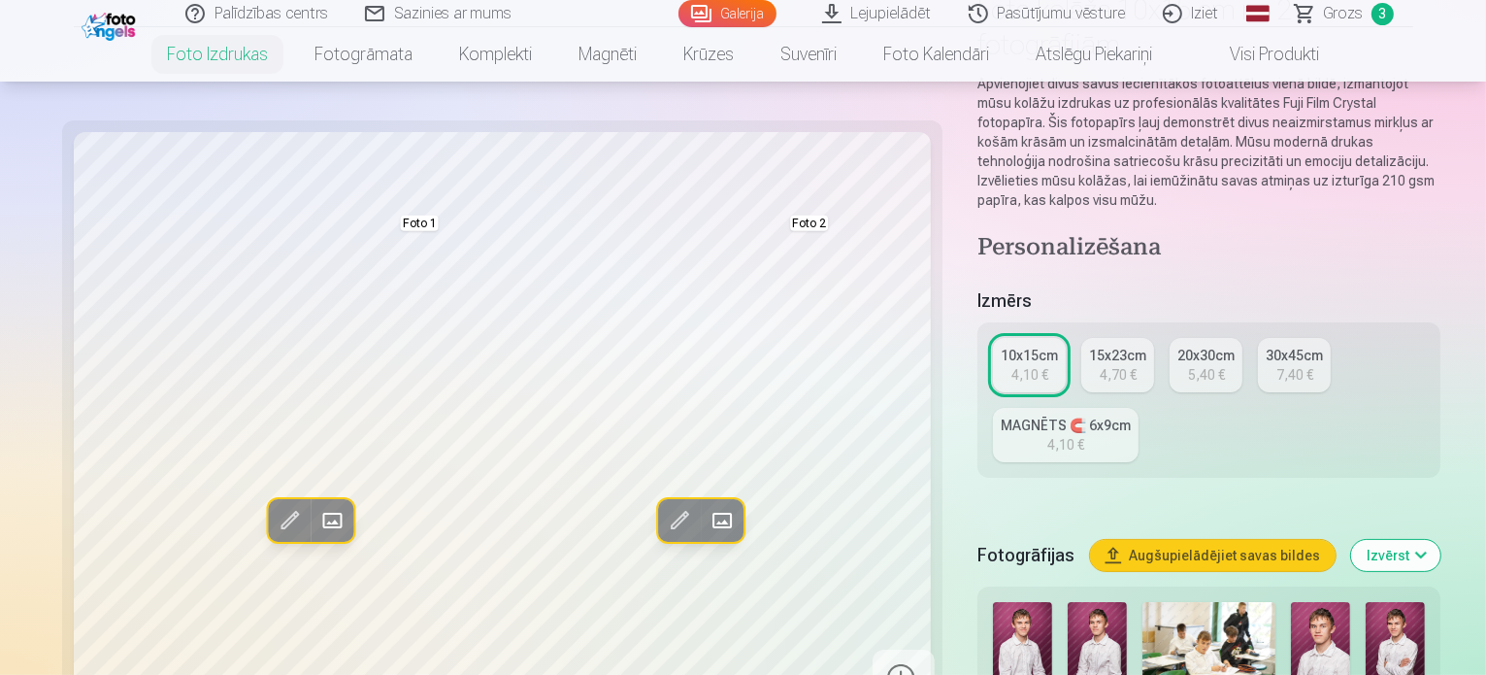
scroll to position [388, 0]
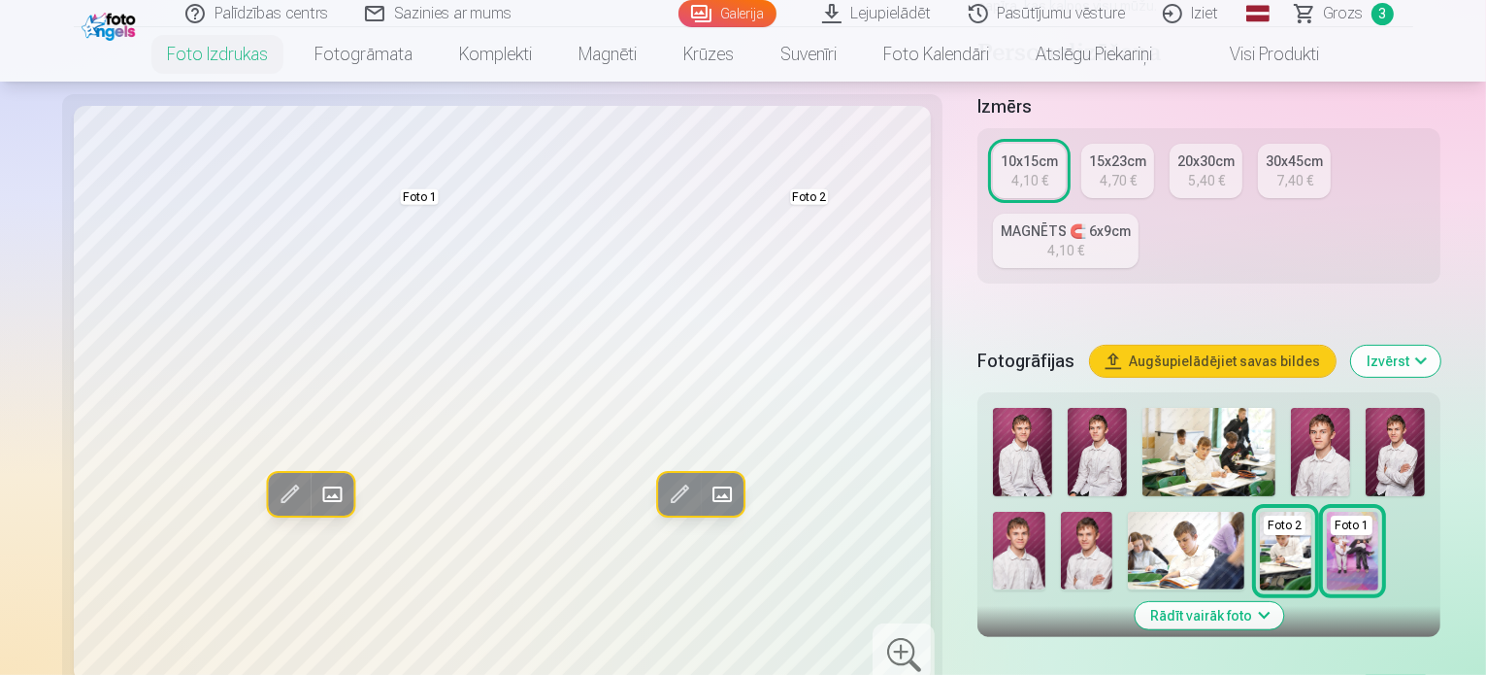
click at [1331, 515] on div "Foto 1" at bounding box center [1352, 524] width 42 height 19
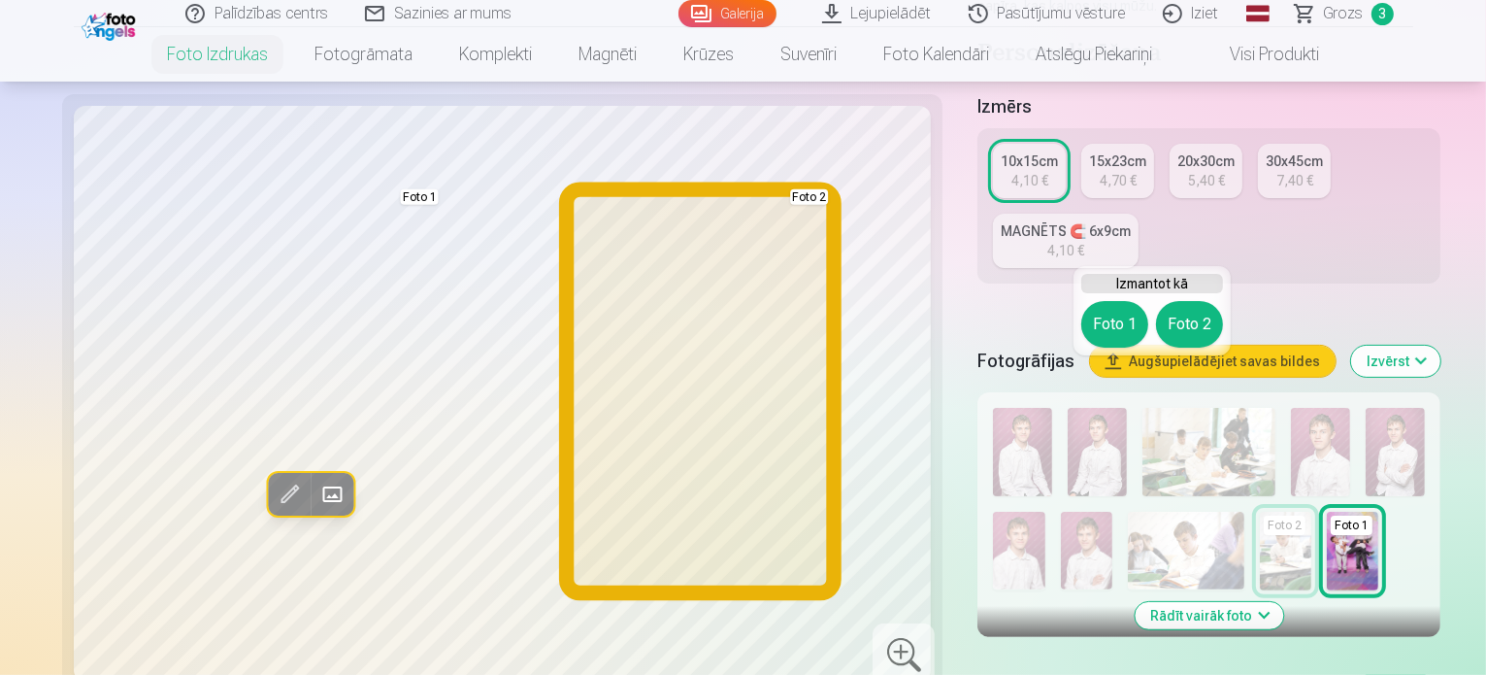
click at [1195, 321] on button "Foto 2" at bounding box center [1189, 324] width 67 height 47
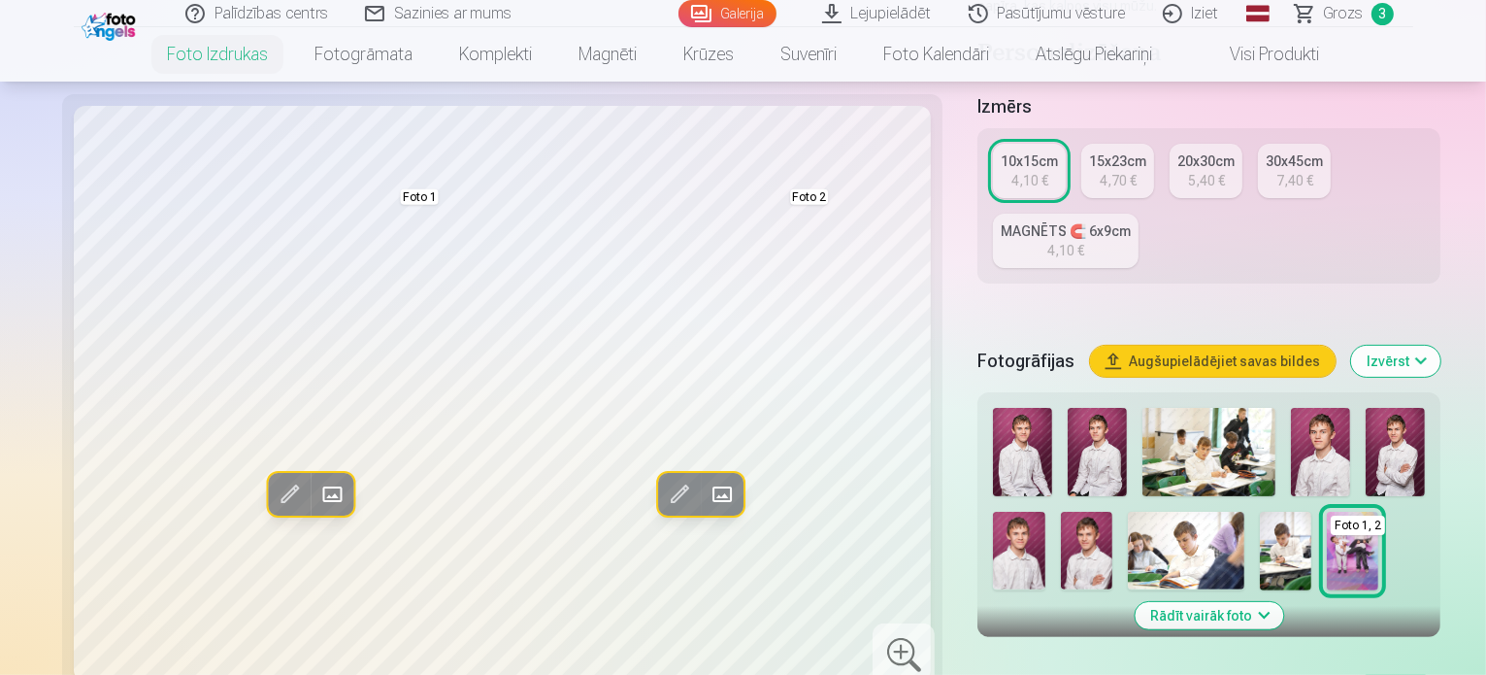
click at [1260, 512] on img at bounding box center [1285, 551] width 51 height 78
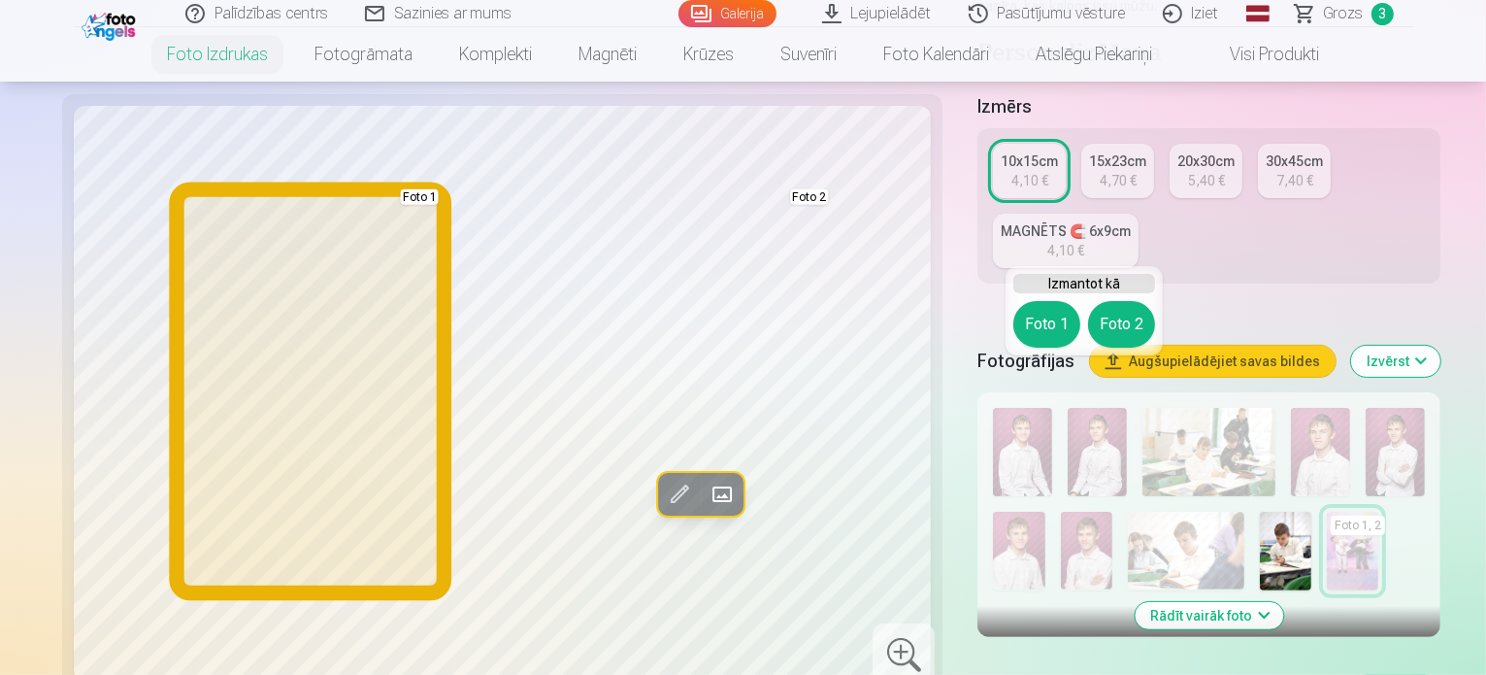
click at [1026, 323] on button "Foto 1" at bounding box center [1046, 324] width 67 height 47
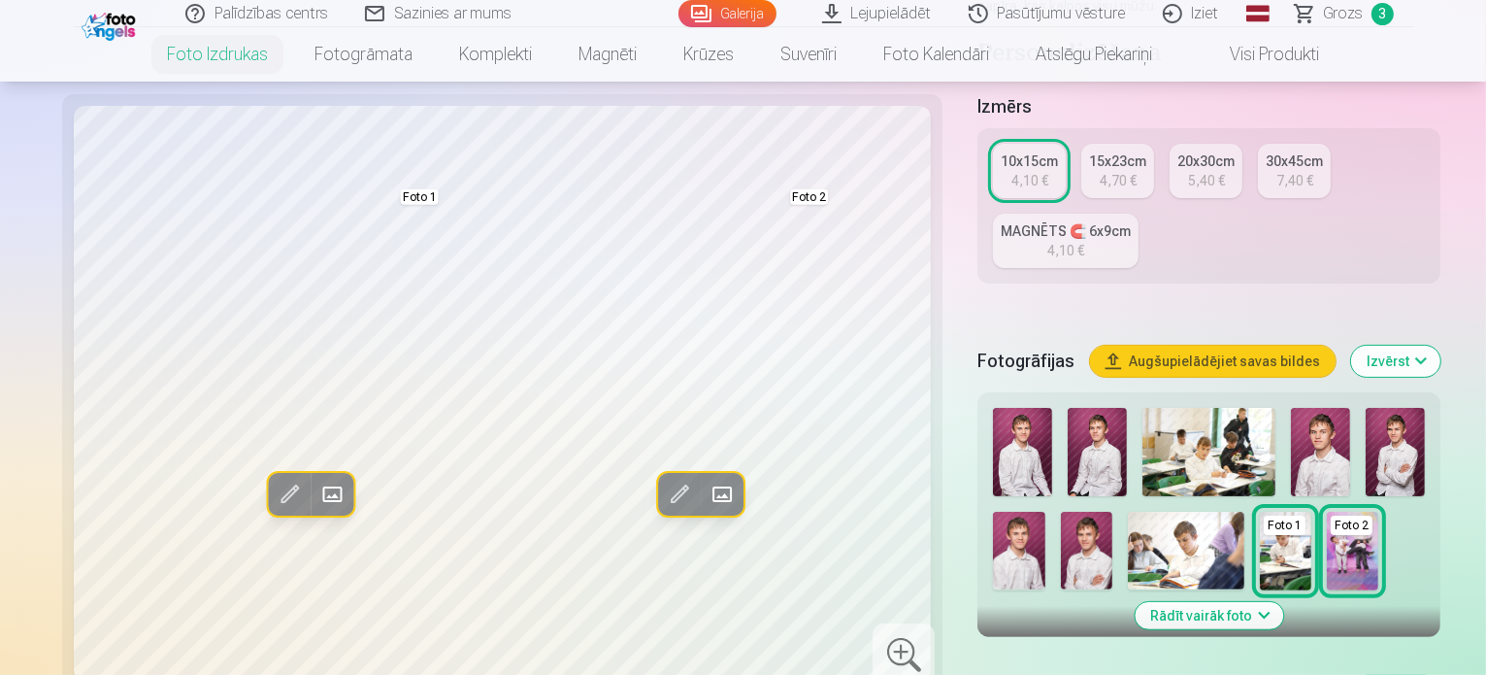
click at [1128, 512] on img at bounding box center [1186, 551] width 116 height 78
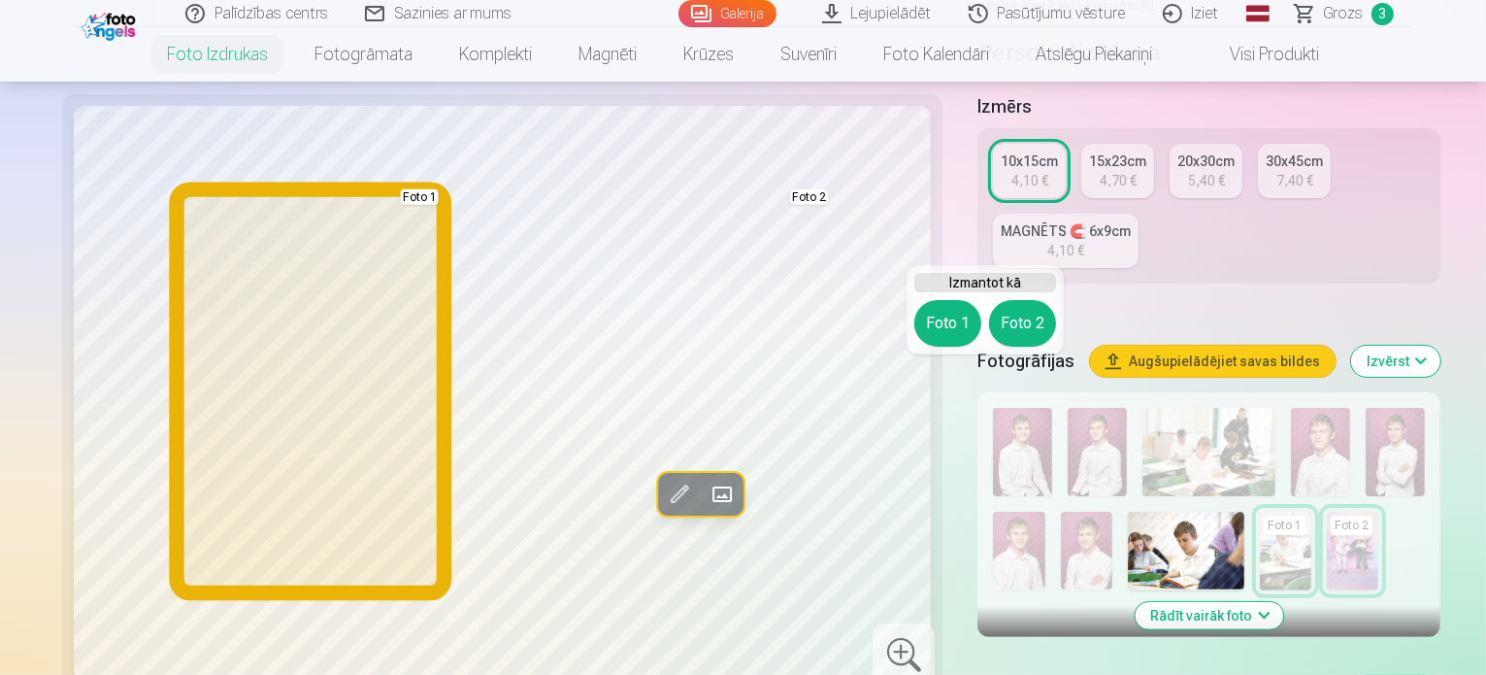
click at [944, 318] on button "Foto 1" at bounding box center [947, 323] width 67 height 47
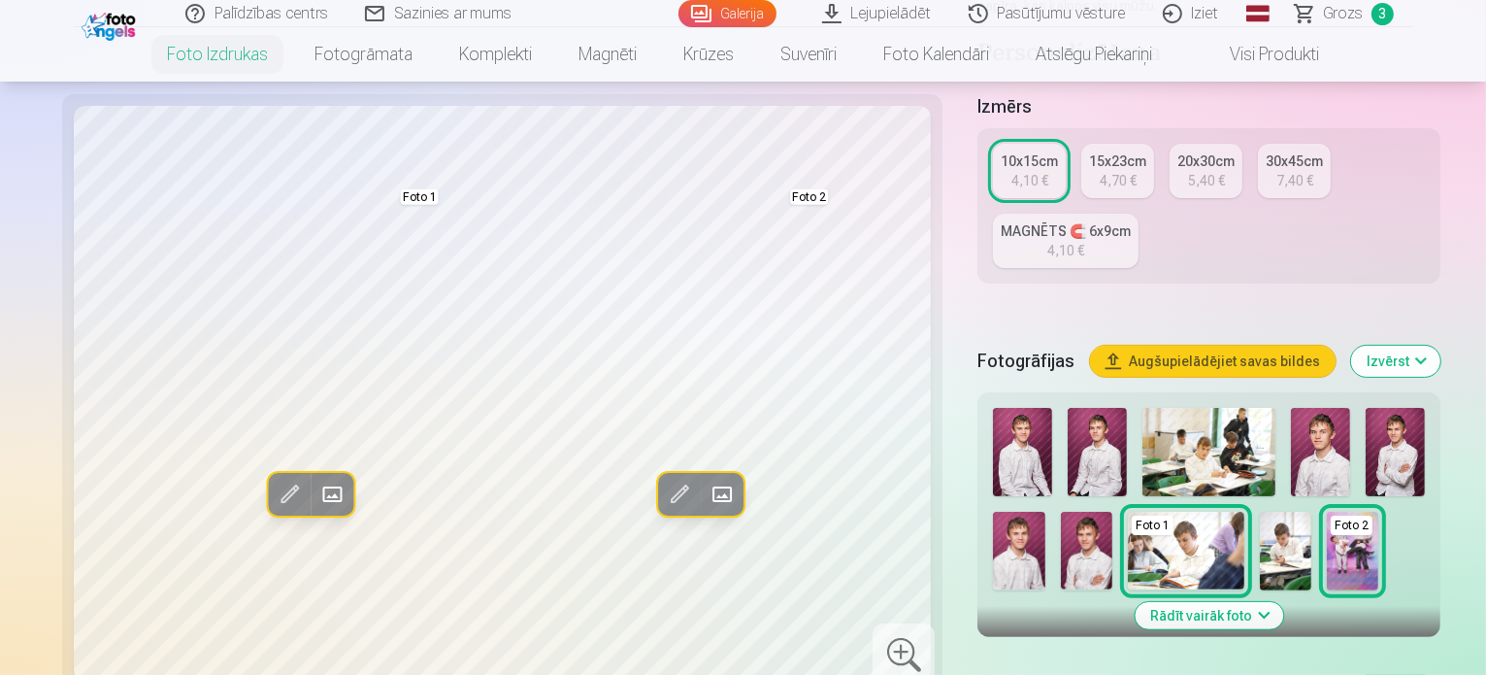
click at [1143, 408] on img at bounding box center [1209, 452] width 133 height 88
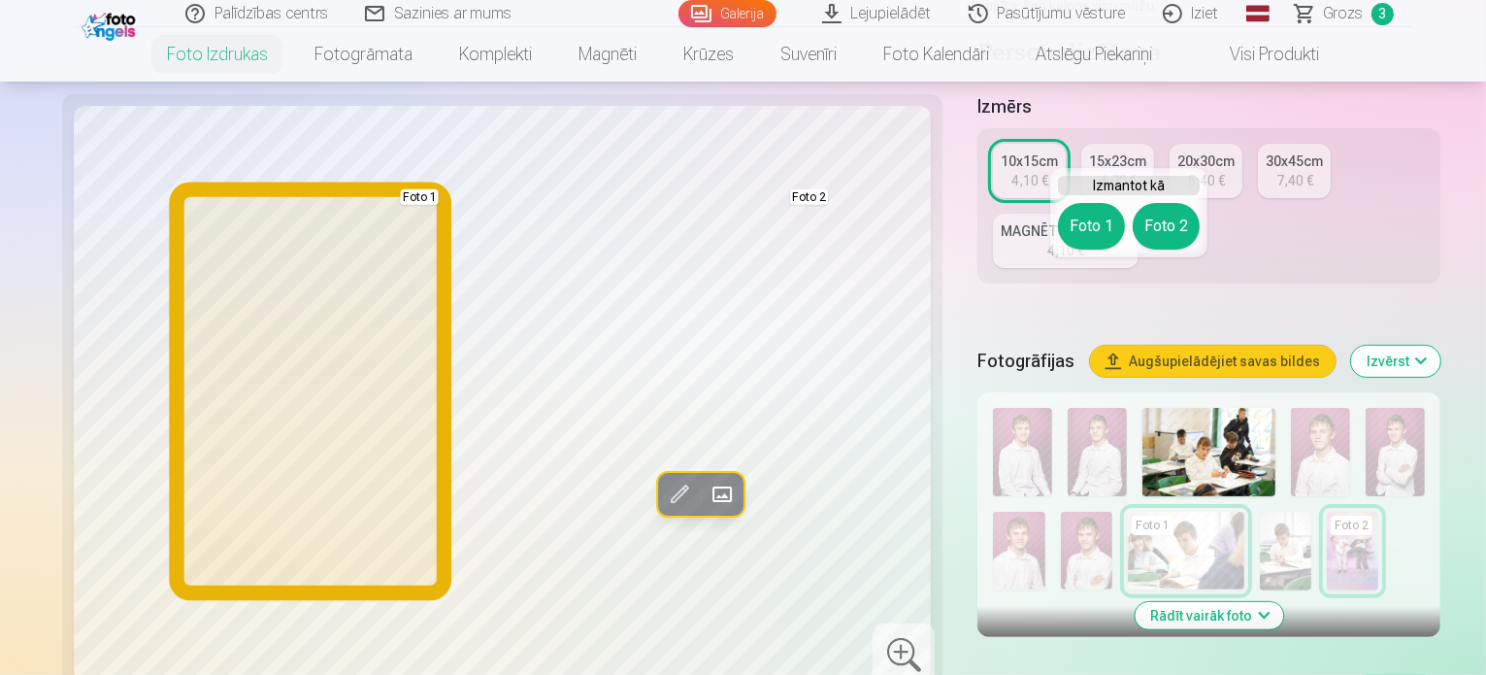
click at [1070, 221] on button "Foto 1" at bounding box center [1091, 226] width 67 height 47
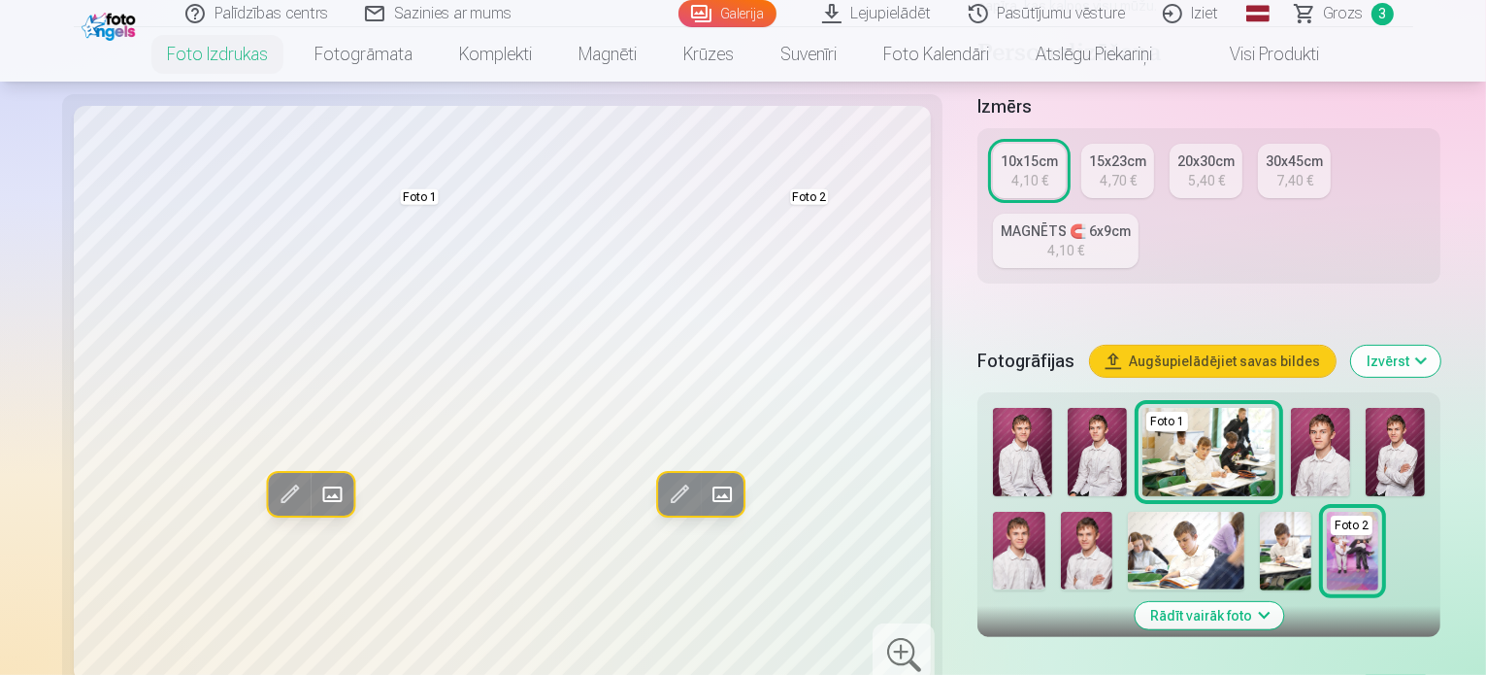
click at [1260, 512] on img at bounding box center [1285, 551] width 51 height 78
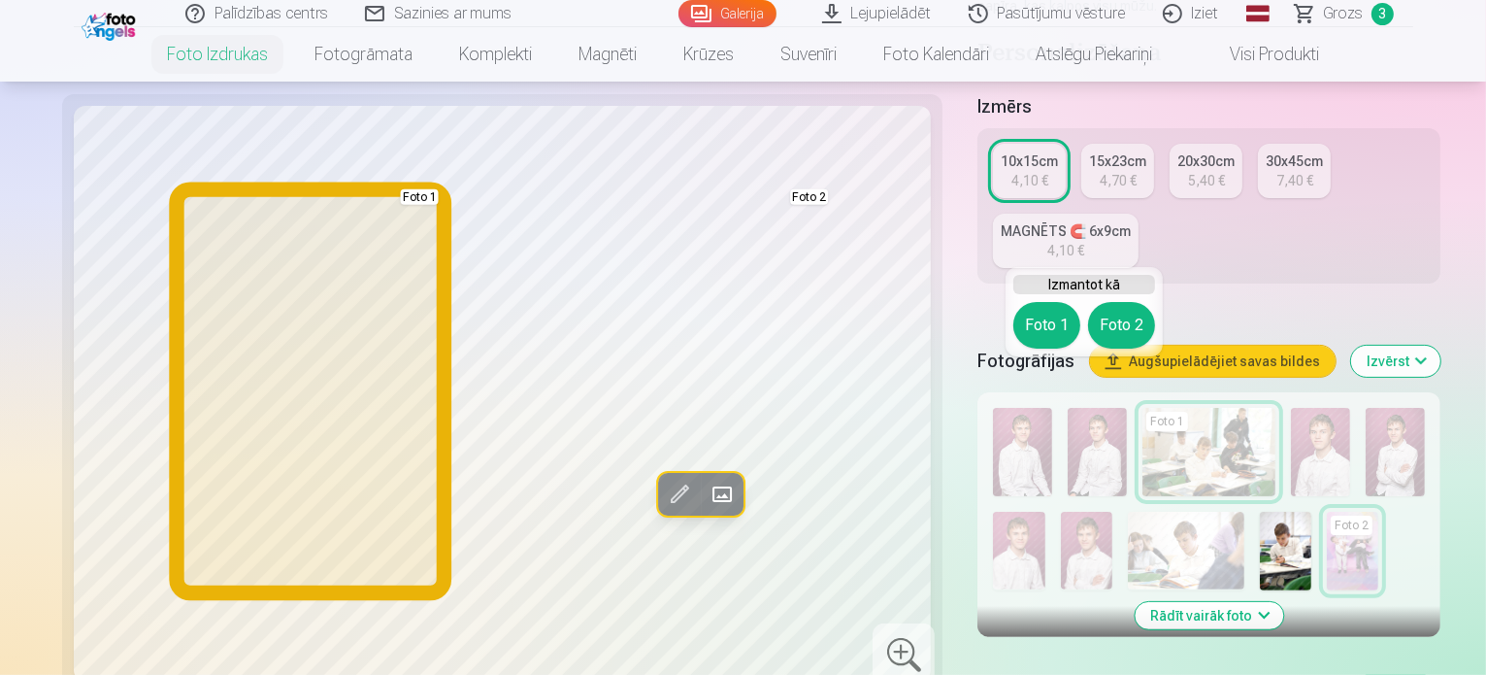
click at [1057, 327] on button "Foto 1" at bounding box center [1046, 325] width 67 height 47
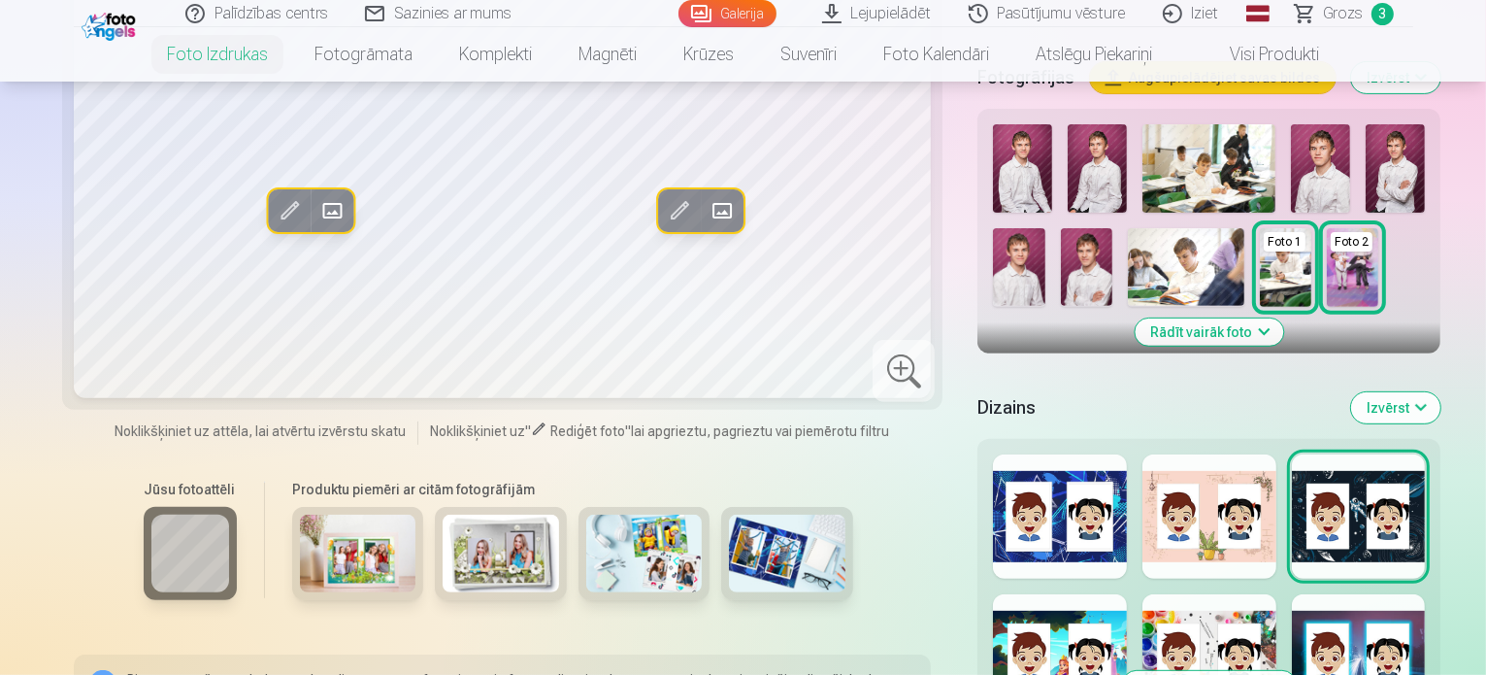
scroll to position [777, 0]
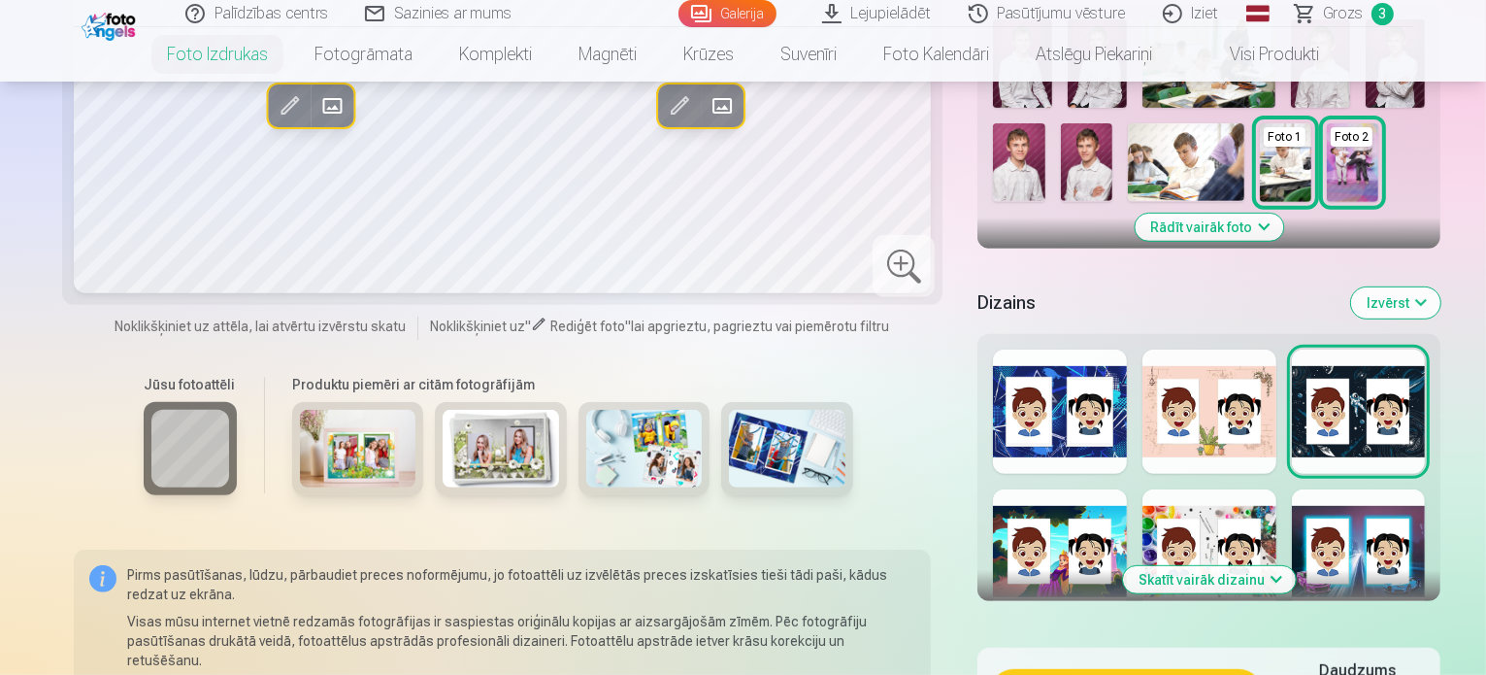
click at [1181, 566] on button "Skatīt vairāk dizainu" at bounding box center [1209, 579] width 173 height 27
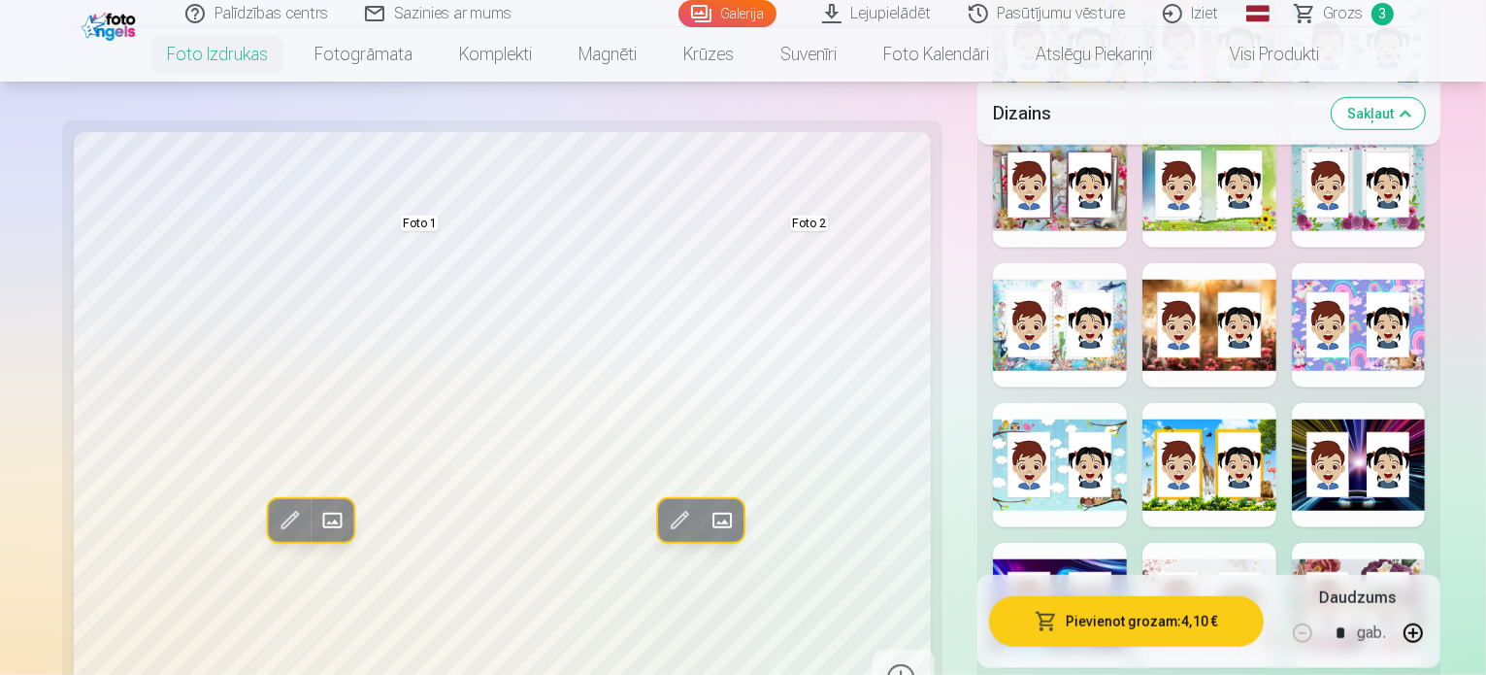
scroll to position [1456, 0]
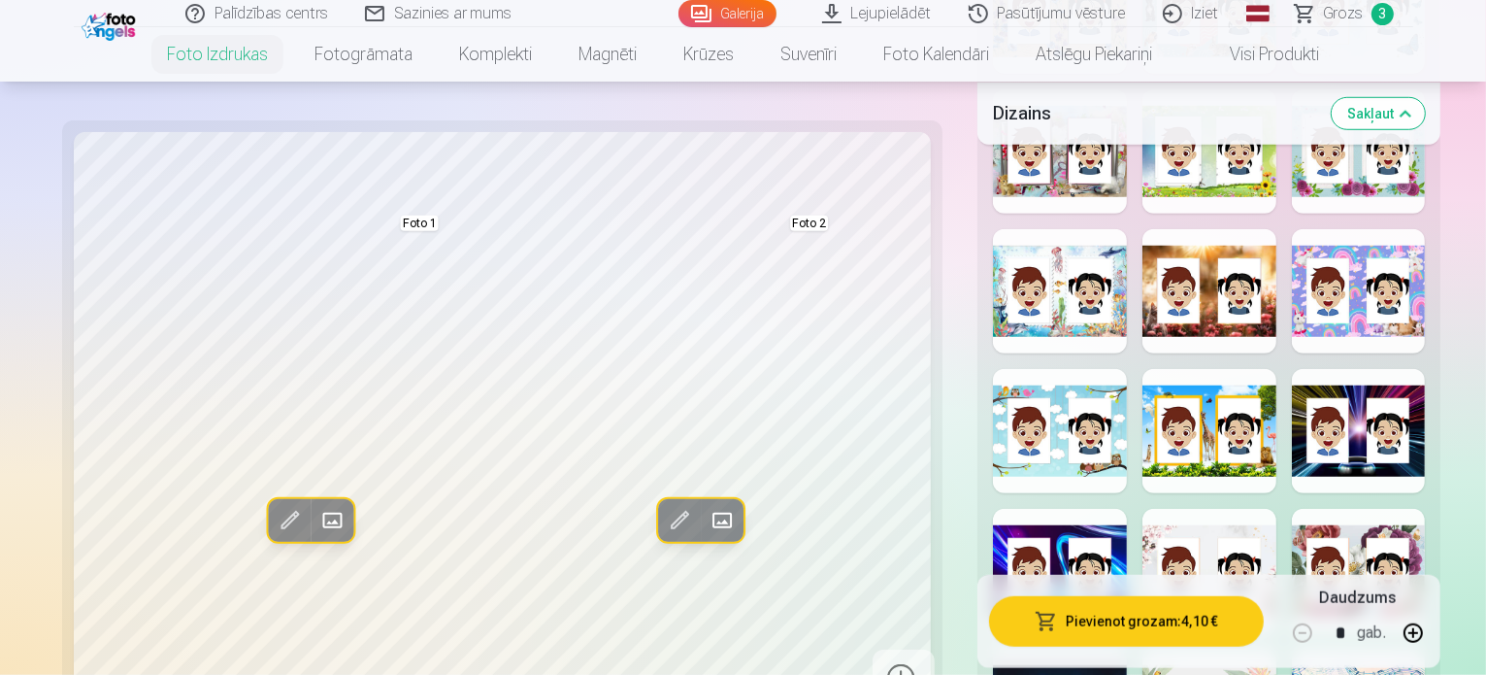
click at [1001, 509] on div at bounding box center [1060, 571] width 134 height 124
click at [1363, 369] on div at bounding box center [1359, 431] width 134 height 124
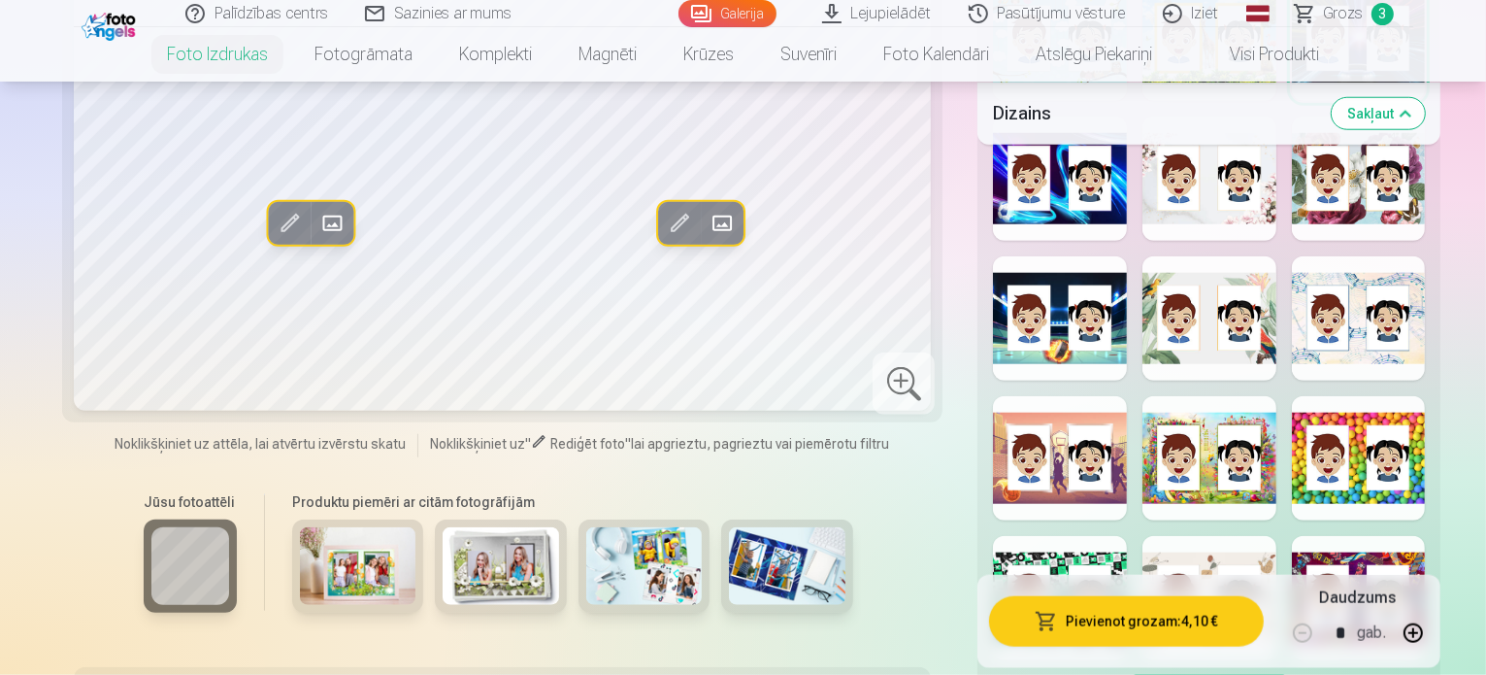
scroll to position [1844, 0]
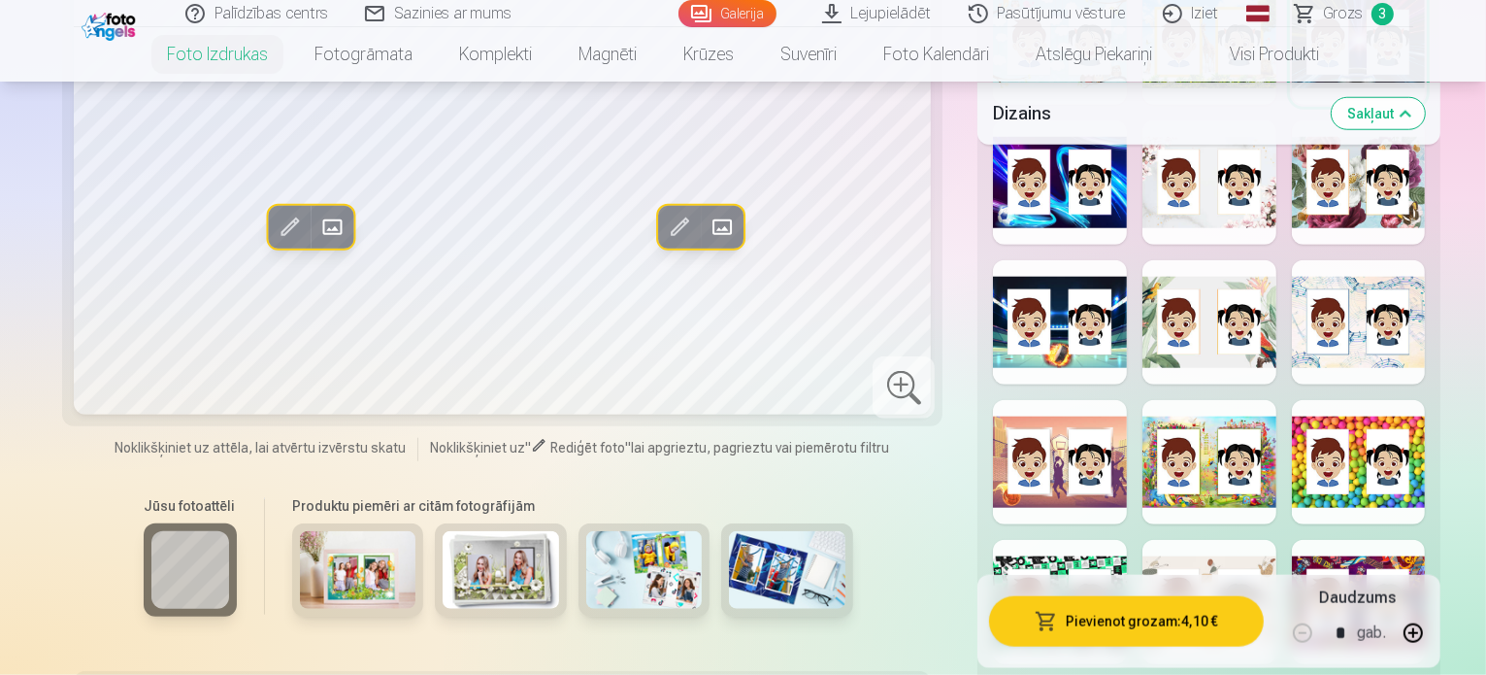
drag, startPoint x: 1239, startPoint y: 429, endPoint x: 1225, endPoint y: 439, distance: 16.7
click at [1235, 540] on div at bounding box center [1210, 602] width 134 height 124
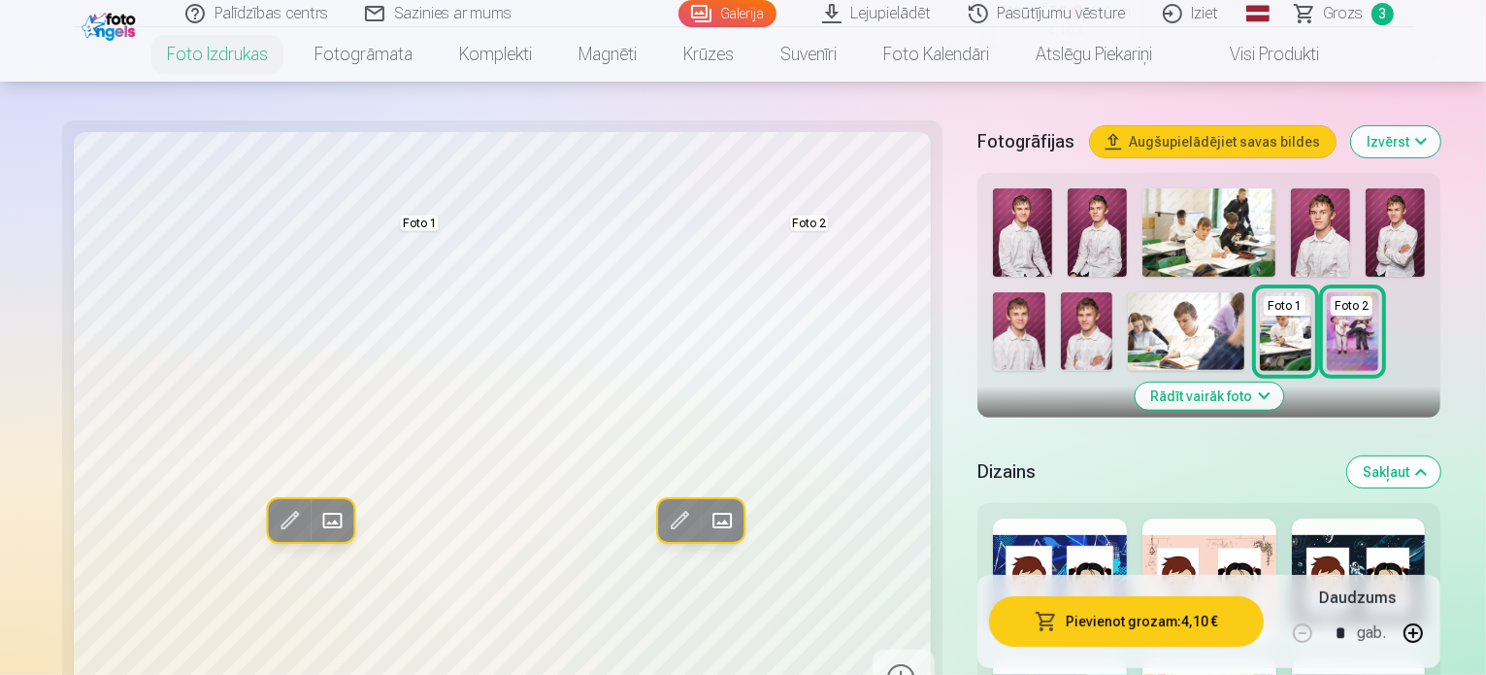
scroll to position [680, 0]
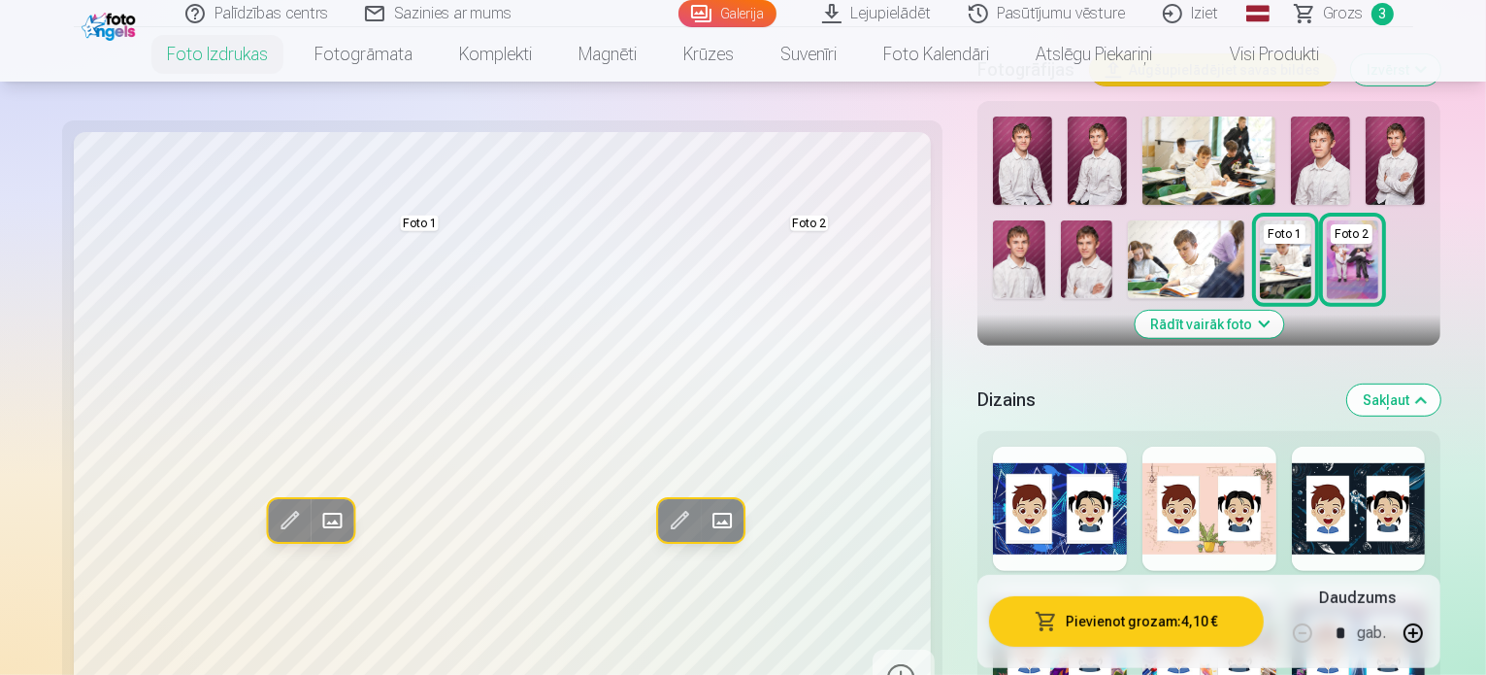
click at [1015, 447] on div at bounding box center [1060, 509] width 134 height 124
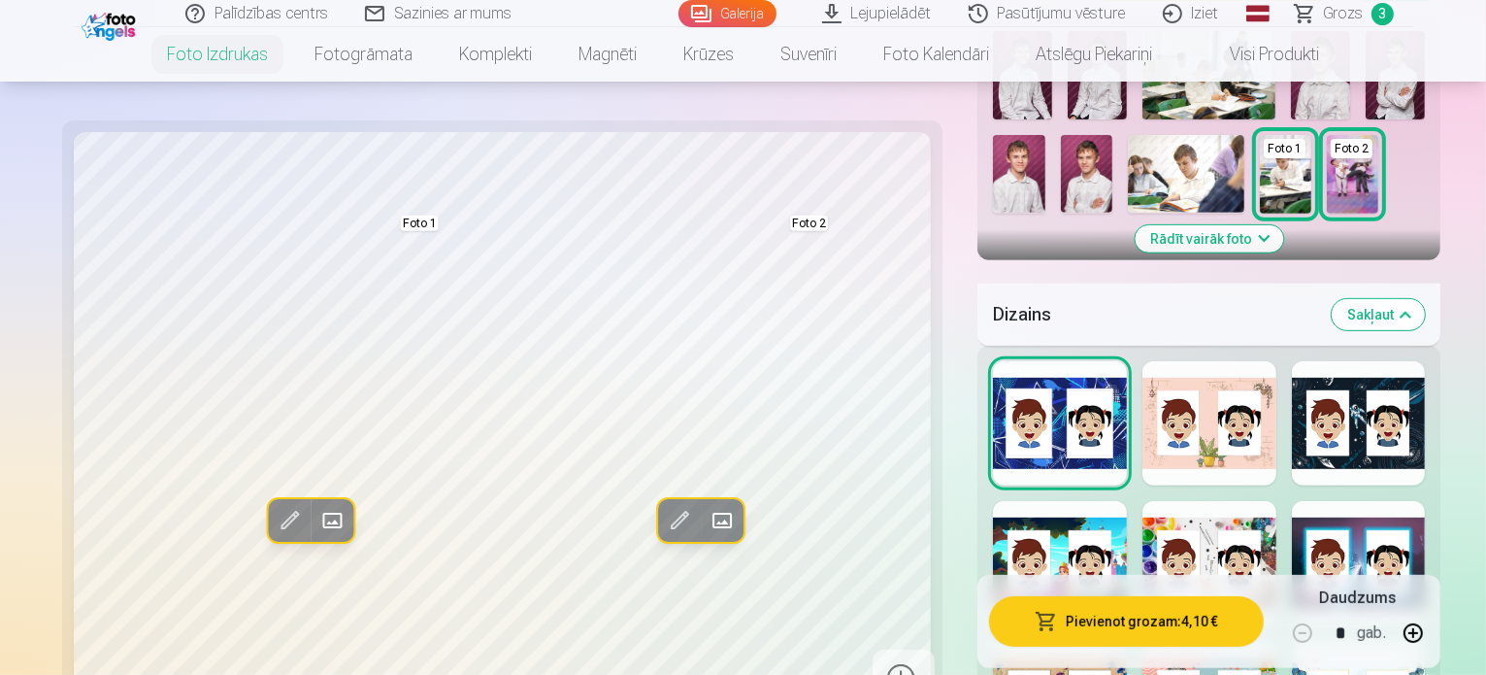
scroll to position [874, 0]
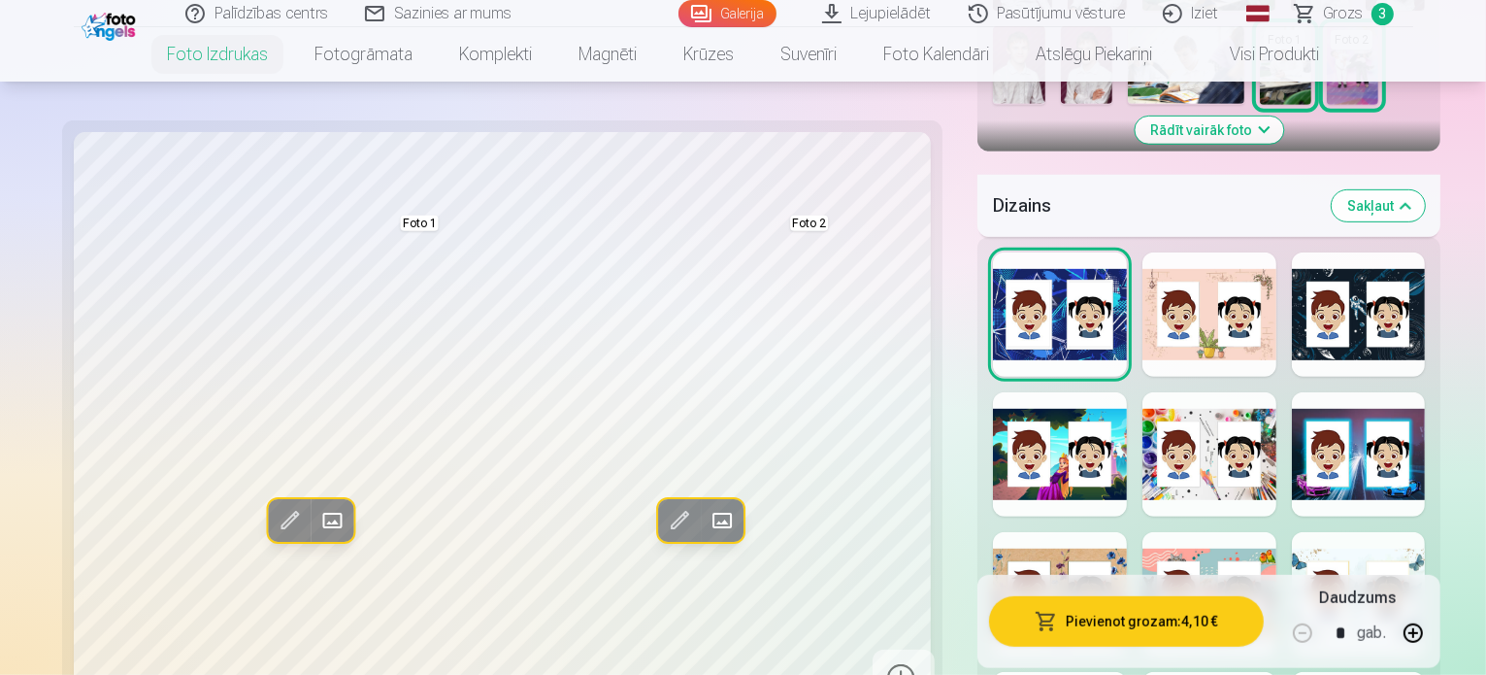
click at [1379, 392] on div at bounding box center [1359, 454] width 134 height 124
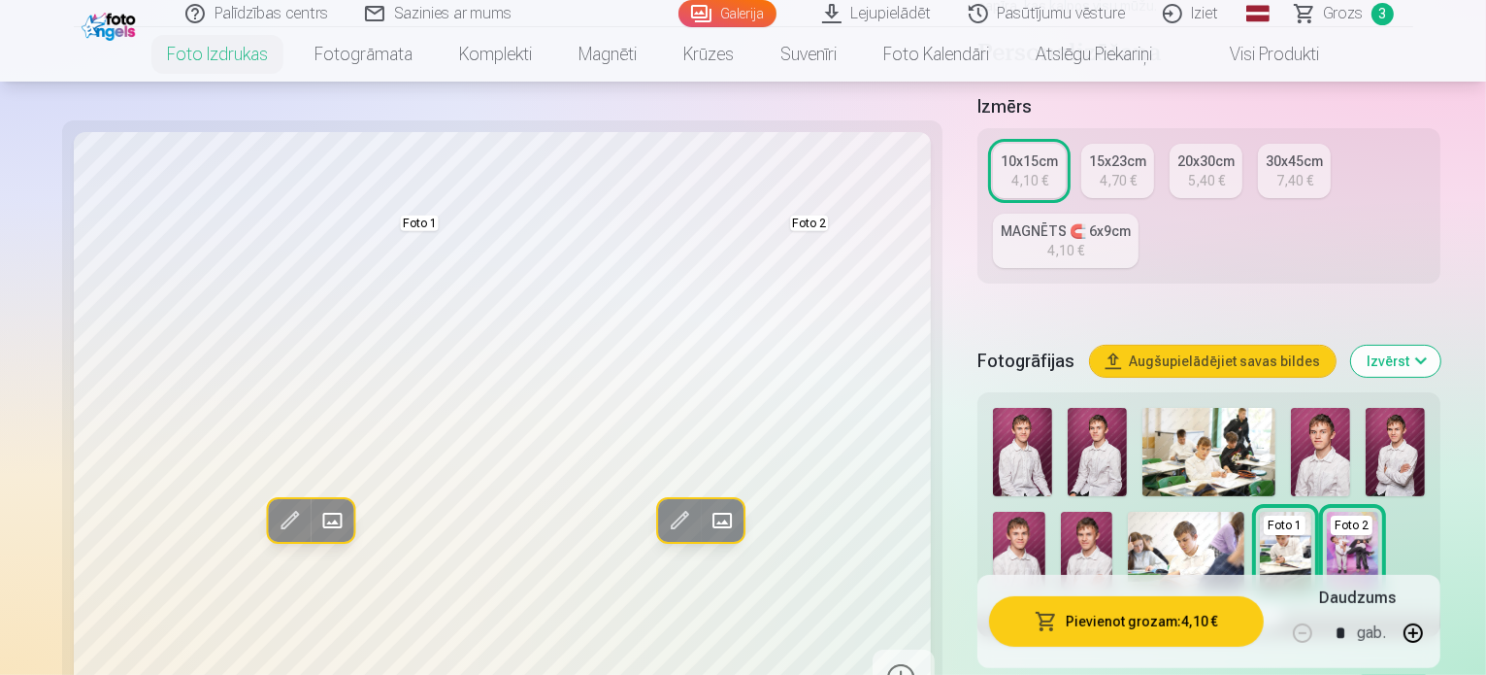
scroll to position [777, 0]
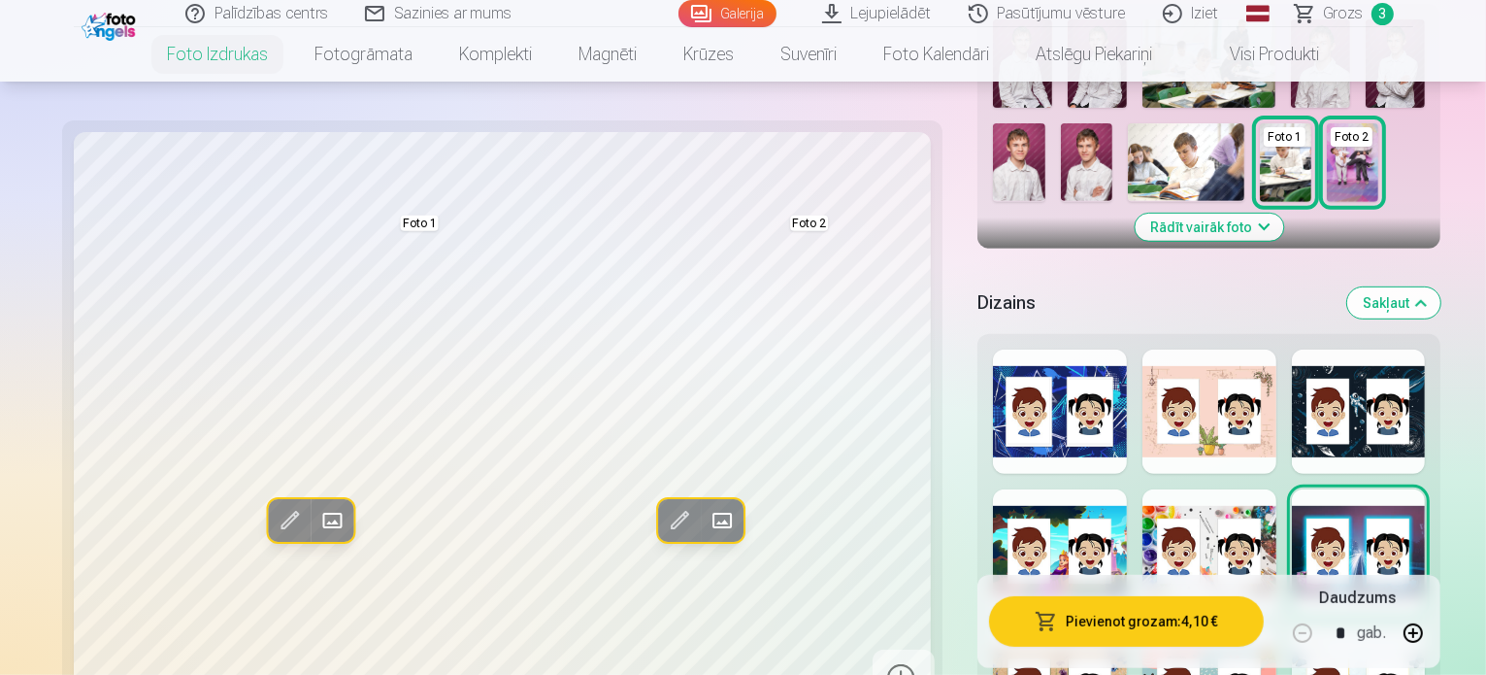
click at [993, 489] on div at bounding box center [1060, 551] width 134 height 124
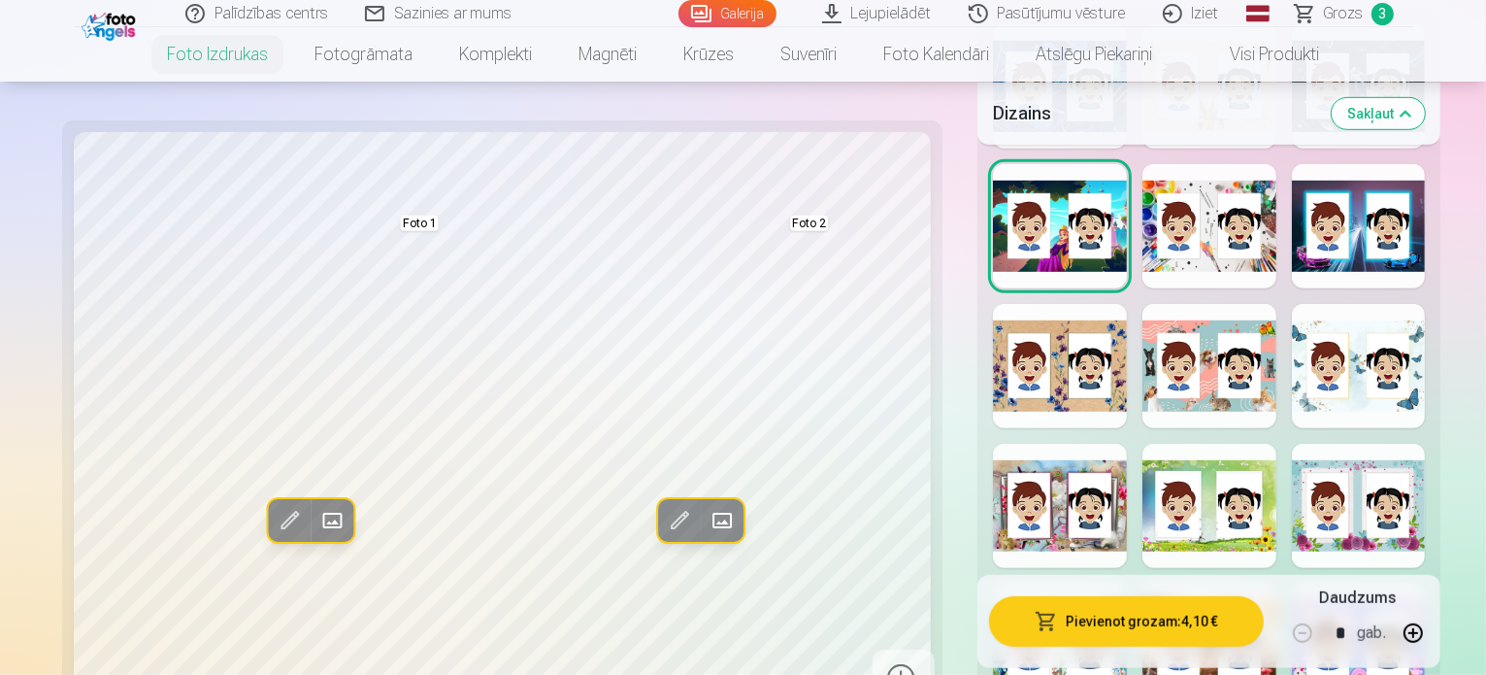
scroll to position [1068, 0]
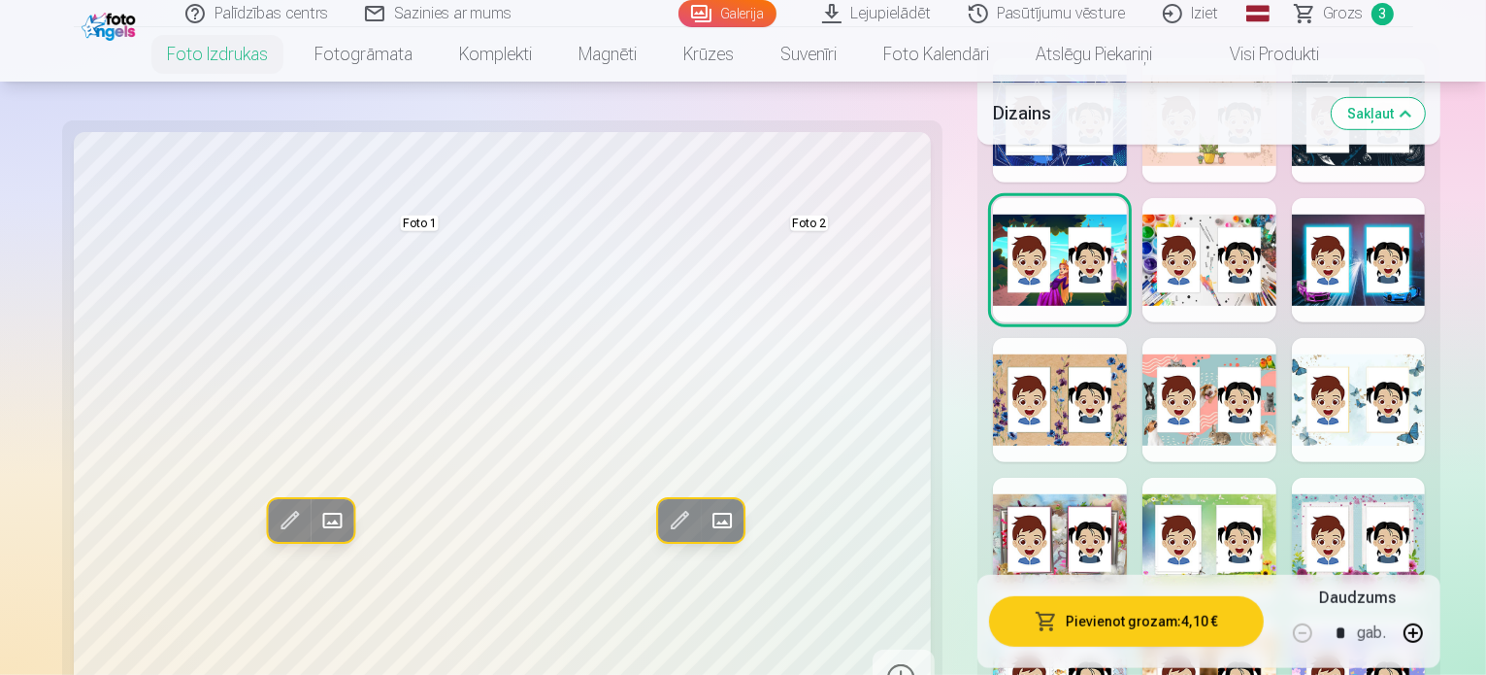
click at [1205, 338] on div at bounding box center [1210, 400] width 134 height 124
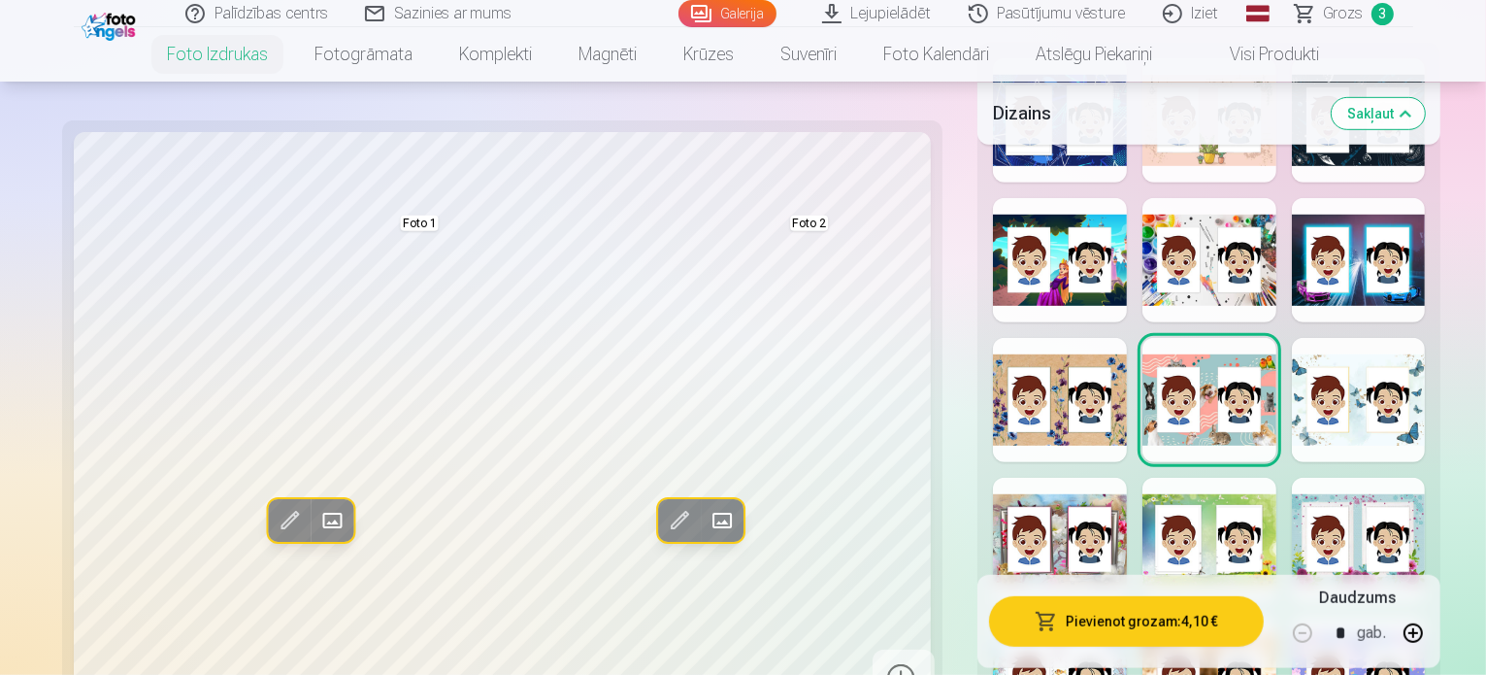
click at [993, 478] on div at bounding box center [1060, 540] width 134 height 124
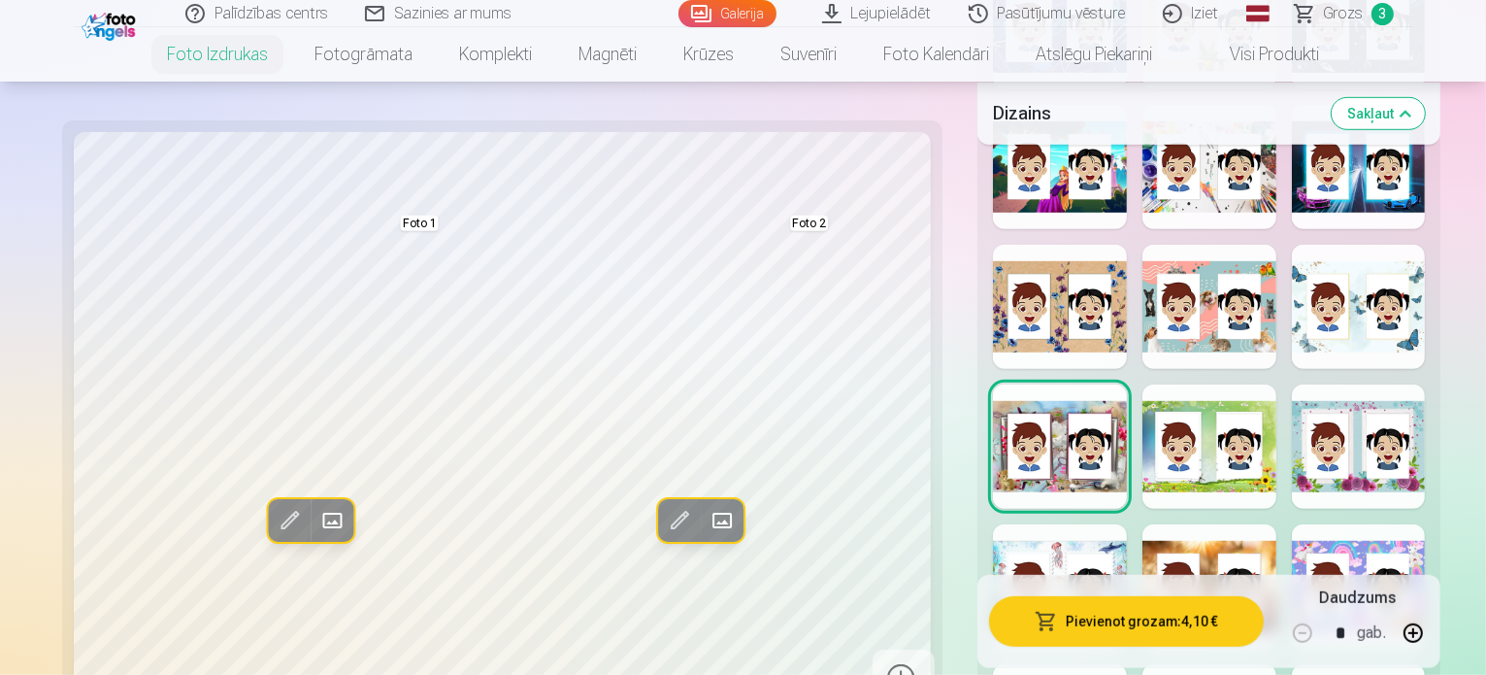
scroll to position [1359, 0]
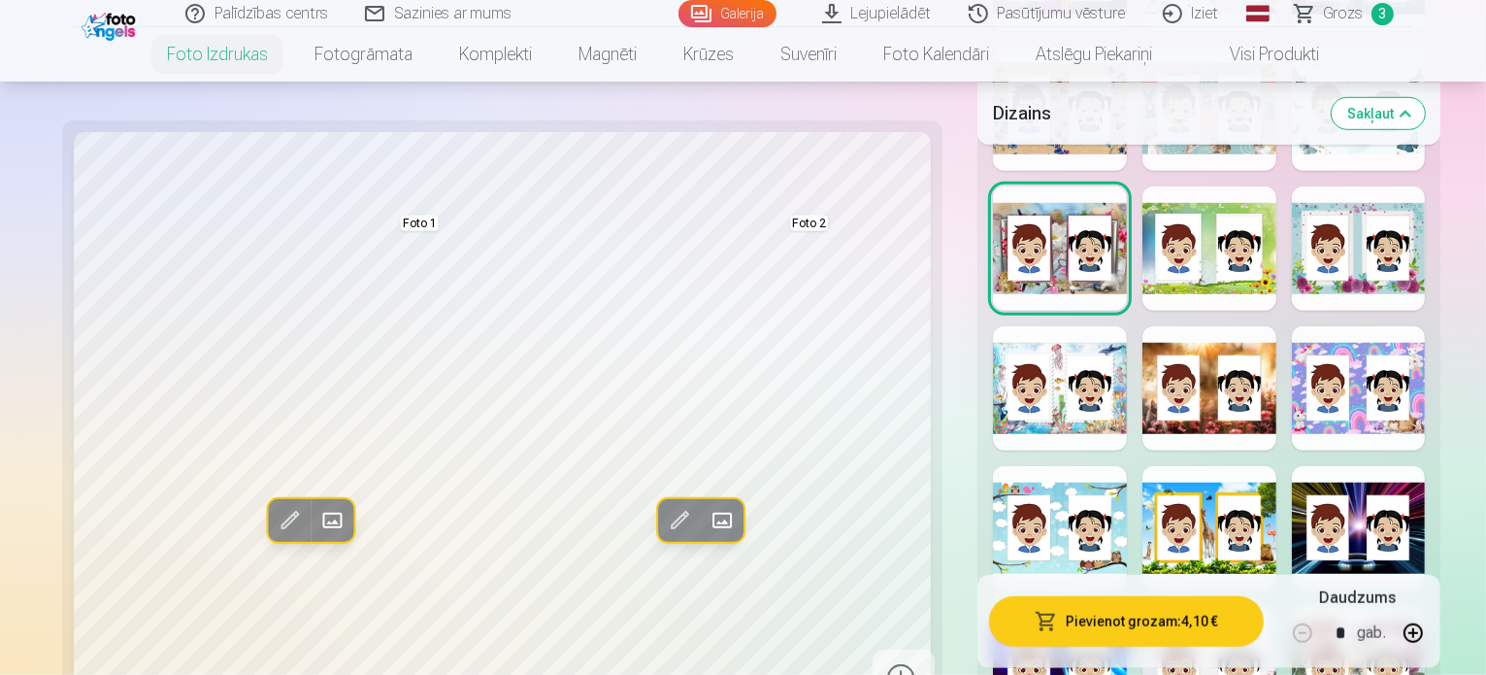
click at [1045, 326] on div at bounding box center [1060, 388] width 134 height 124
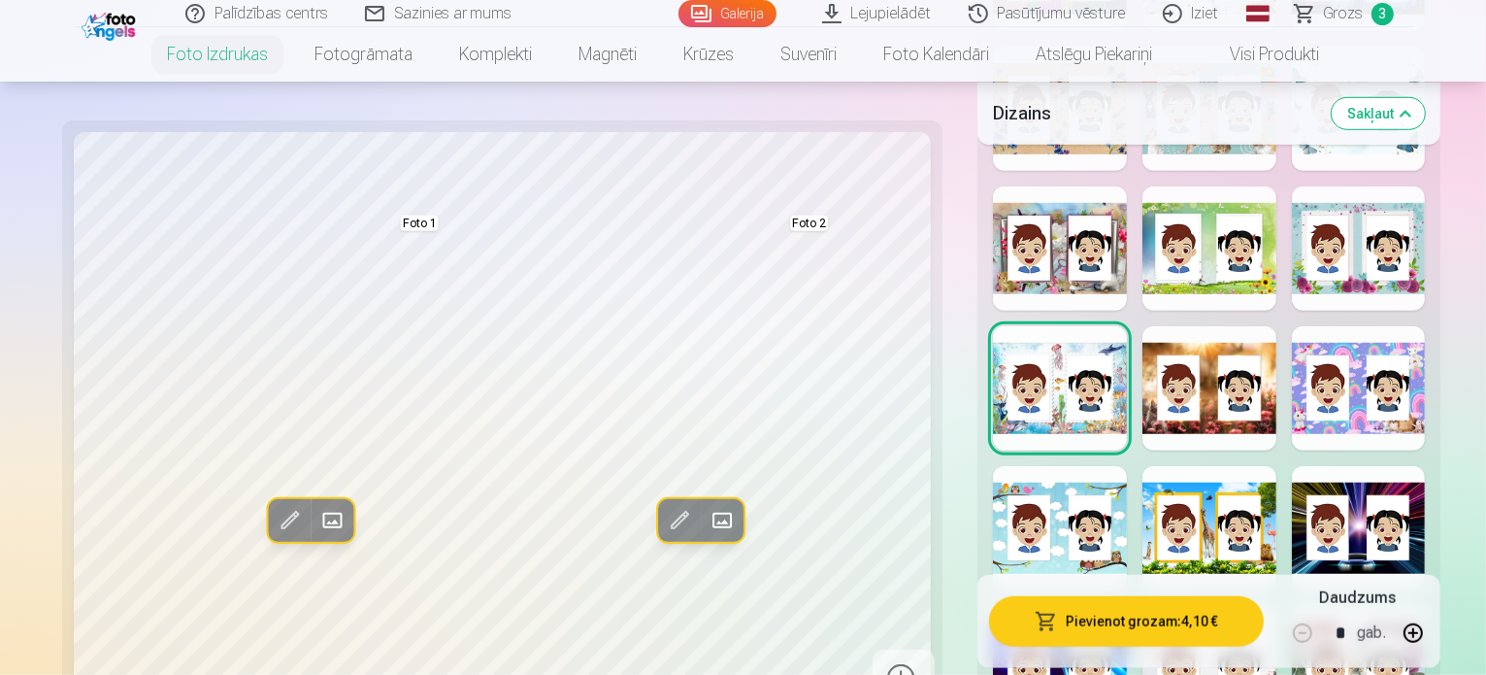
click at [1060, 466] on div at bounding box center [1060, 528] width 134 height 124
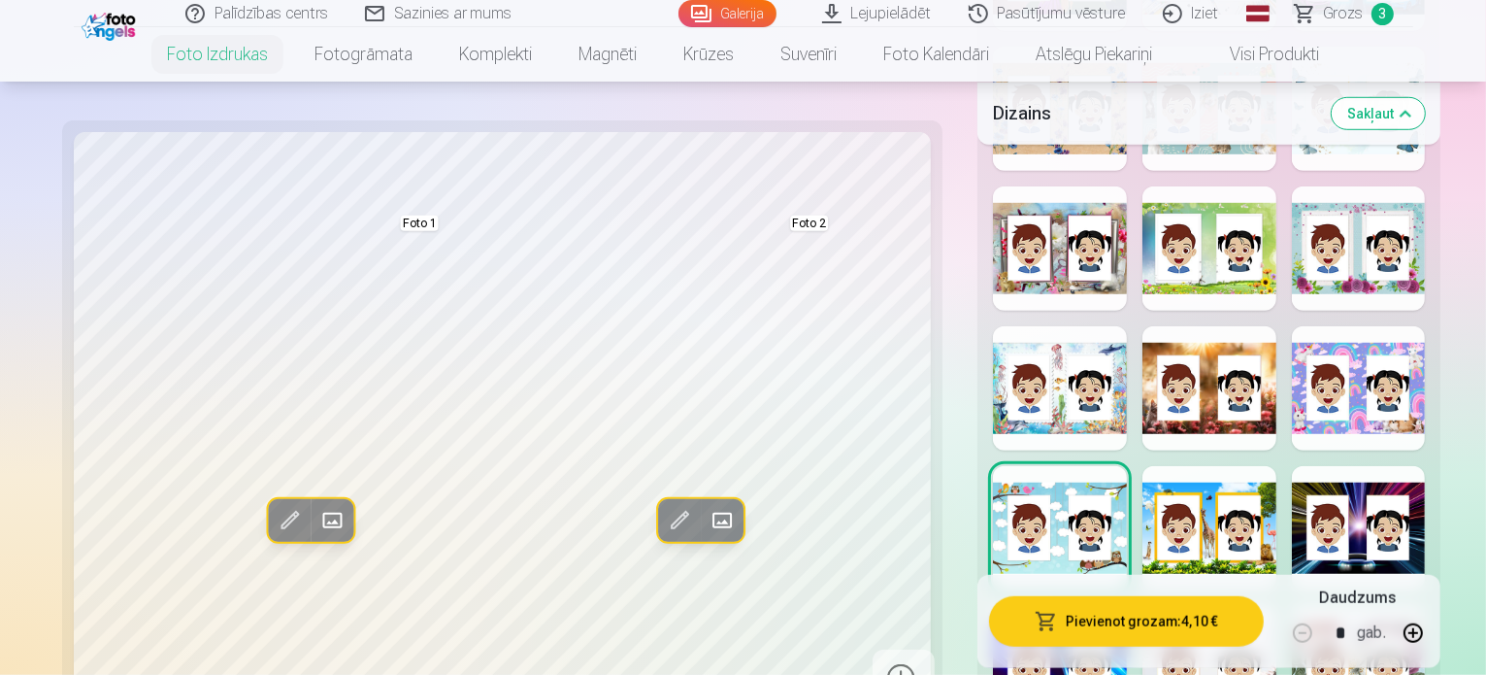
click at [1177, 466] on div at bounding box center [1210, 528] width 134 height 124
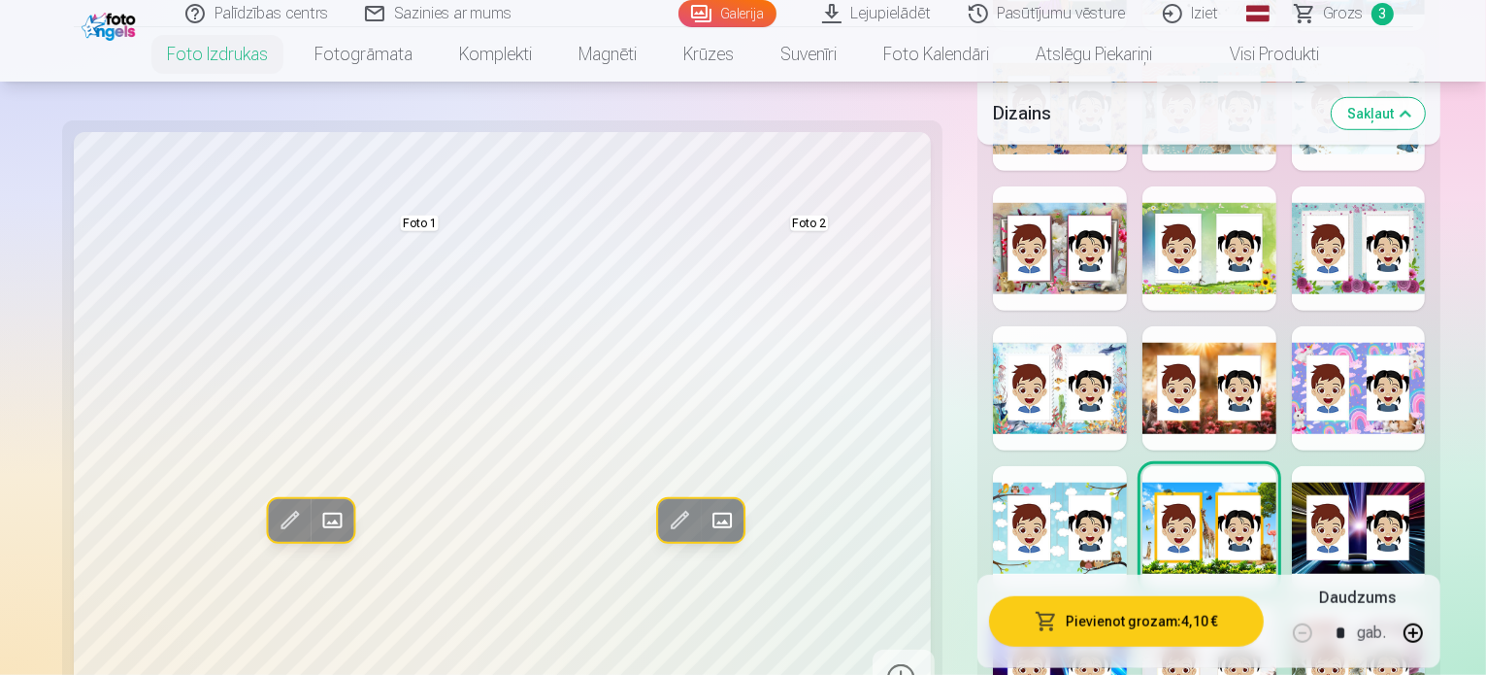
click at [1365, 466] on div at bounding box center [1359, 528] width 134 height 124
click at [1013, 606] on div at bounding box center [1060, 668] width 134 height 124
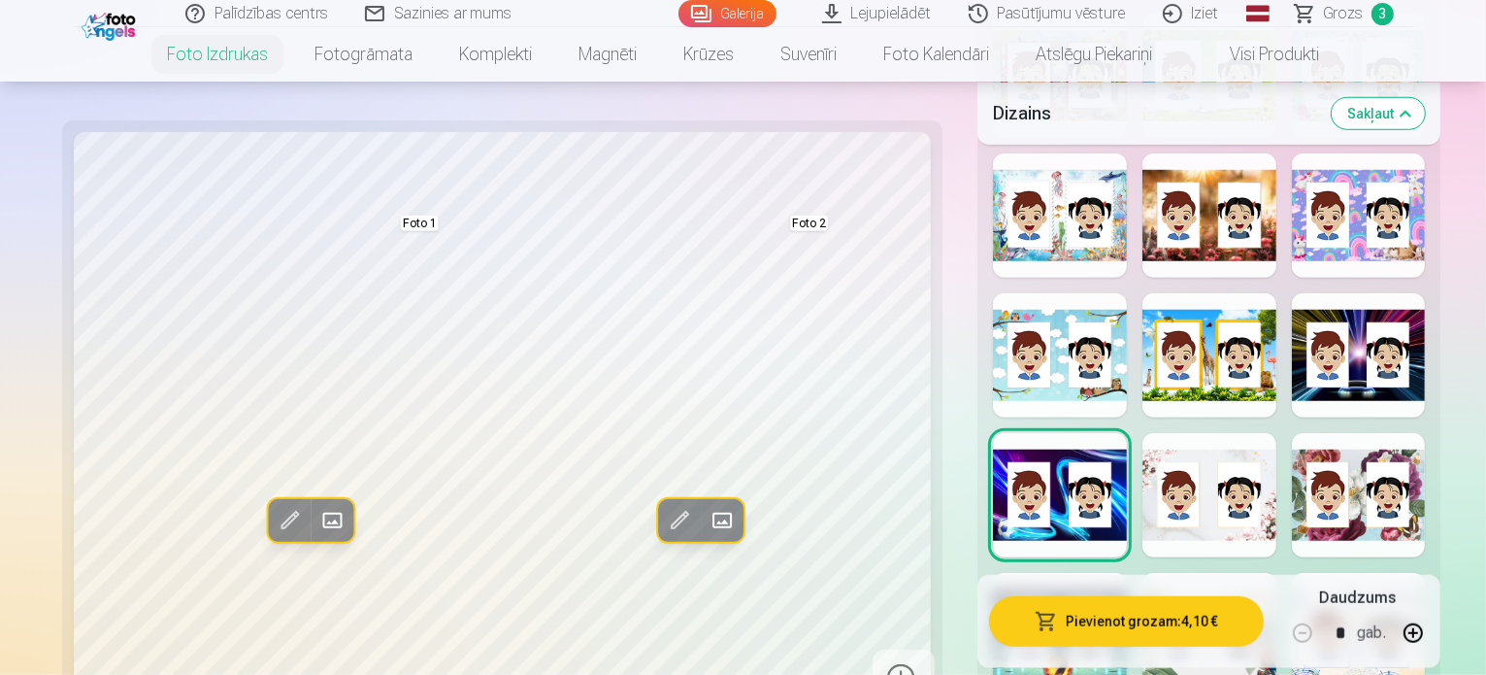
scroll to position [1650, 0]
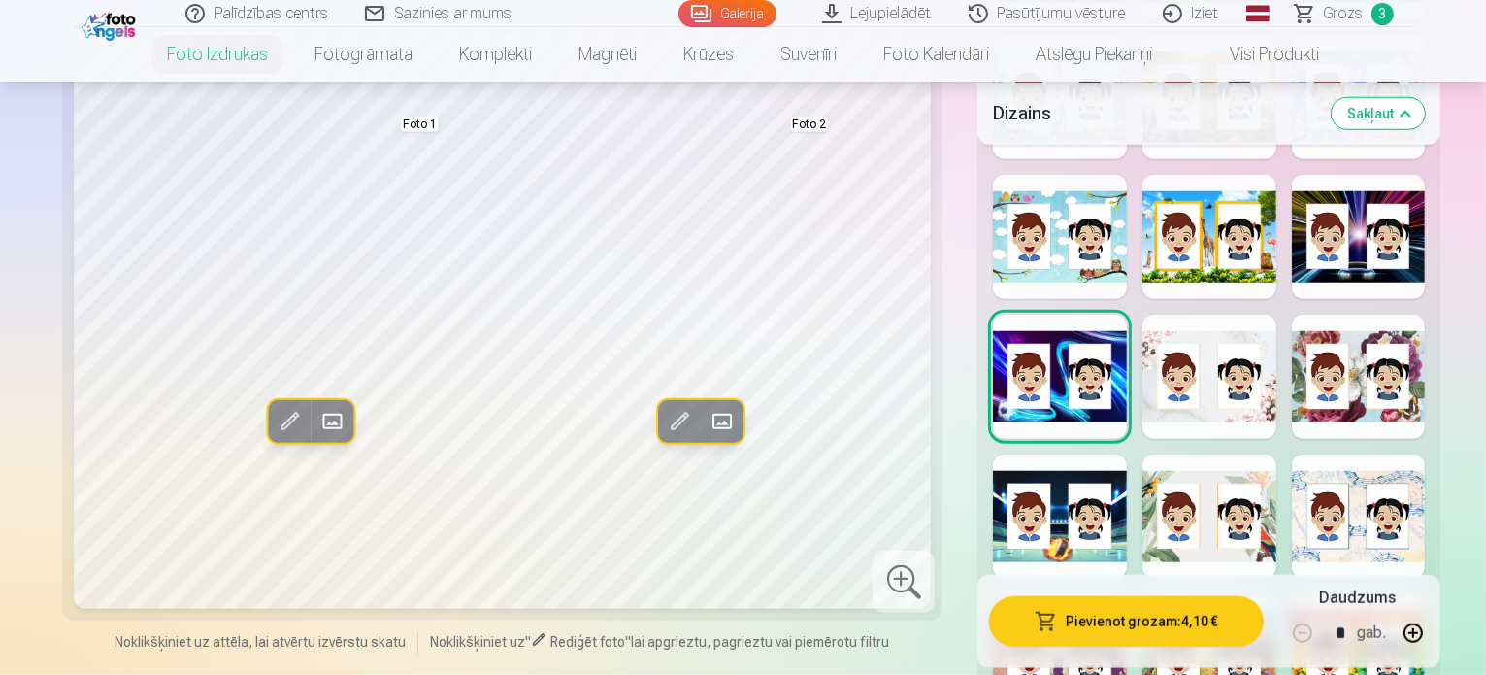
click at [1009, 454] on div at bounding box center [1060, 516] width 134 height 124
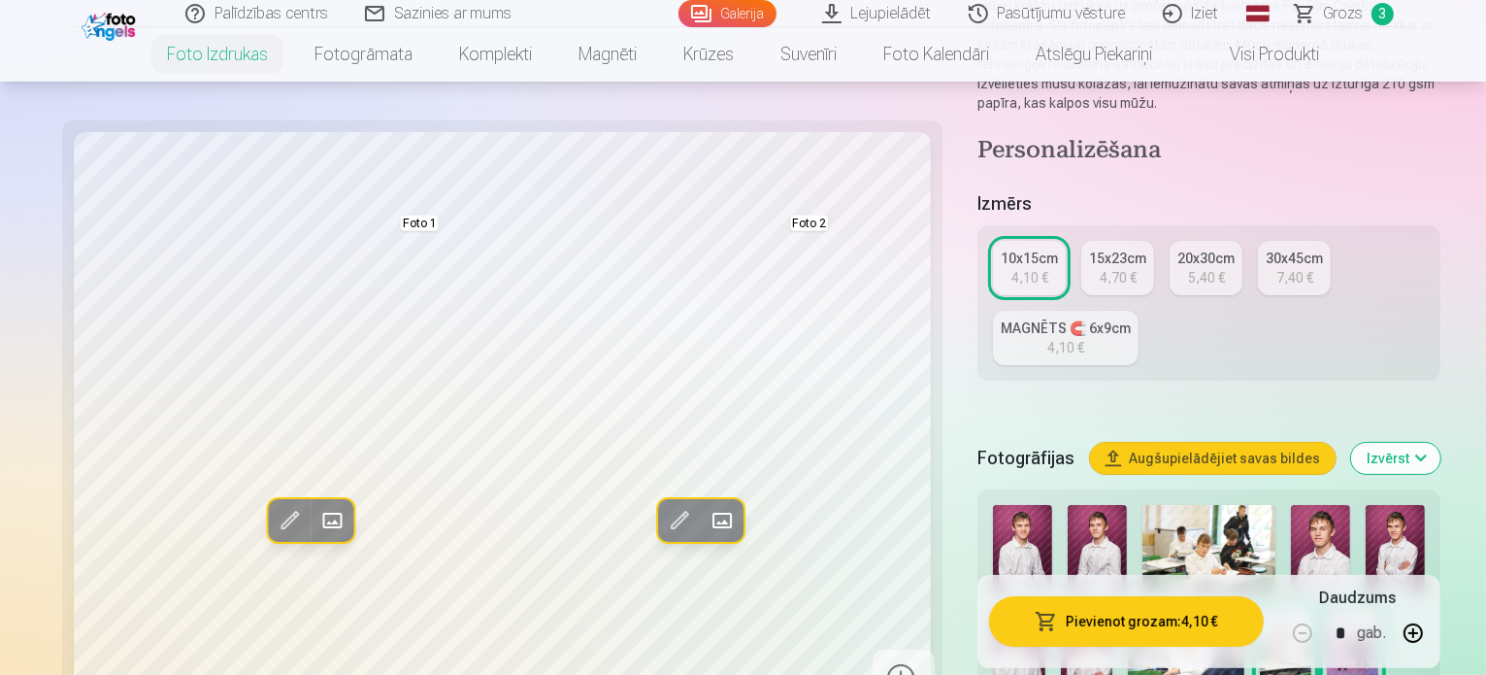
scroll to position [680, 0]
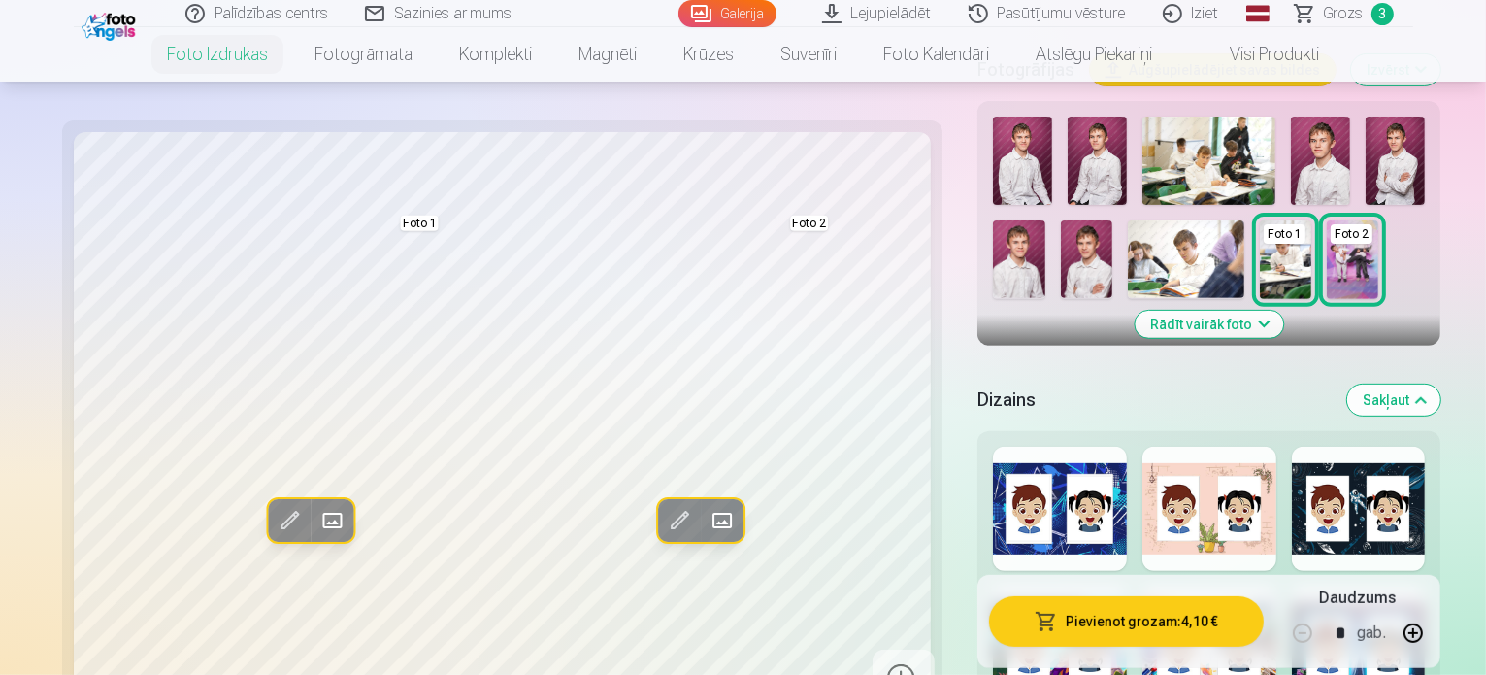
click at [994, 447] on div at bounding box center [1060, 509] width 134 height 124
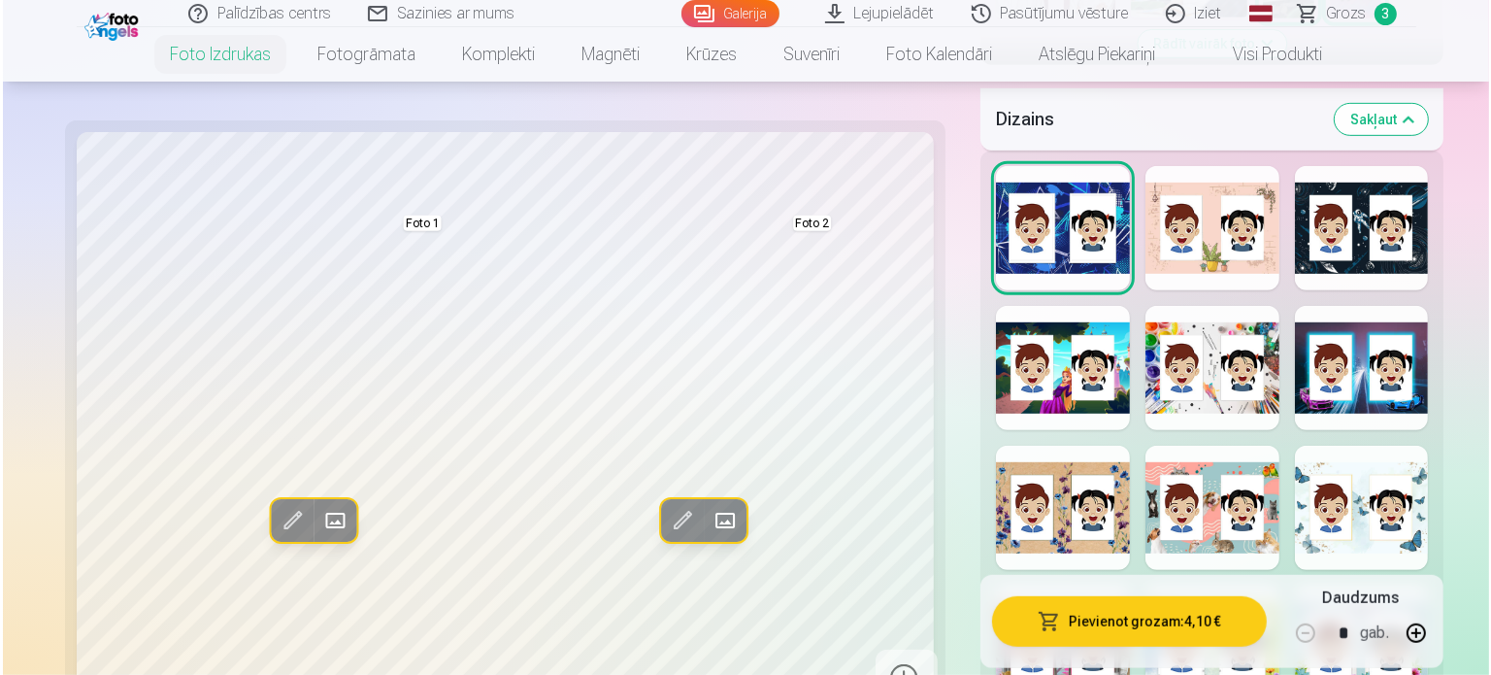
scroll to position [1165, 0]
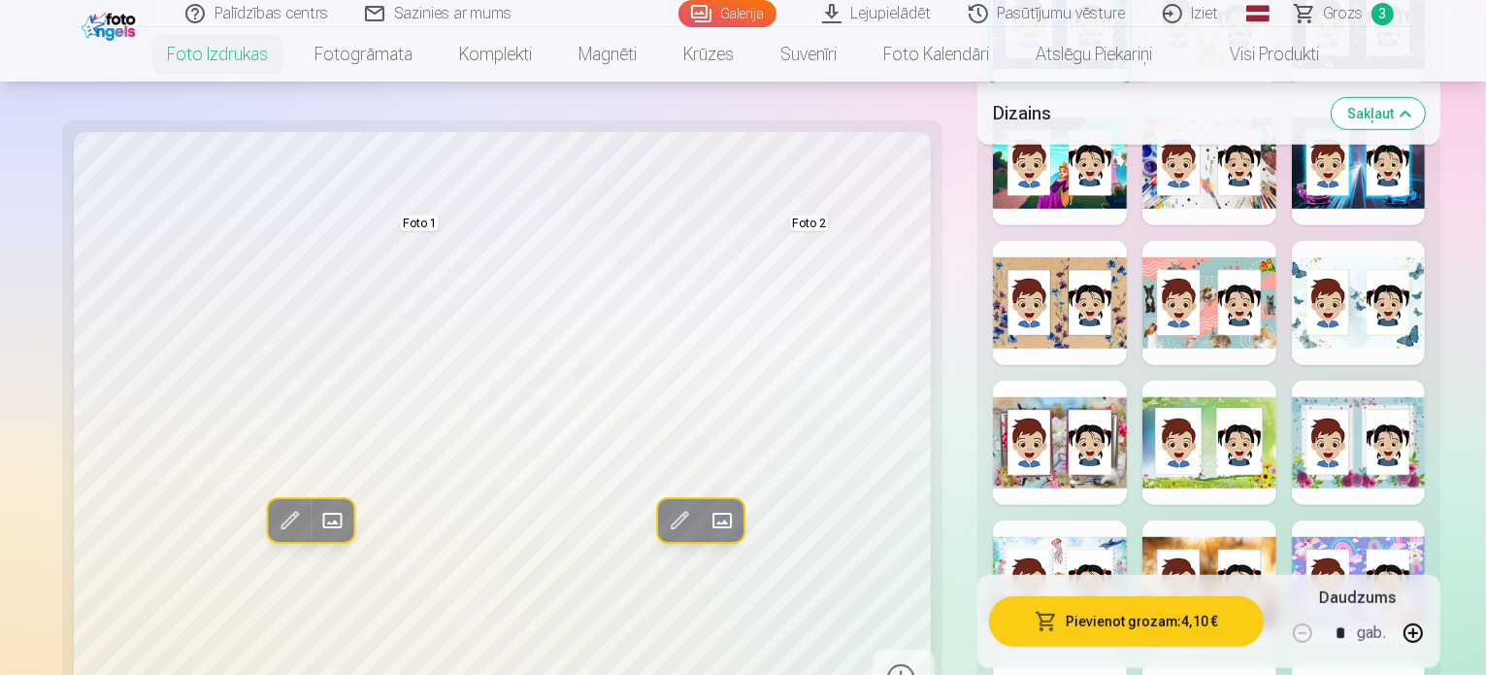
click at [1066, 614] on button "Pievienot grozam : 4,10 €" at bounding box center [1126, 620] width 274 height 50
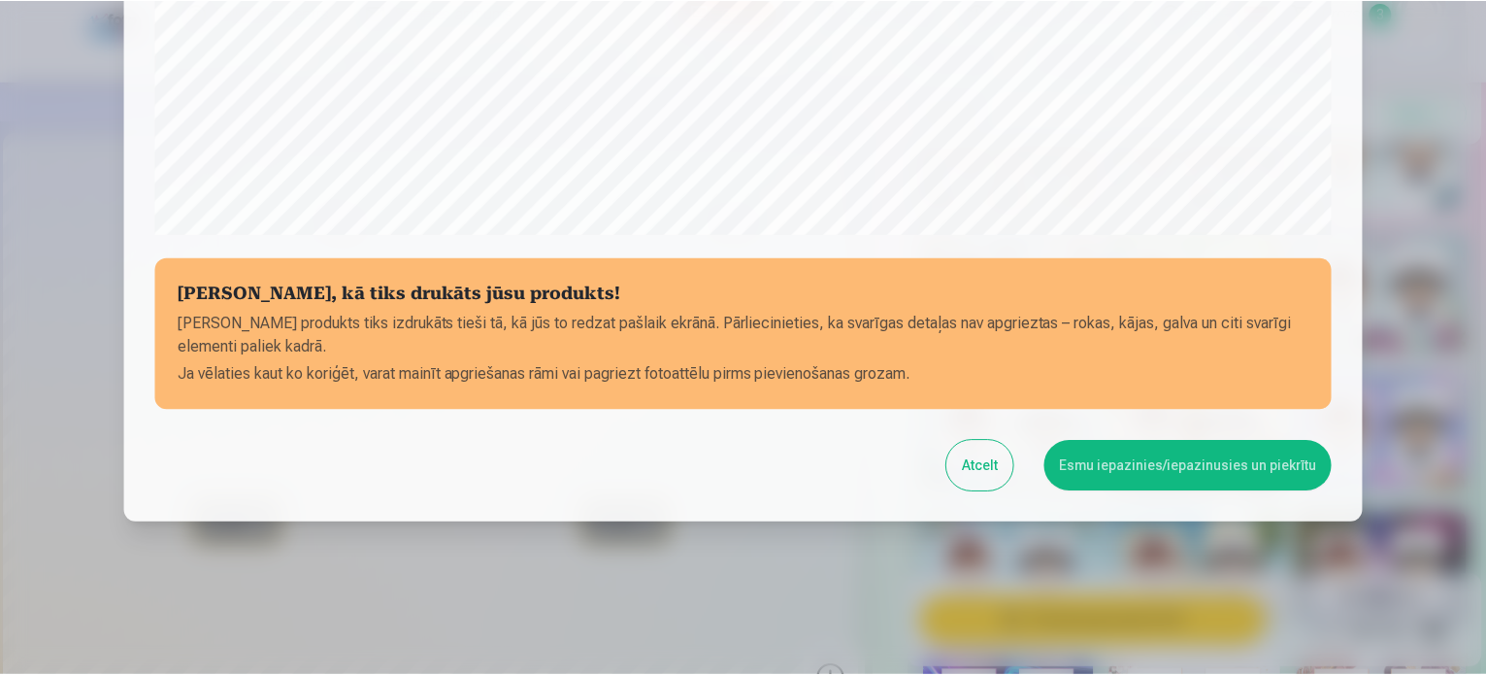
scroll to position [722, 0]
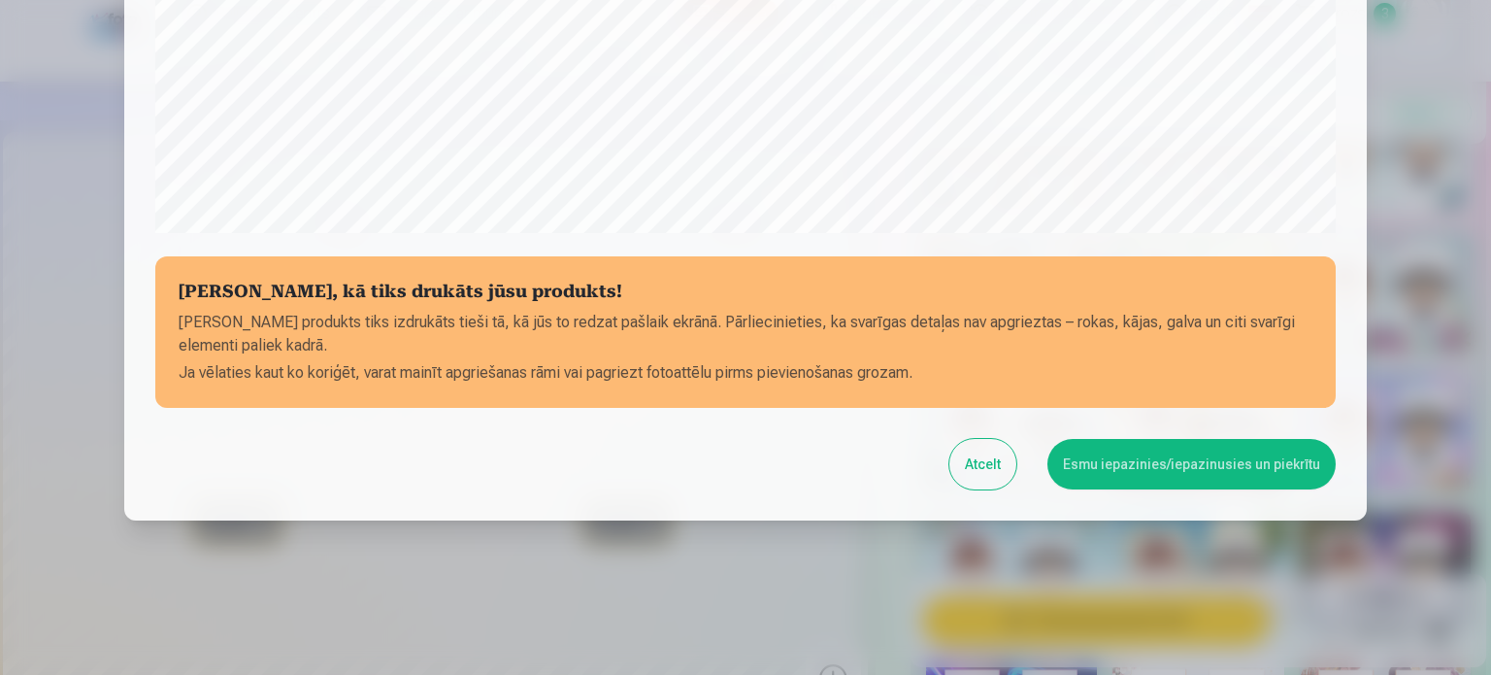
click at [1152, 457] on button "Esmu iepazinies/iepazinusies un piekrītu" at bounding box center [1191, 464] width 288 height 50
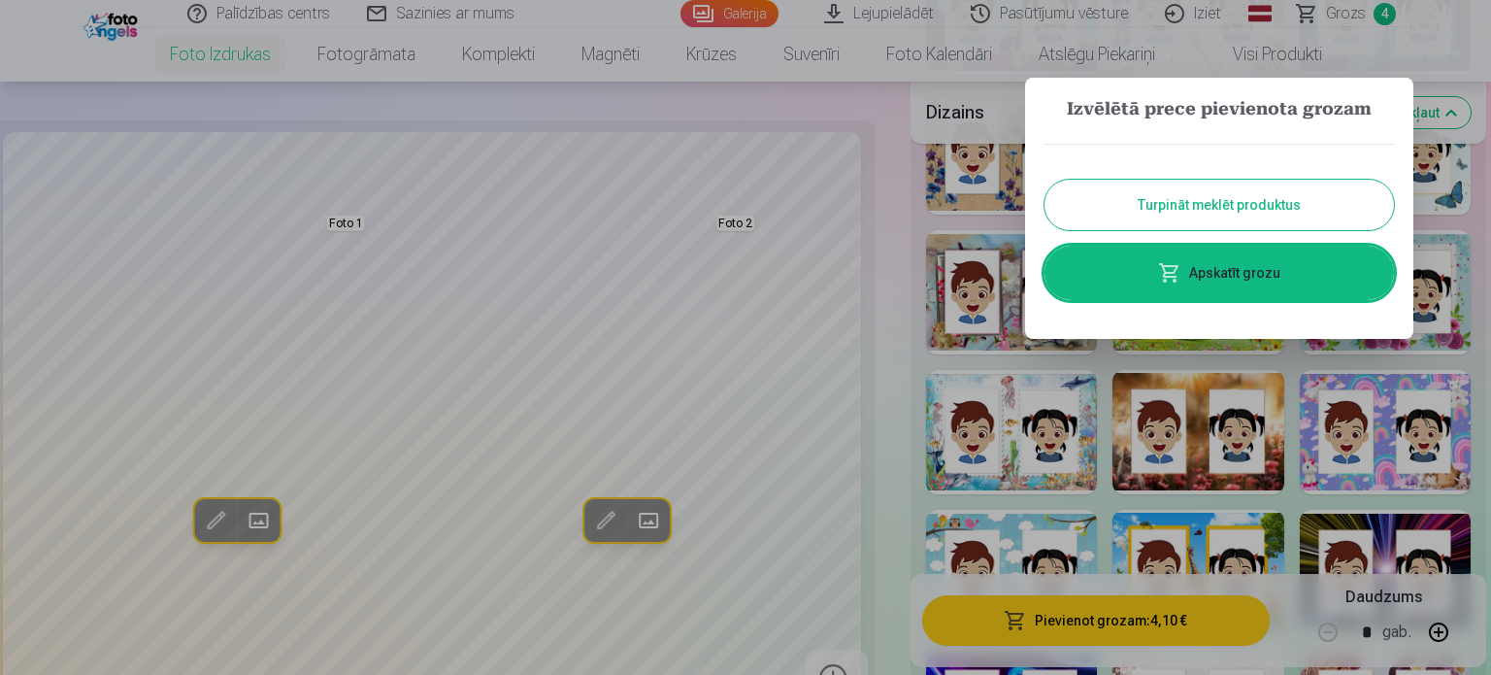
click at [1351, 26] on div at bounding box center [745, 337] width 1491 height 675
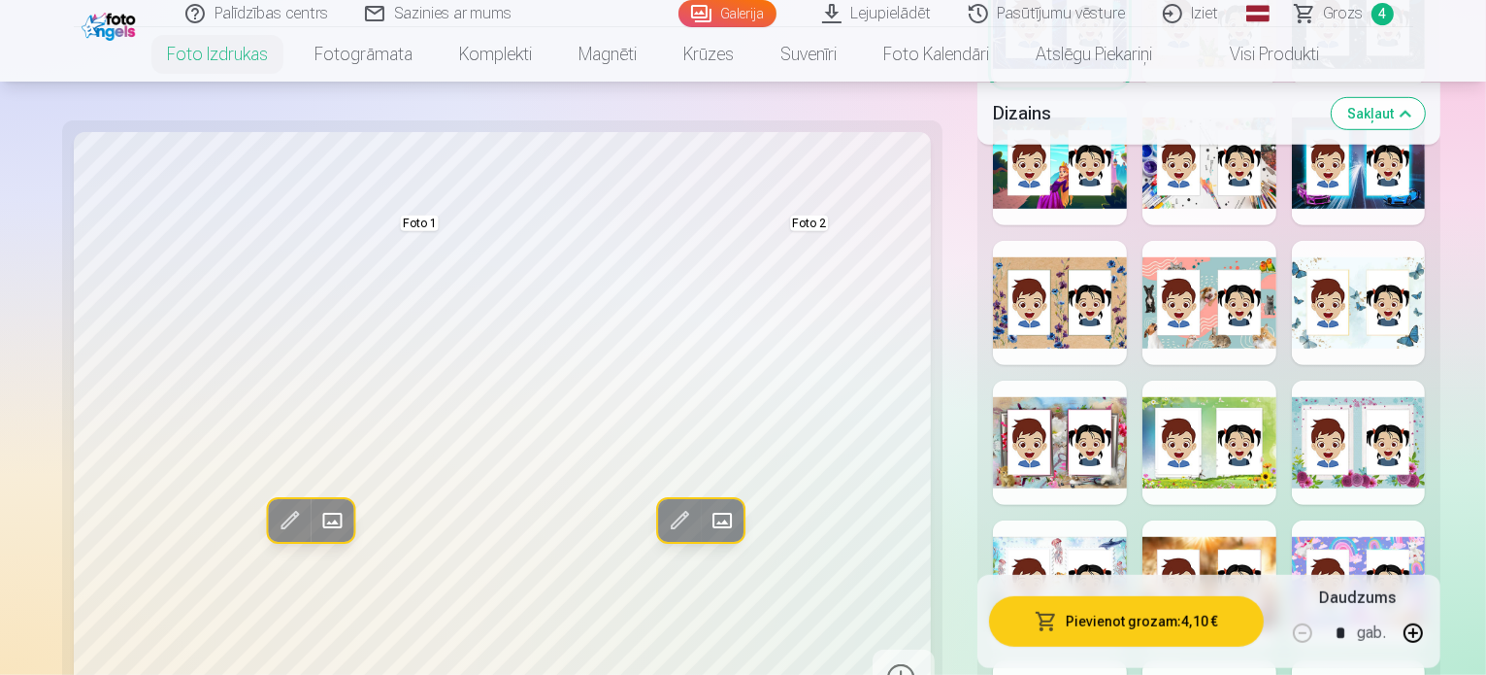
click at [1346, 22] on span "Grozs" at bounding box center [1344, 13] width 40 height 23
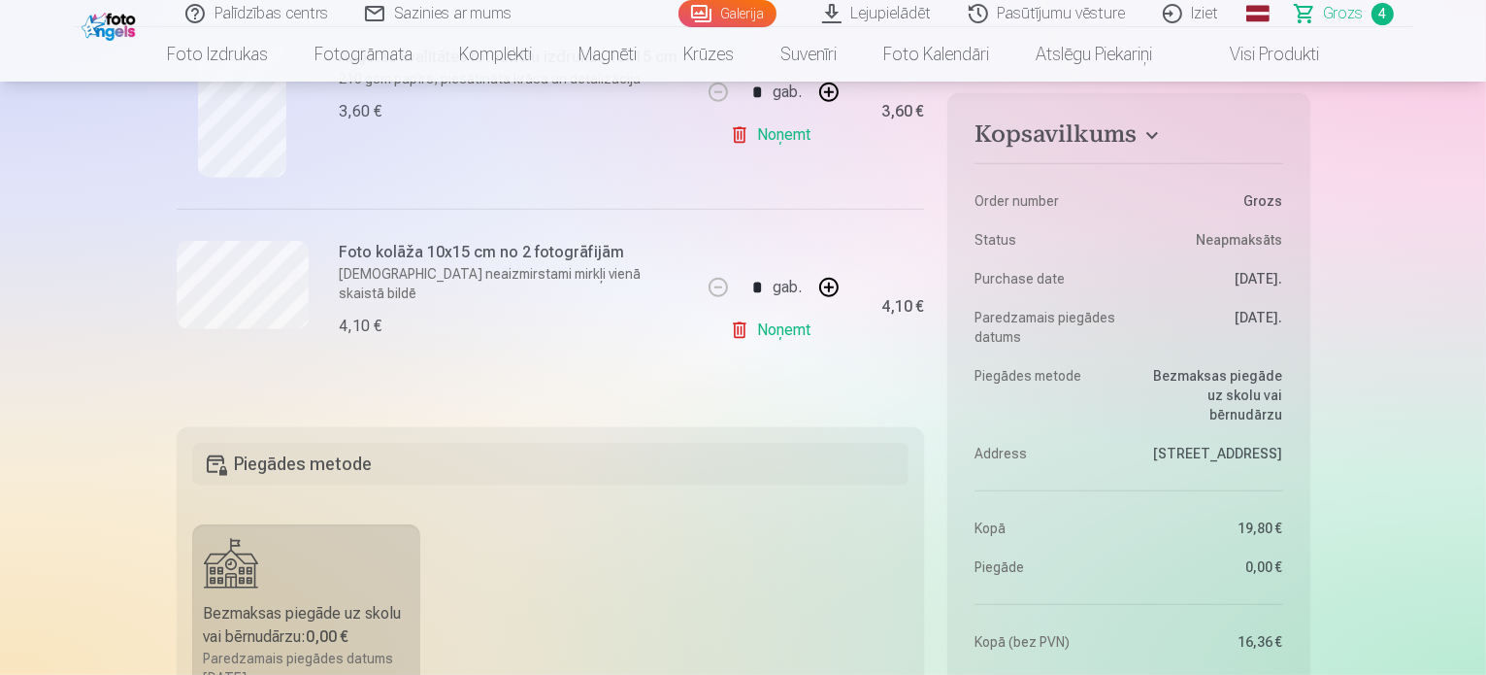
scroll to position [582, 0]
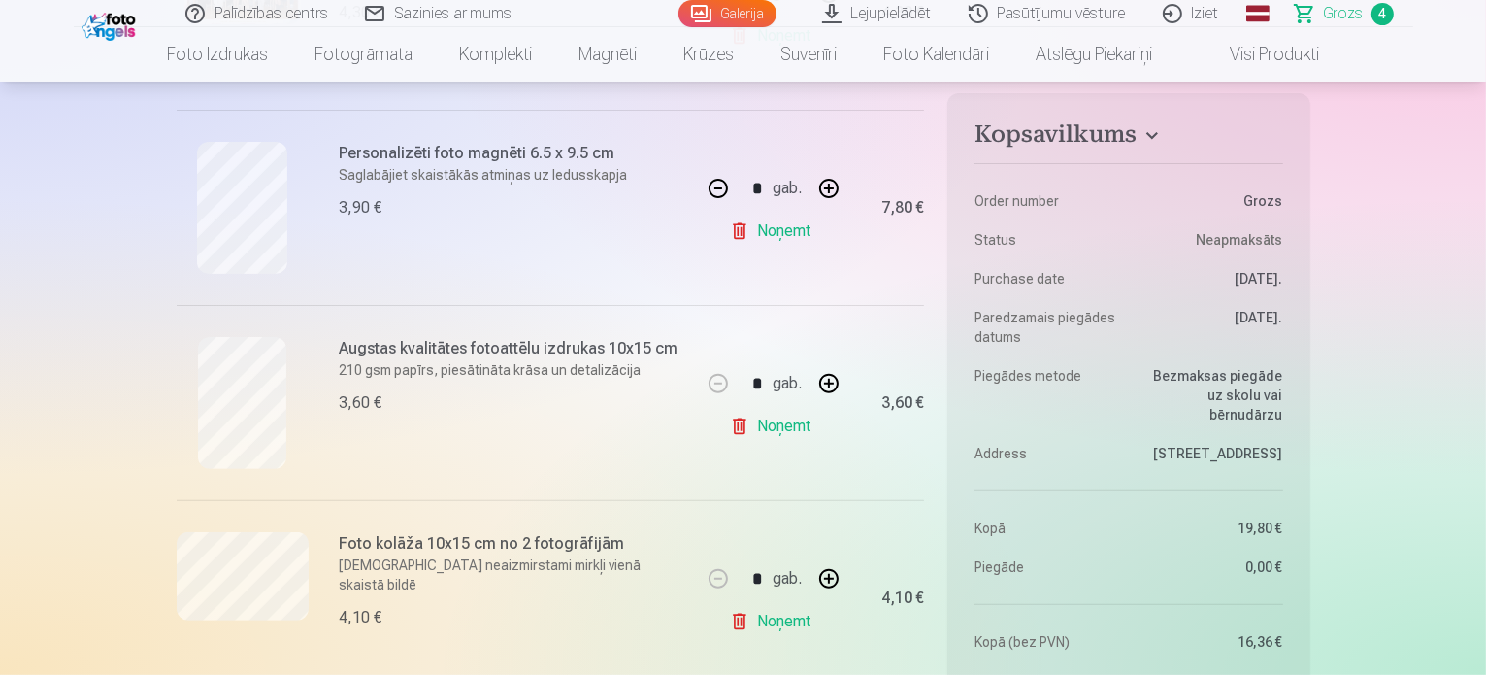
click at [769, 427] on link "Noņemt" at bounding box center [774, 426] width 88 height 39
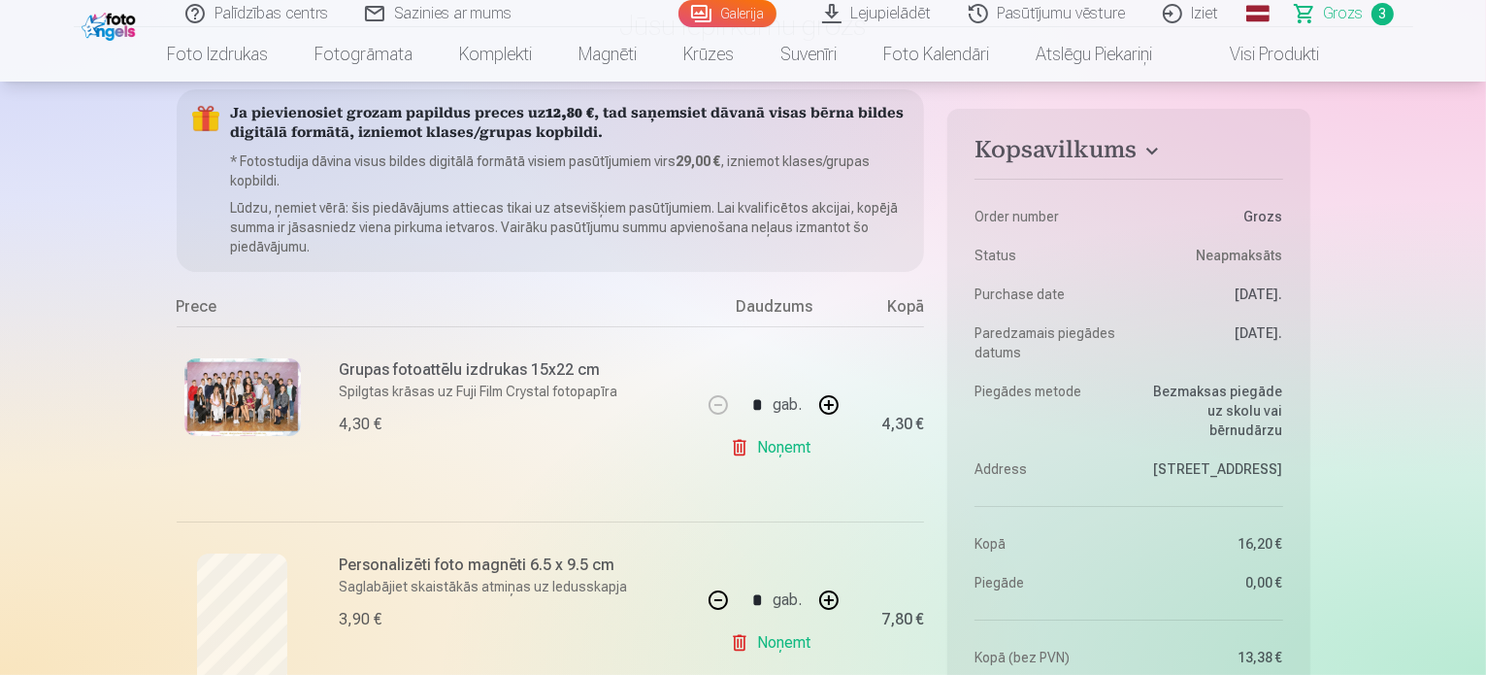
scroll to position [388, 0]
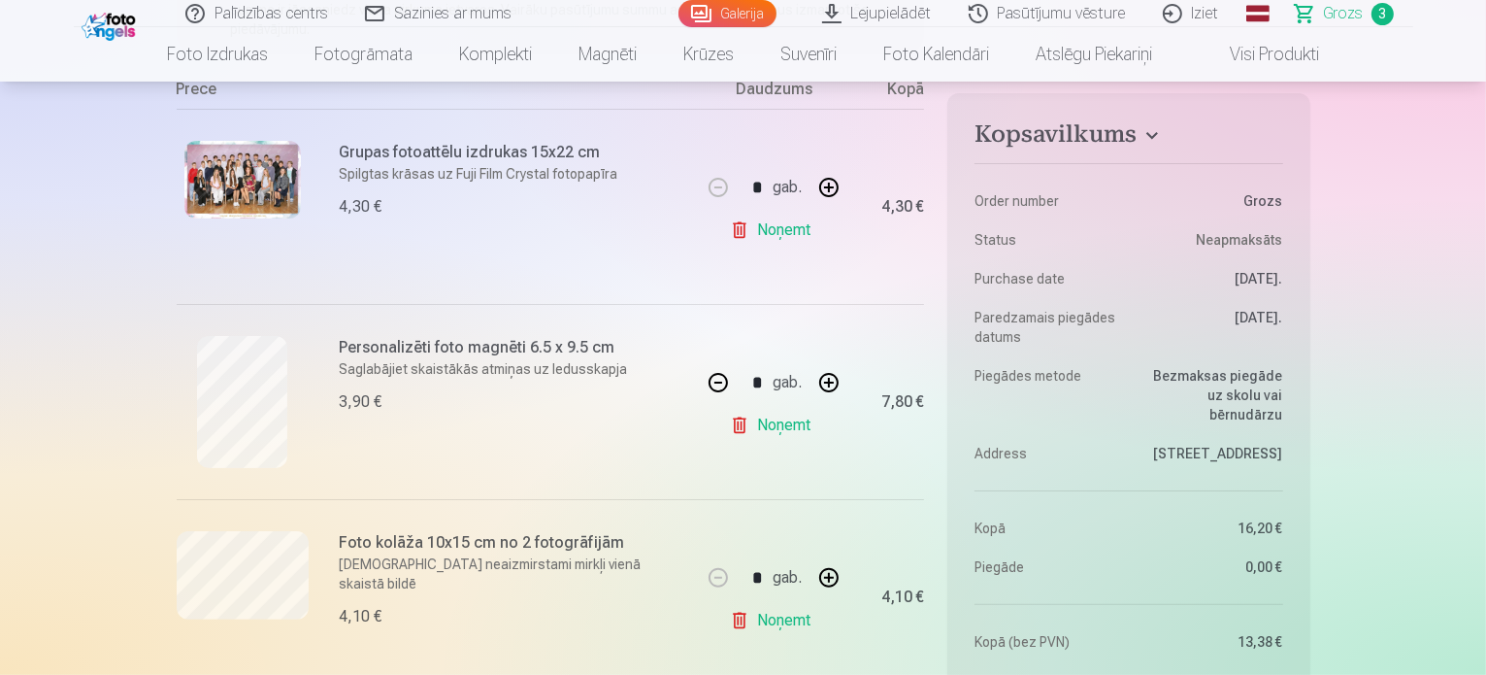
click at [826, 382] on button "button" at bounding box center [829, 382] width 47 height 47
type input "*"
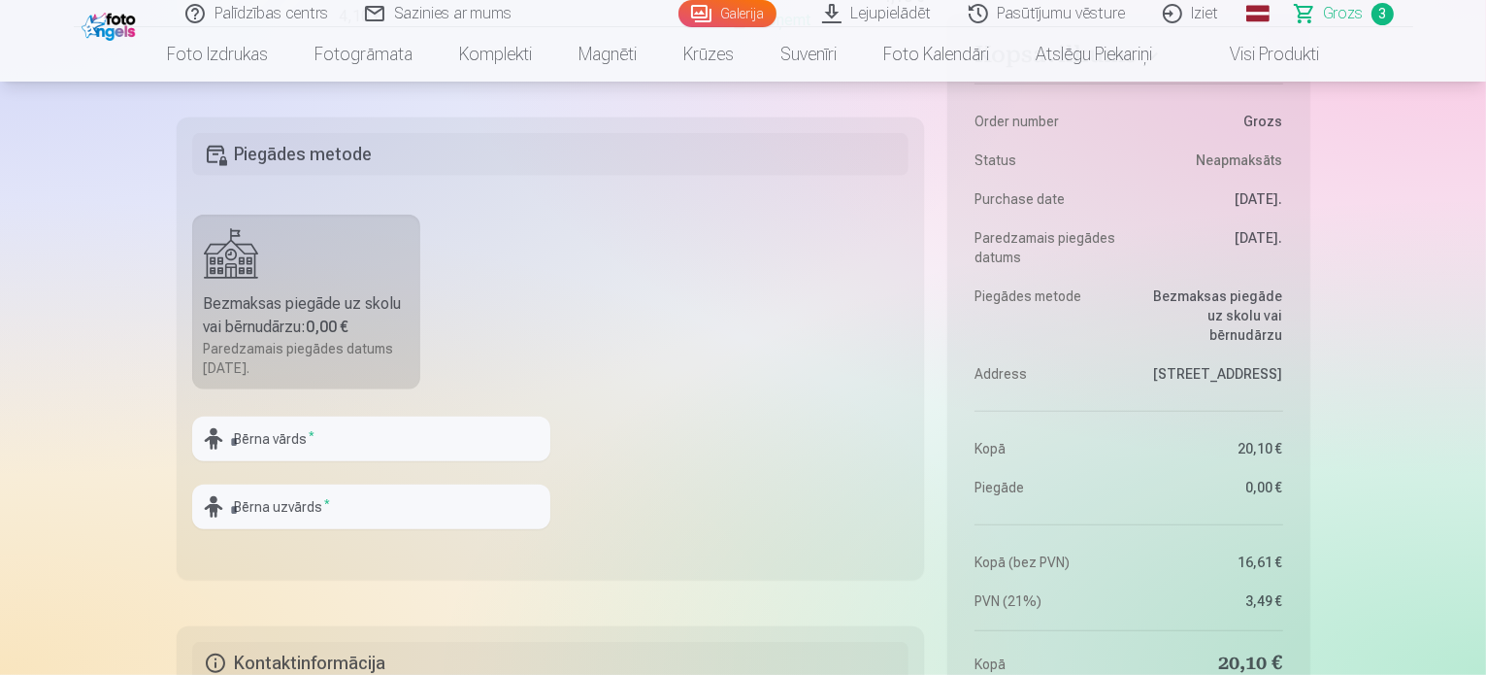
scroll to position [971, 0]
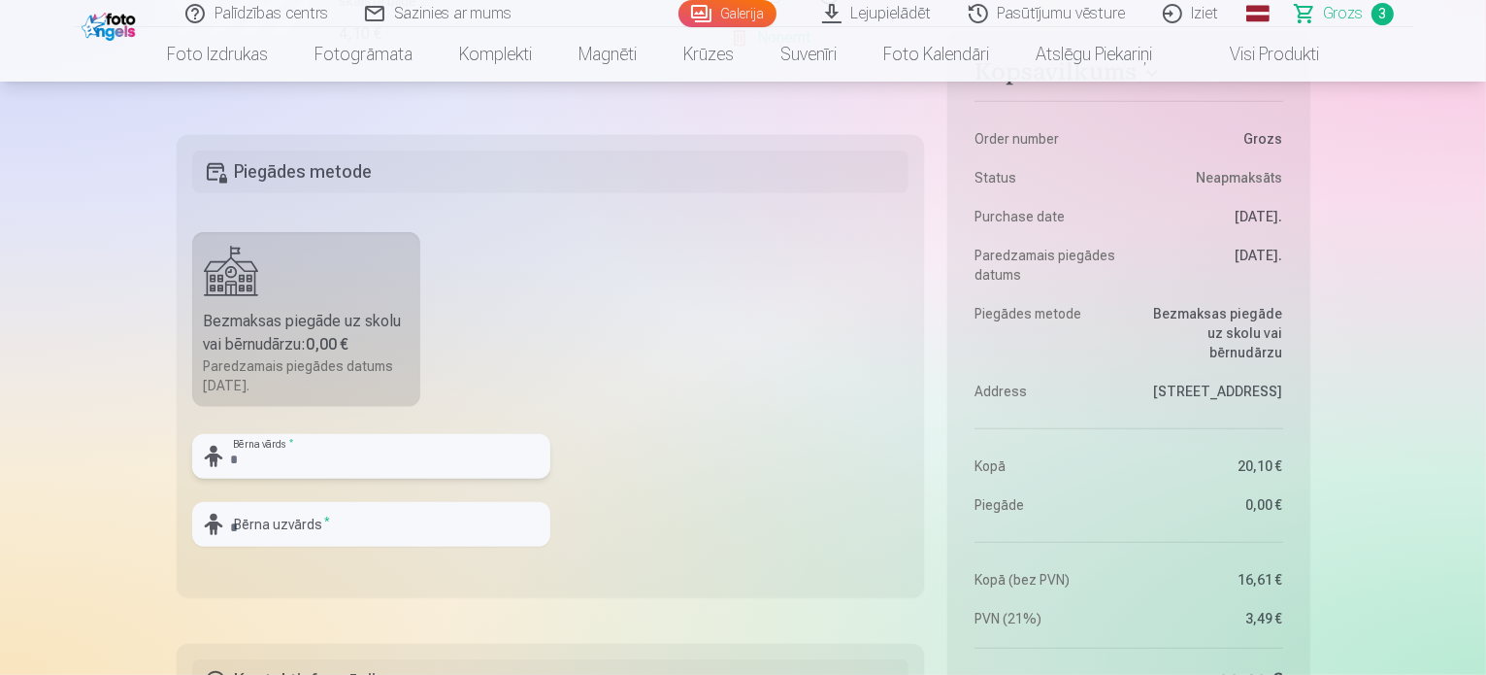
click at [311, 452] on input "text" at bounding box center [371, 456] width 358 height 45
type input "****"
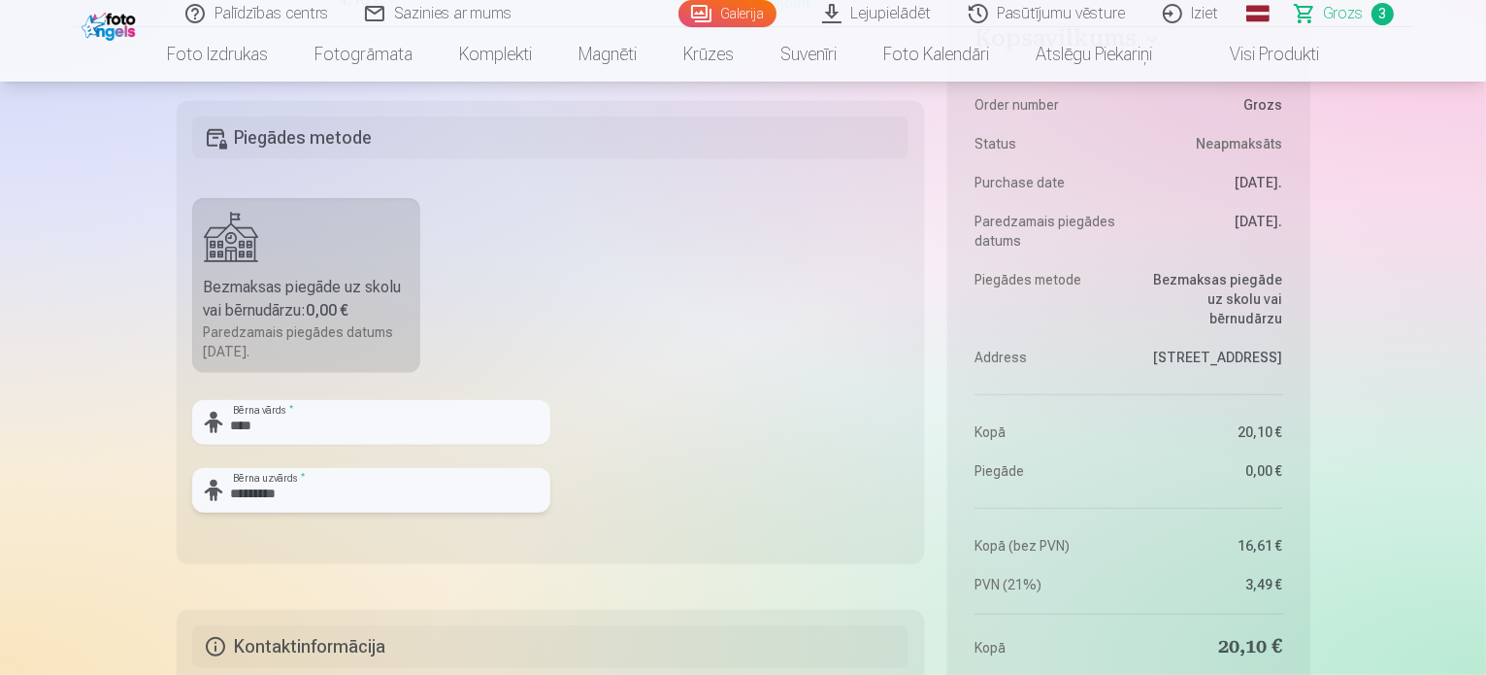
scroll to position [1359, 0]
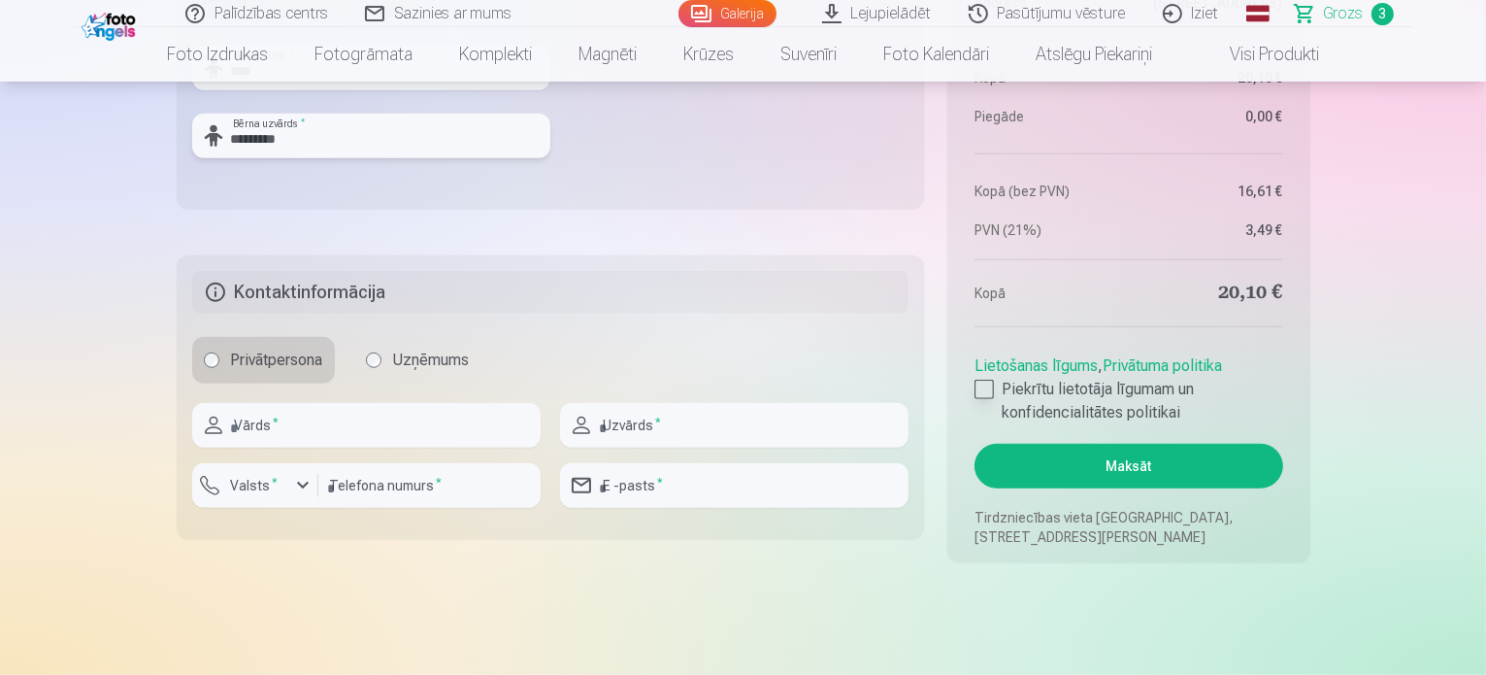
type input "*********"
click at [998, 388] on label "Piekrītu lietotāja līgumam un konfidencialitātes politikai" at bounding box center [1129, 401] width 308 height 47
click at [333, 428] on input "text" at bounding box center [366, 425] width 348 height 45
type input "****"
type input "*********"
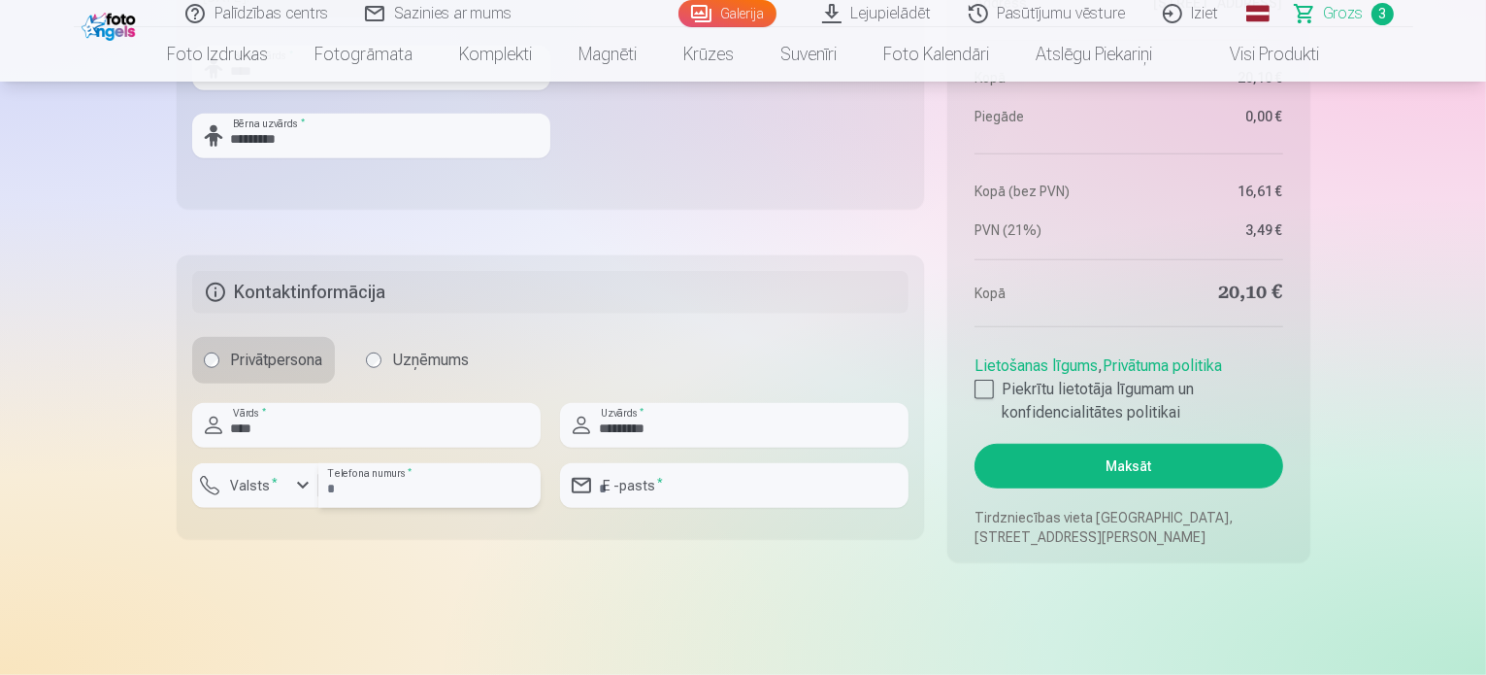
click at [416, 489] on input "number" at bounding box center [429, 485] width 222 height 45
click at [393, 492] on input "number" at bounding box center [429, 485] width 222 height 45
type input "********"
click at [262, 476] on label "Valsts *" at bounding box center [254, 485] width 63 height 19
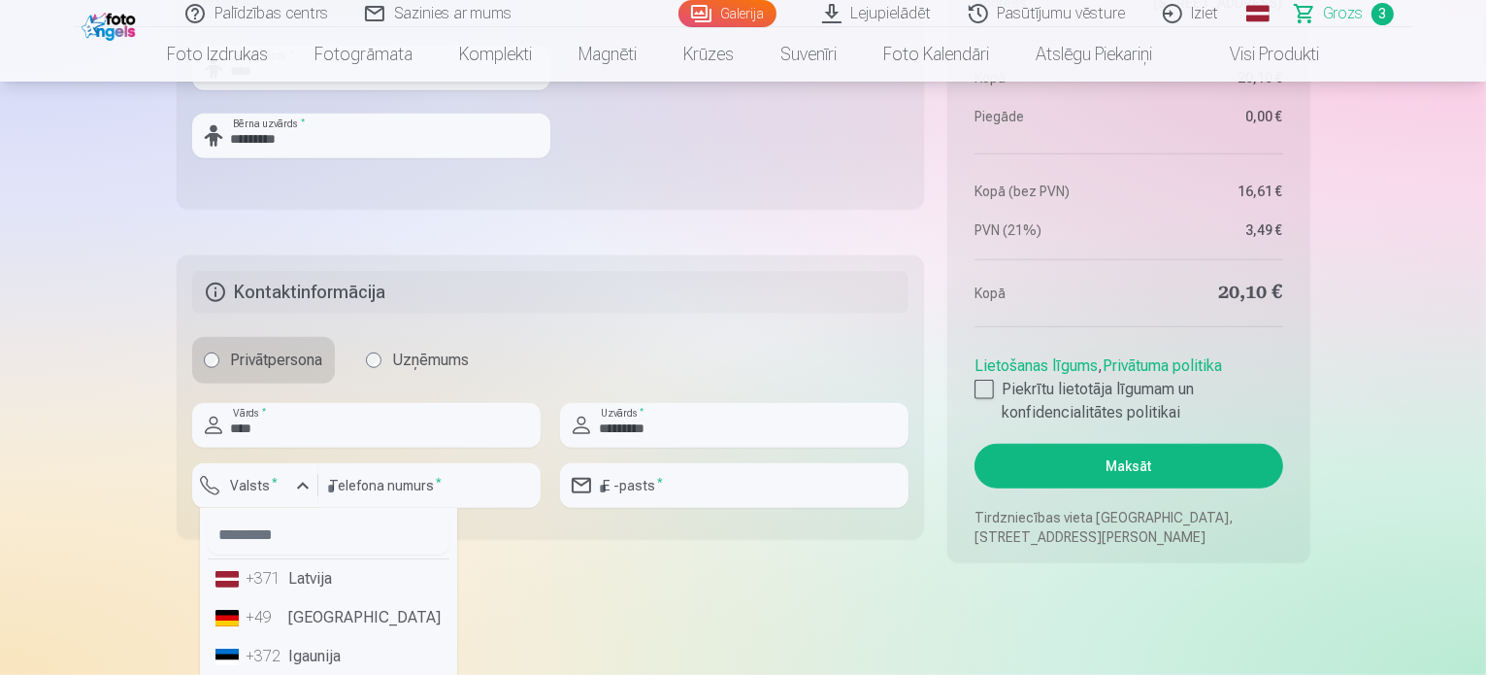
click at [295, 581] on li "+371 Latvija" at bounding box center [329, 578] width 242 height 39
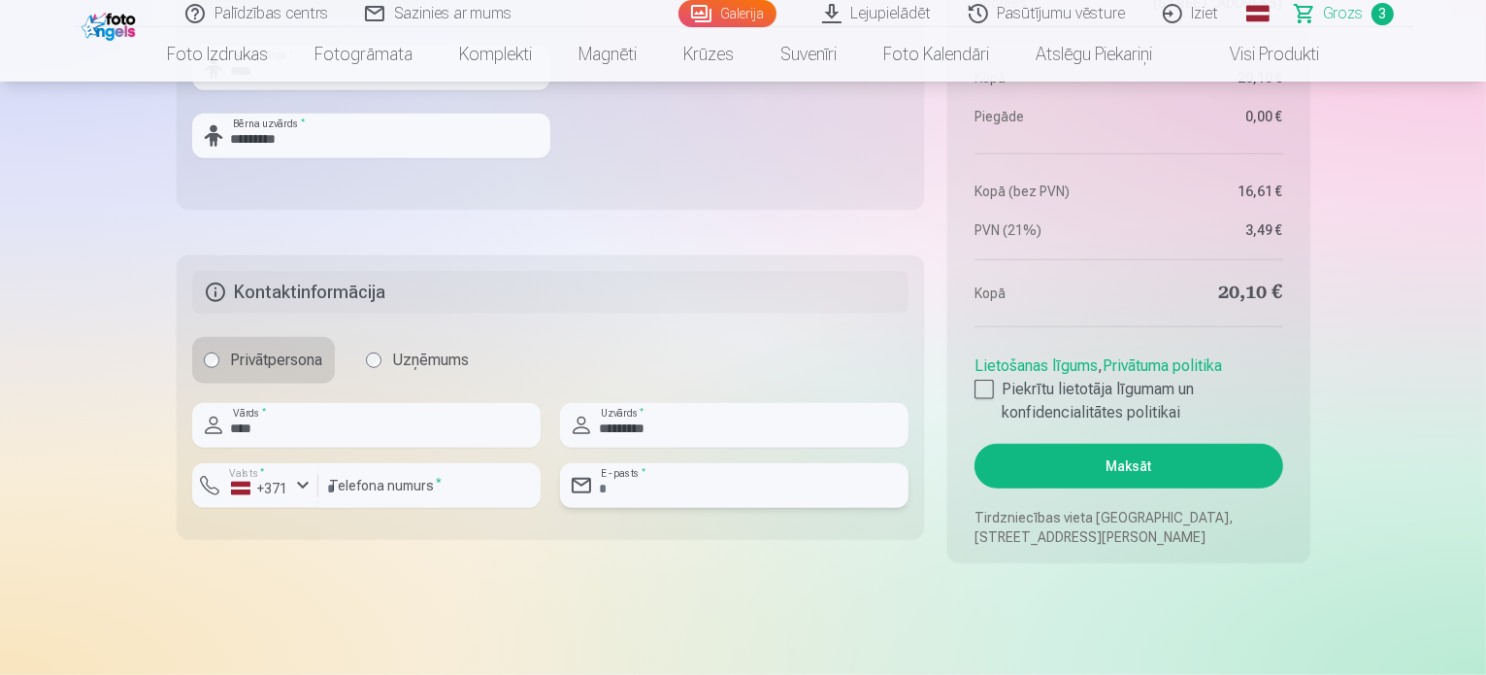
click at [683, 490] on input "email" at bounding box center [734, 485] width 348 height 45
type input "**********"
click at [1110, 461] on button "Maksāt" at bounding box center [1129, 466] width 308 height 45
